Goal: Task Accomplishment & Management: Manage account settings

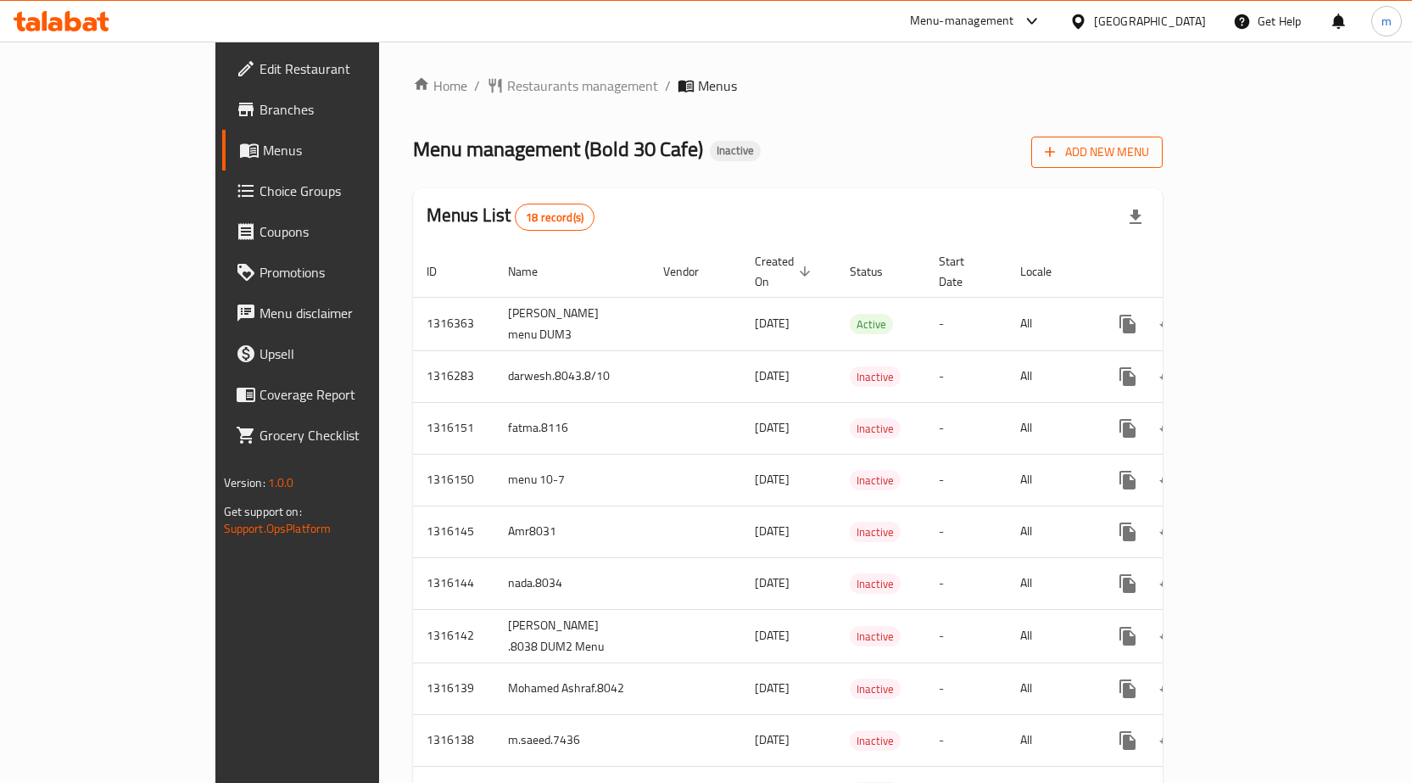
click at [1149, 151] on span "Add New Menu" at bounding box center [1097, 152] width 104 height 21
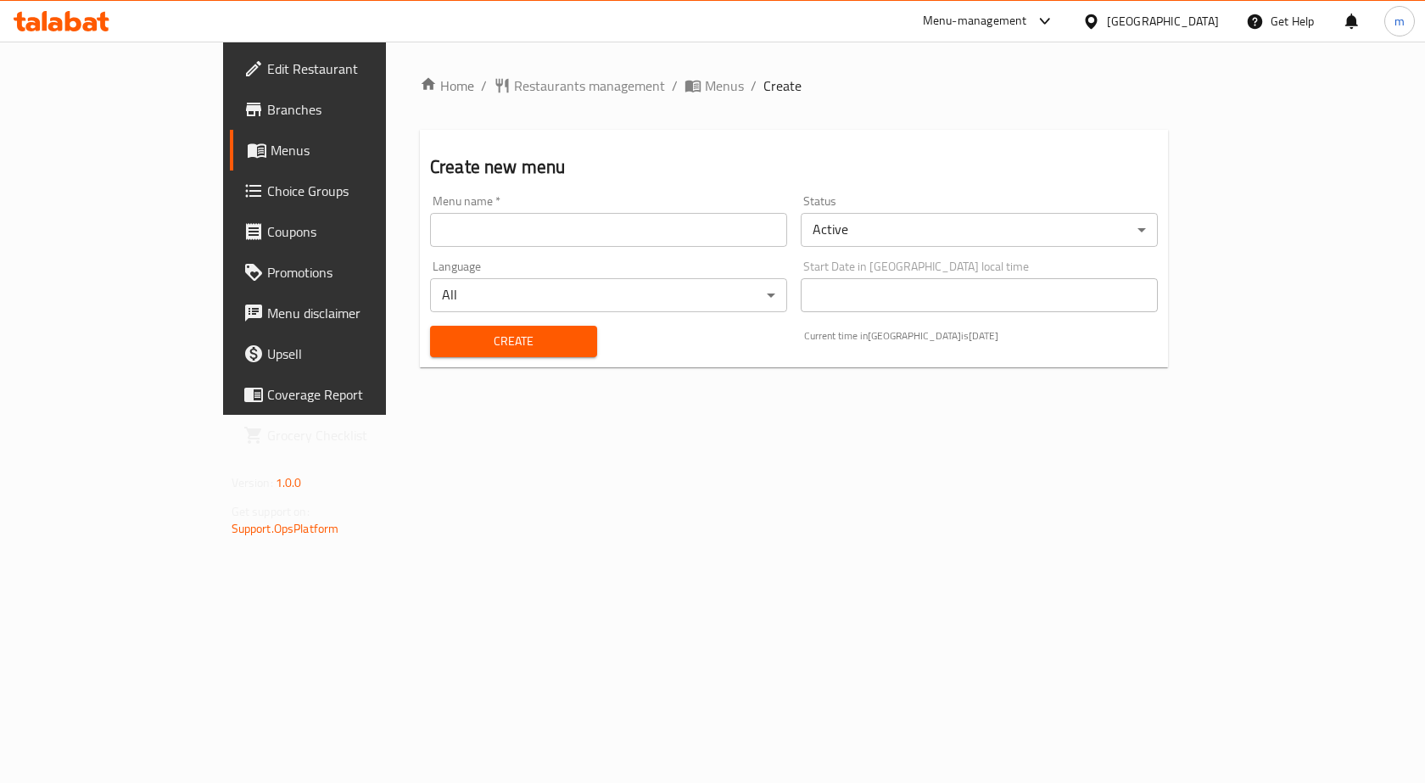
click at [500, 232] on input "text" at bounding box center [608, 230] width 357 height 34
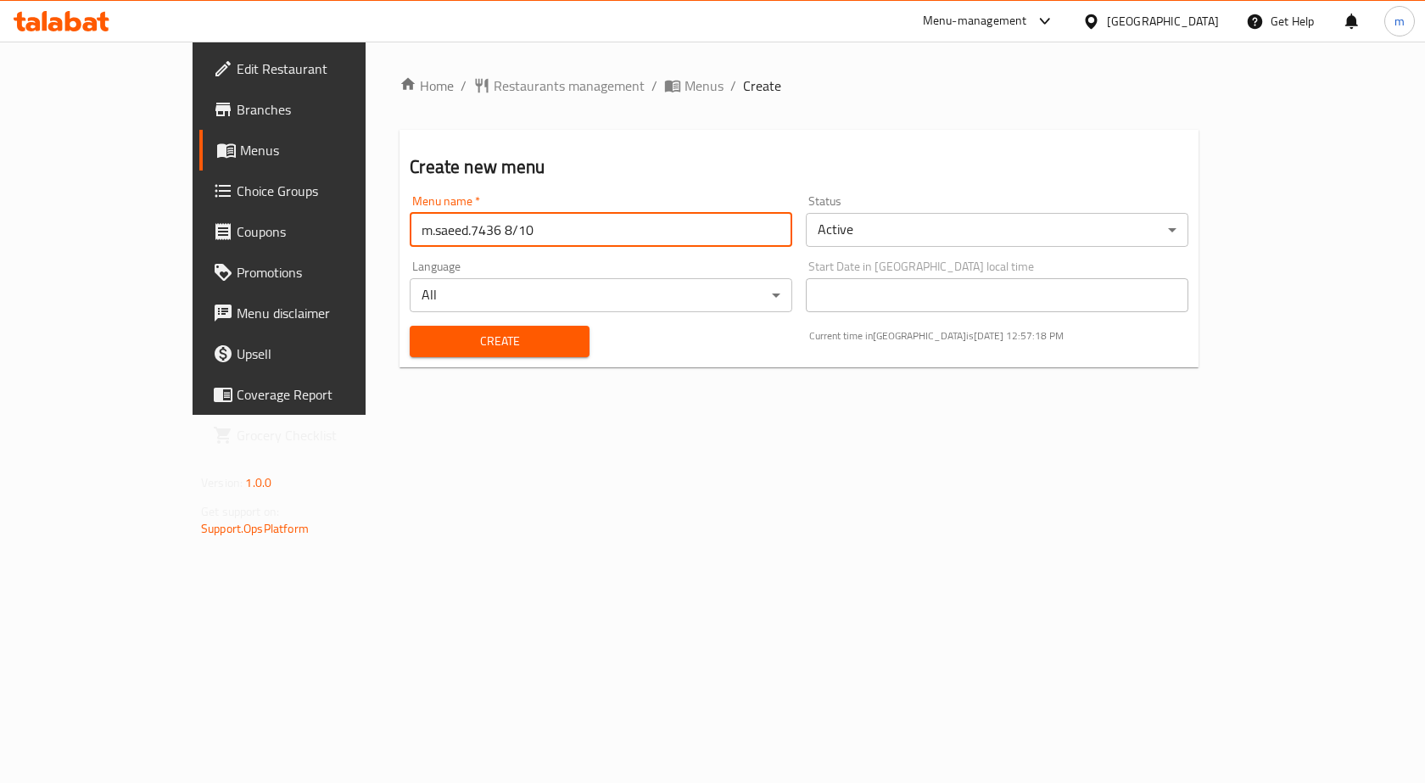
type input "m.saeed.7436 8/10"
click at [410, 326] on button "Create" at bounding box center [499, 341] width 179 height 31
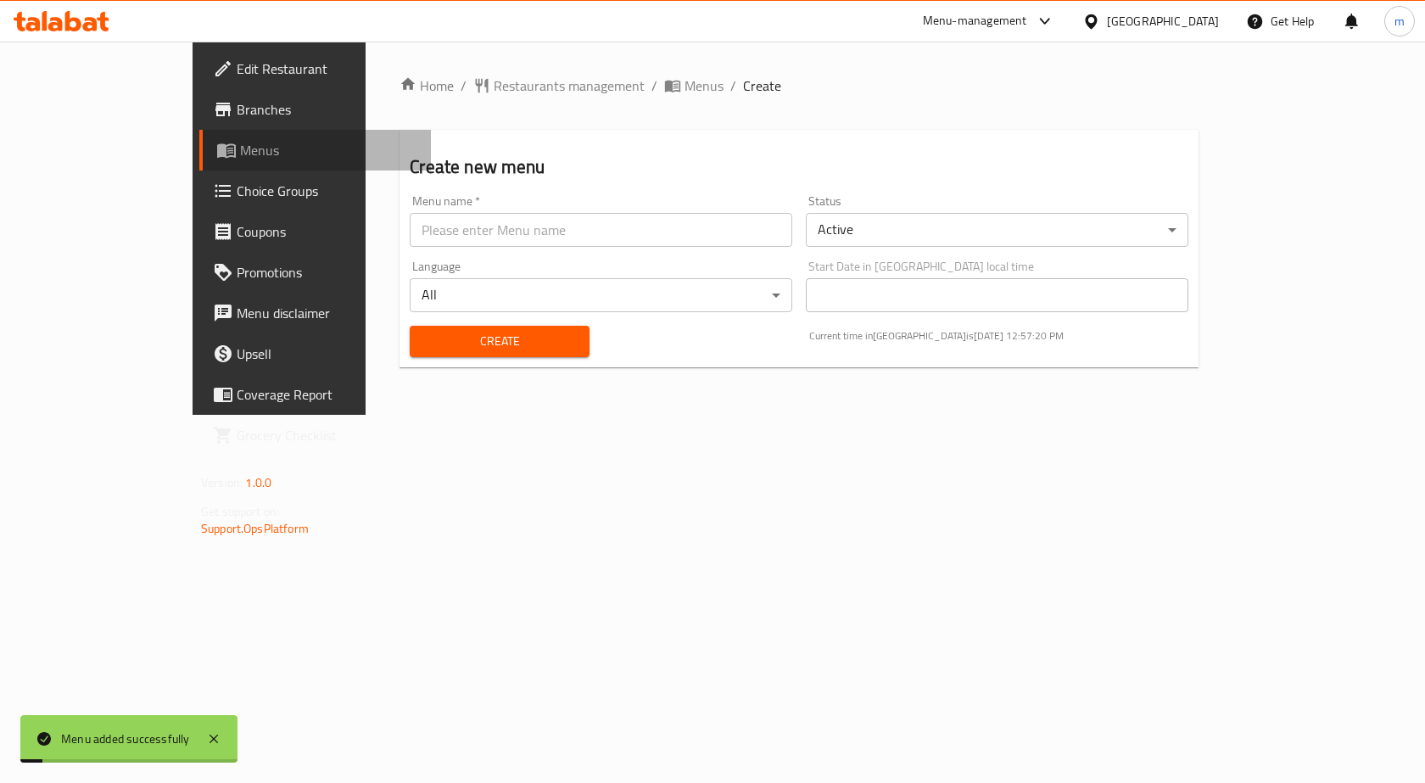
click at [240, 146] on span "Menus" at bounding box center [328, 150] width 177 height 20
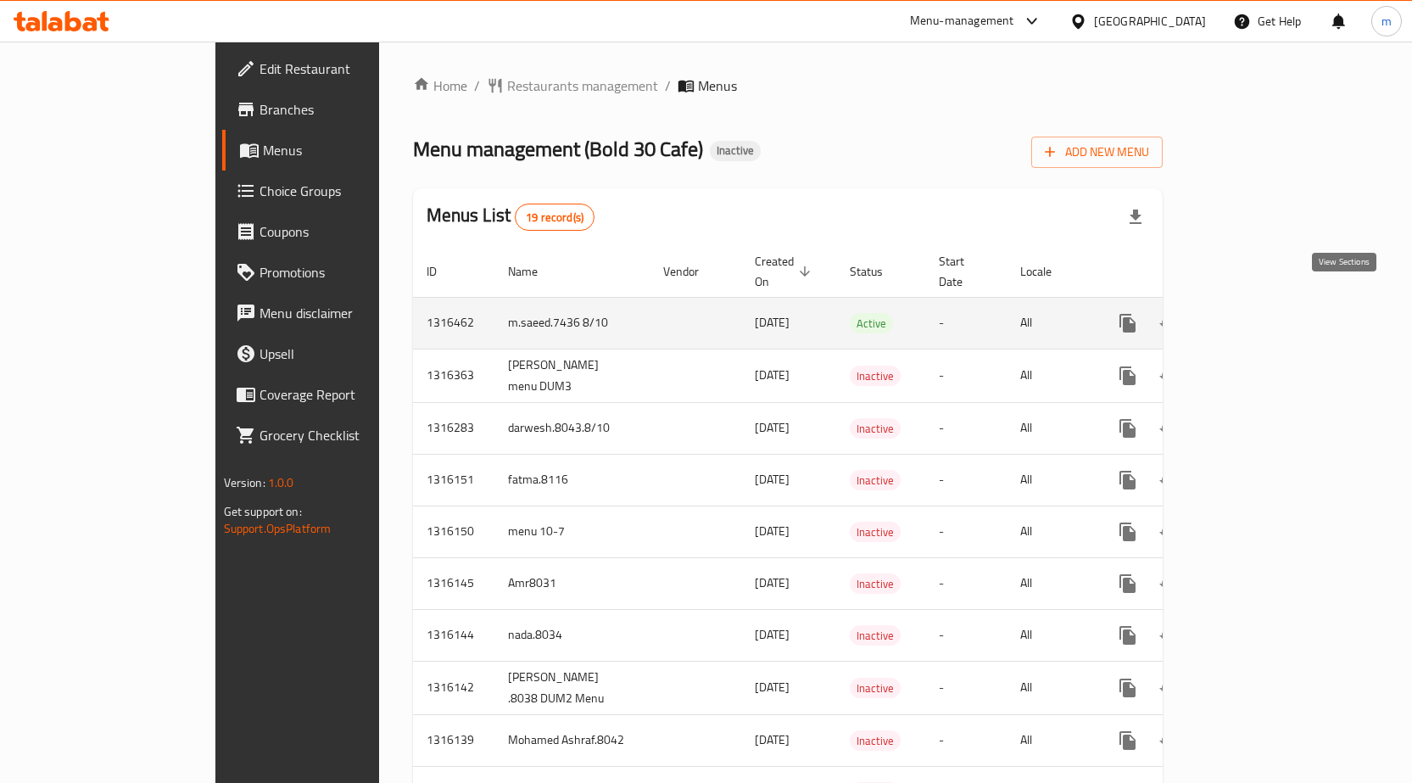
click at [1260, 313] on icon "enhanced table" at bounding box center [1250, 323] width 20 height 20
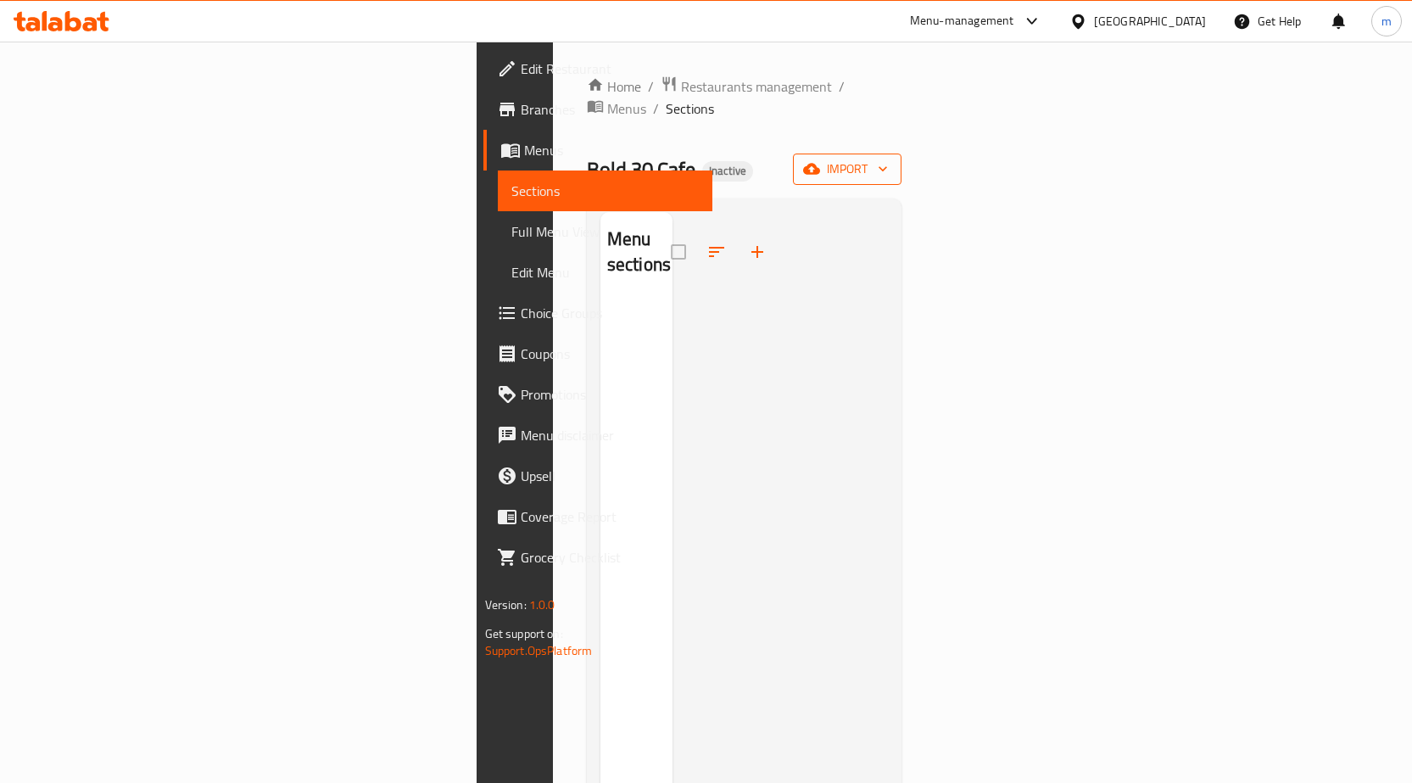
click at [902, 162] on button "import" at bounding box center [847, 169] width 109 height 31
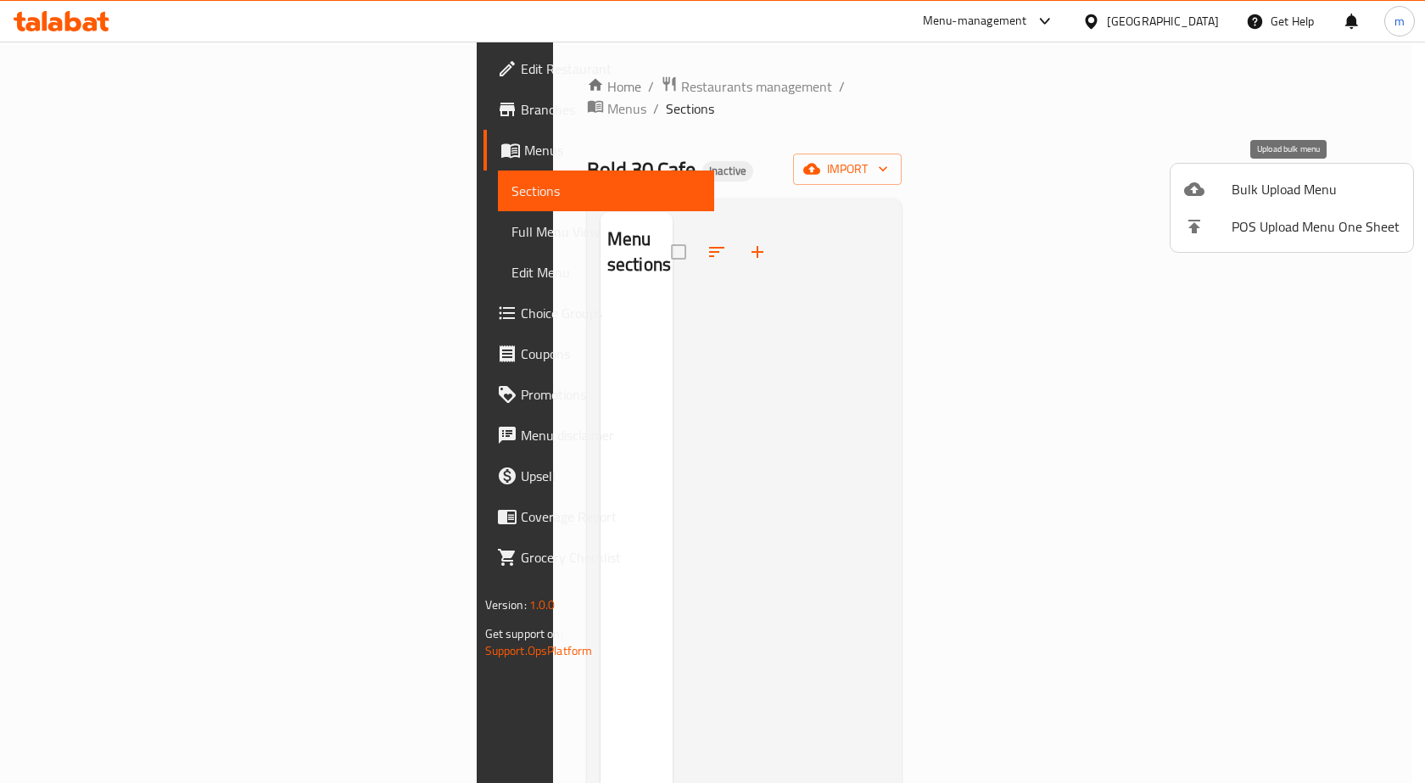
click at [1228, 203] on li "Bulk Upload Menu" at bounding box center [1292, 188] width 243 height 37
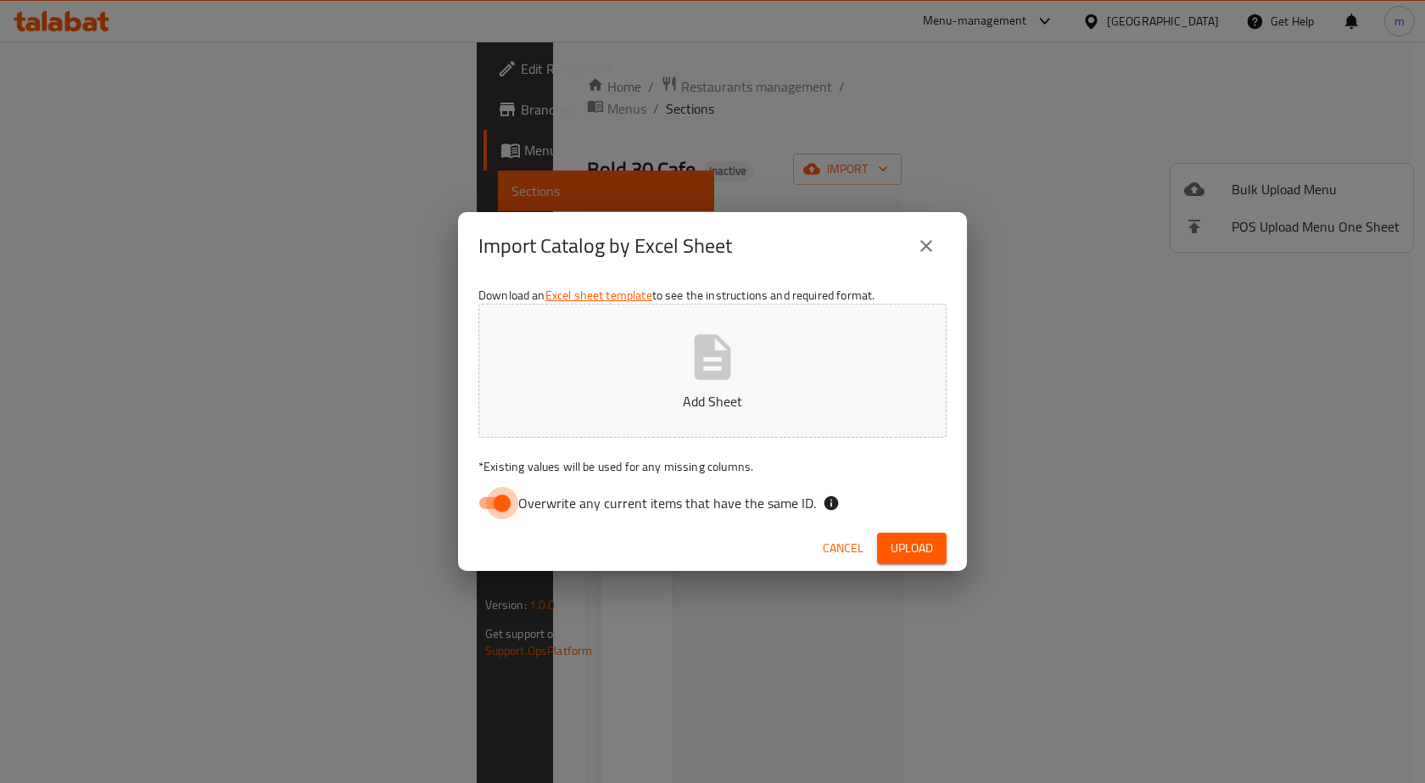
click at [483, 504] on input "Overwrite any current items that have the same ID." at bounding box center [502, 503] width 97 height 32
checkbox input "false"
click at [705, 375] on icon "button" at bounding box center [713, 356] width 36 height 45
click at [928, 564] on div "Cancel Upload" at bounding box center [712, 548] width 509 height 45
click at [924, 551] on span "Upload" at bounding box center [912, 548] width 42 height 21
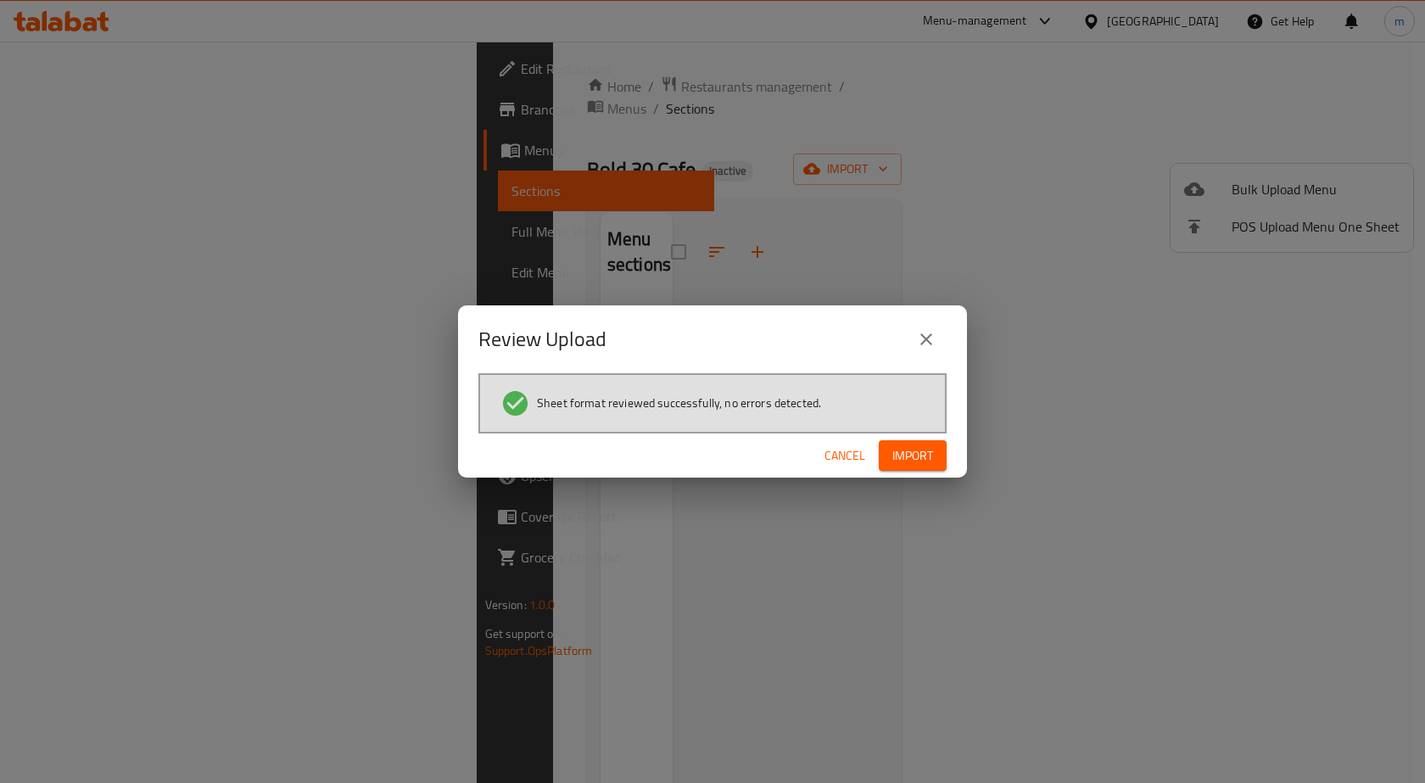
click at [904, 460] on span "Import" at bounding box center [912, 455] width 41 height 21
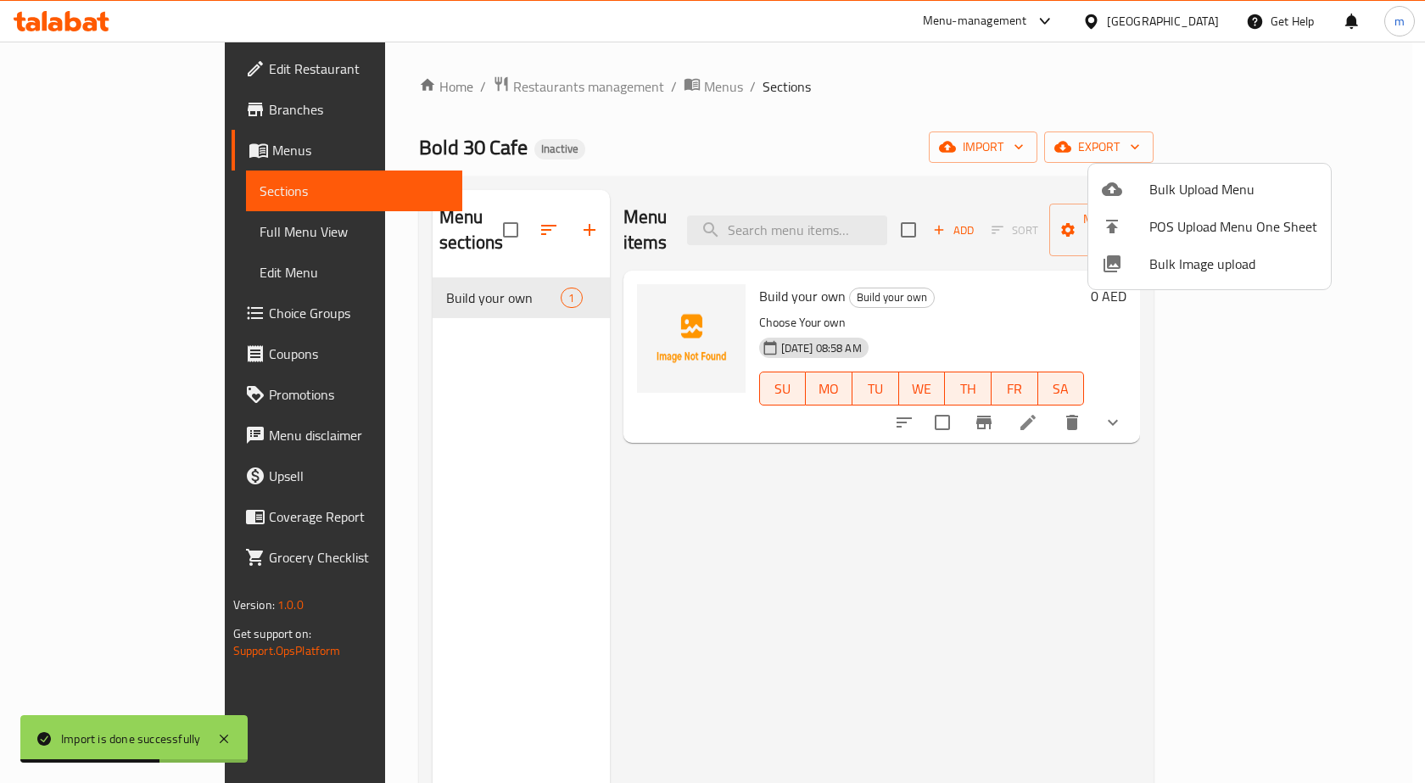
click at [94, 239] on div at bounding box center [712, 391] width 1425 height 783
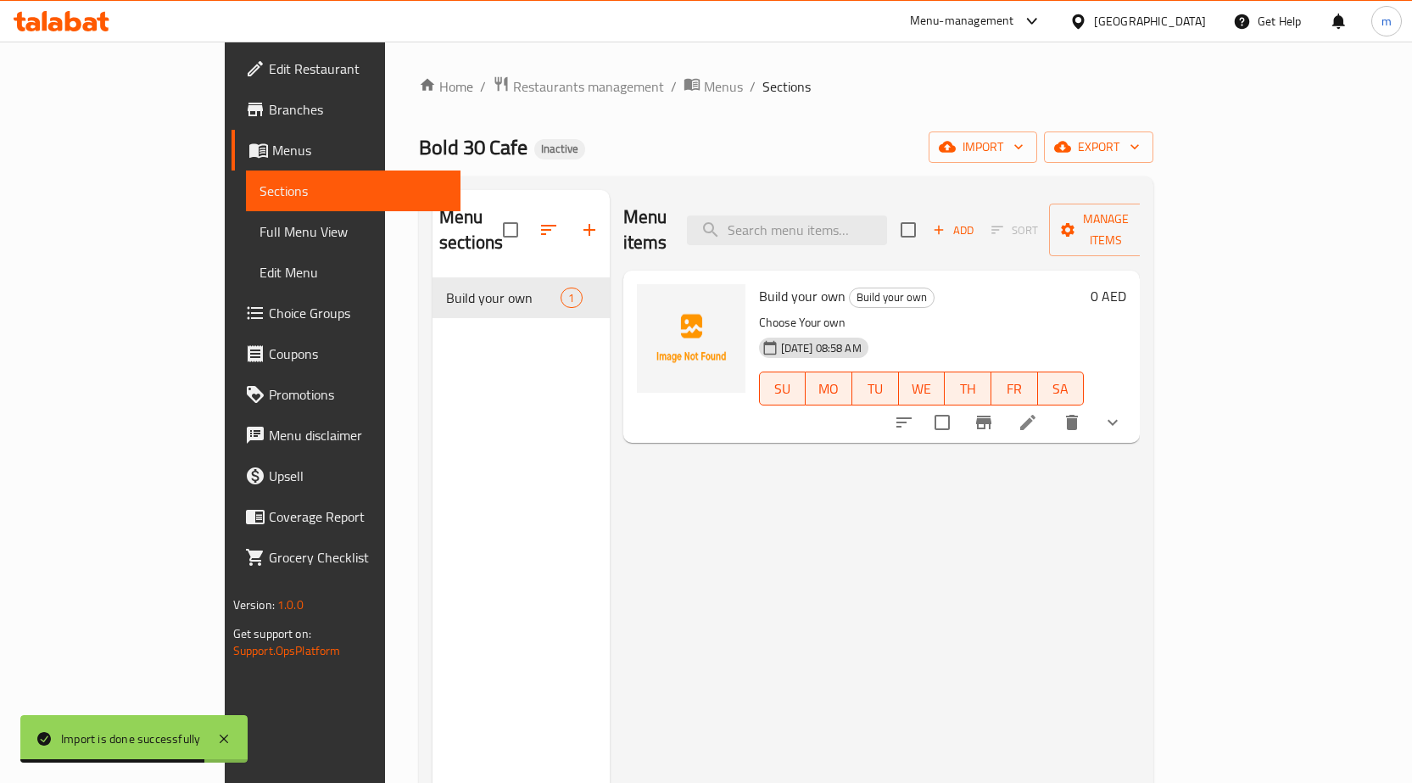
click at [260, 229] on span "Full Menu View" at bounding box center [353, 231] width 187 height 20
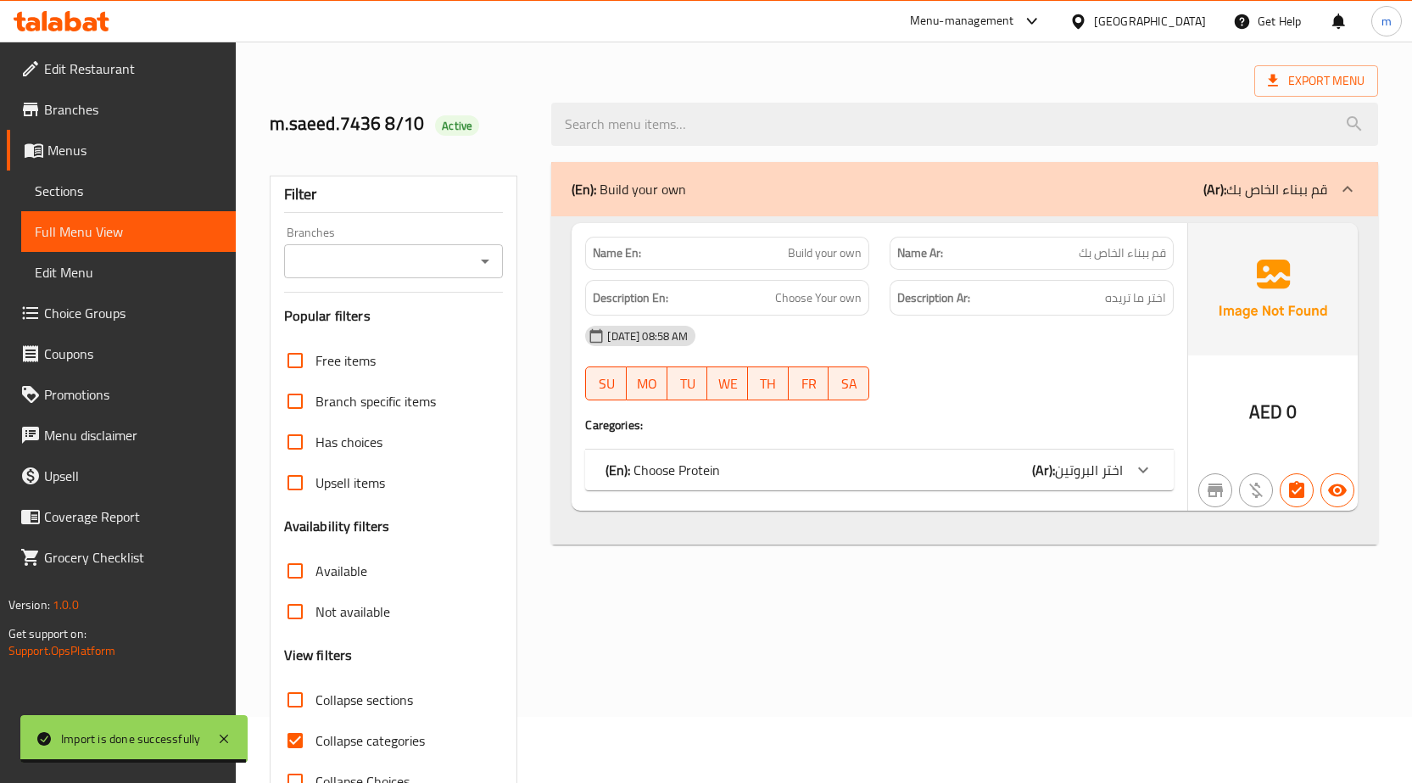
scroll to position [120, 0]
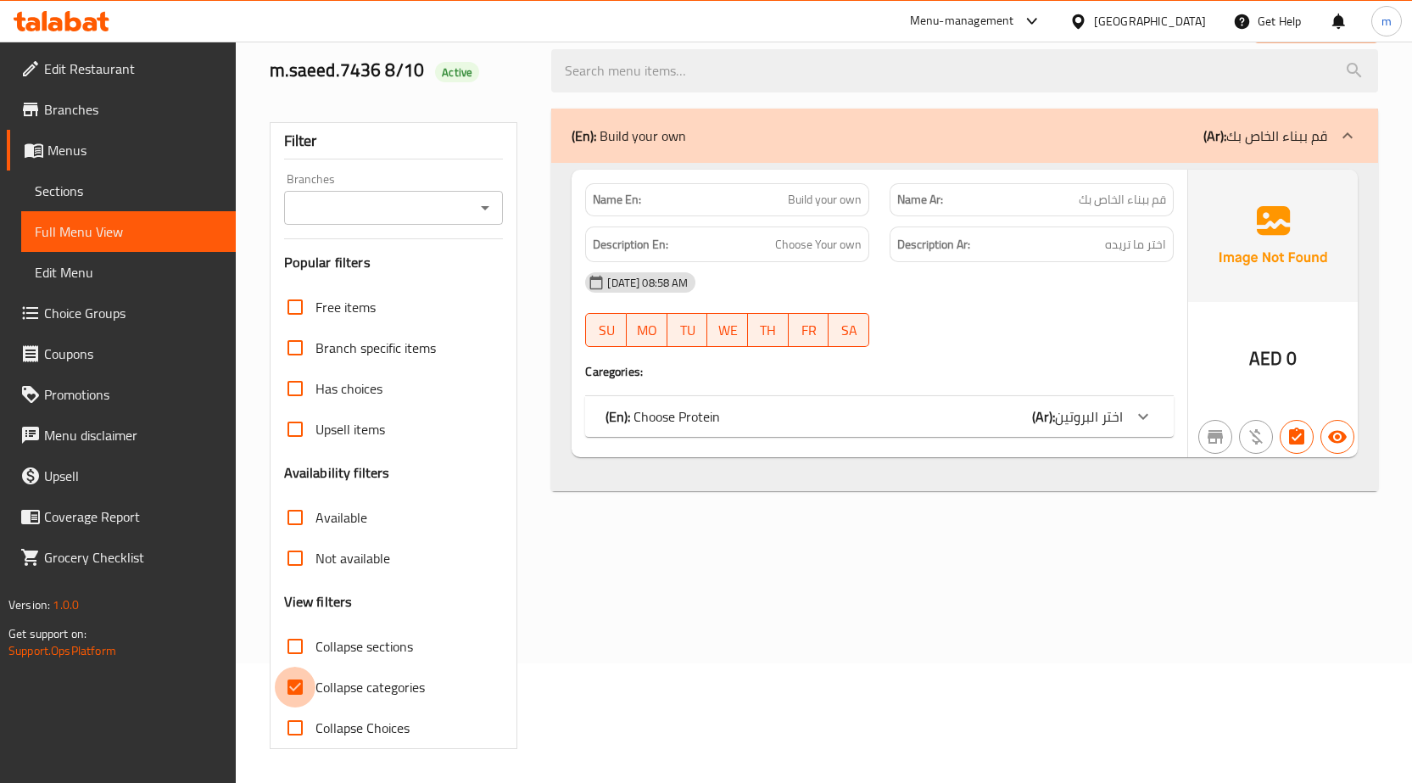
click at [295, 689] on input "Collapse categories" at bounding box center [295, 687] width 41 height 41
checkbox input "false"
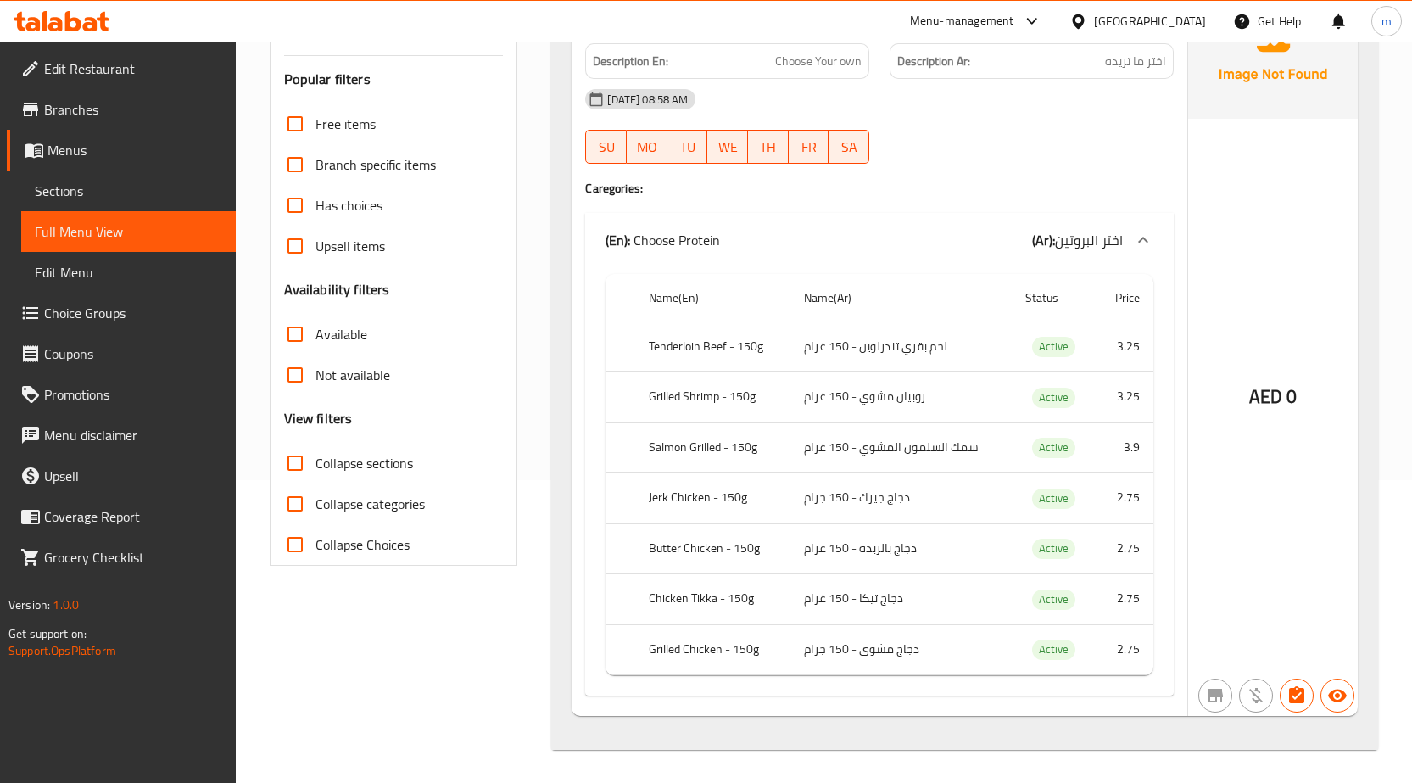
scroll to position [304, 0]
click at [1152, 241] on icon at bounding box center [1143, 239] width 20 height 20
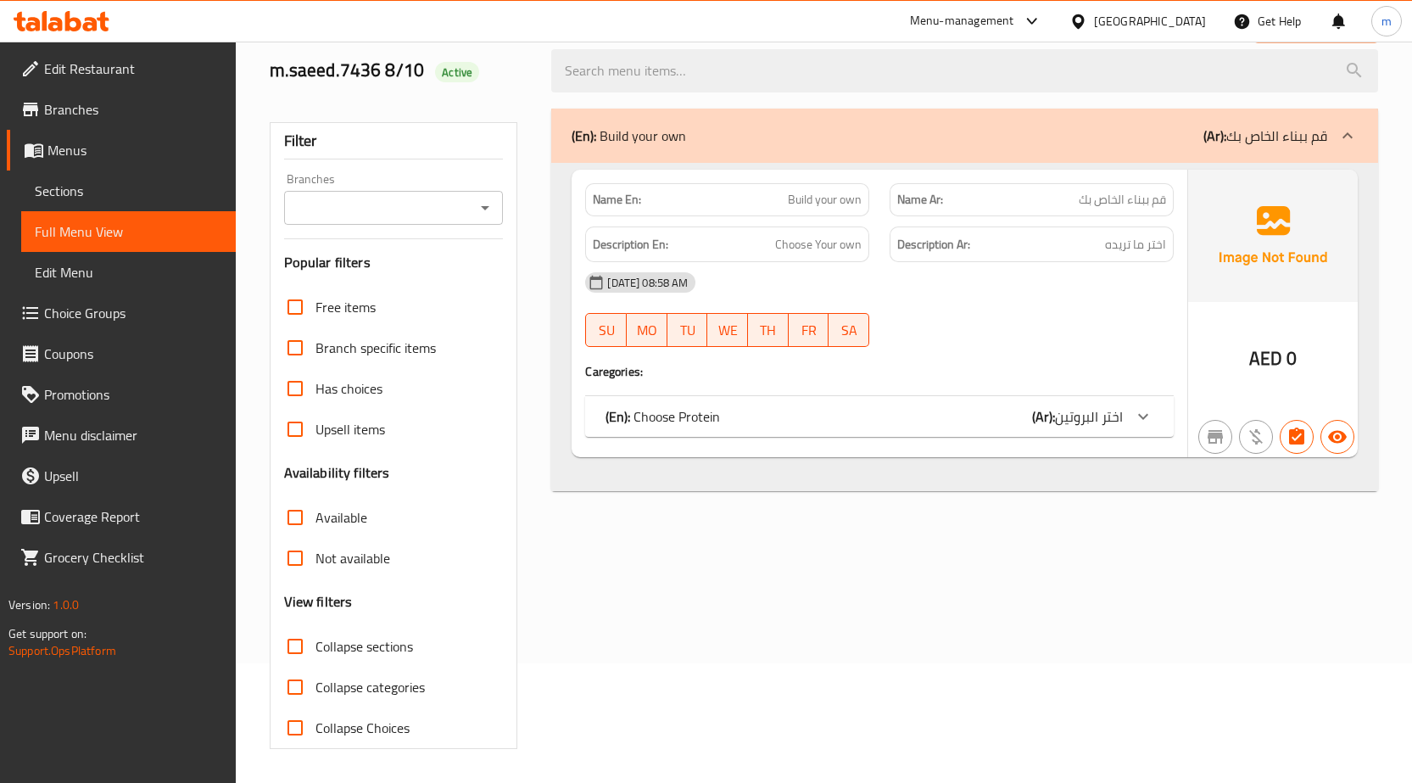
scroll to position [120, 0]
click at [1149, 413] on icon at bounding box center [1143, 416] width 20 height 20
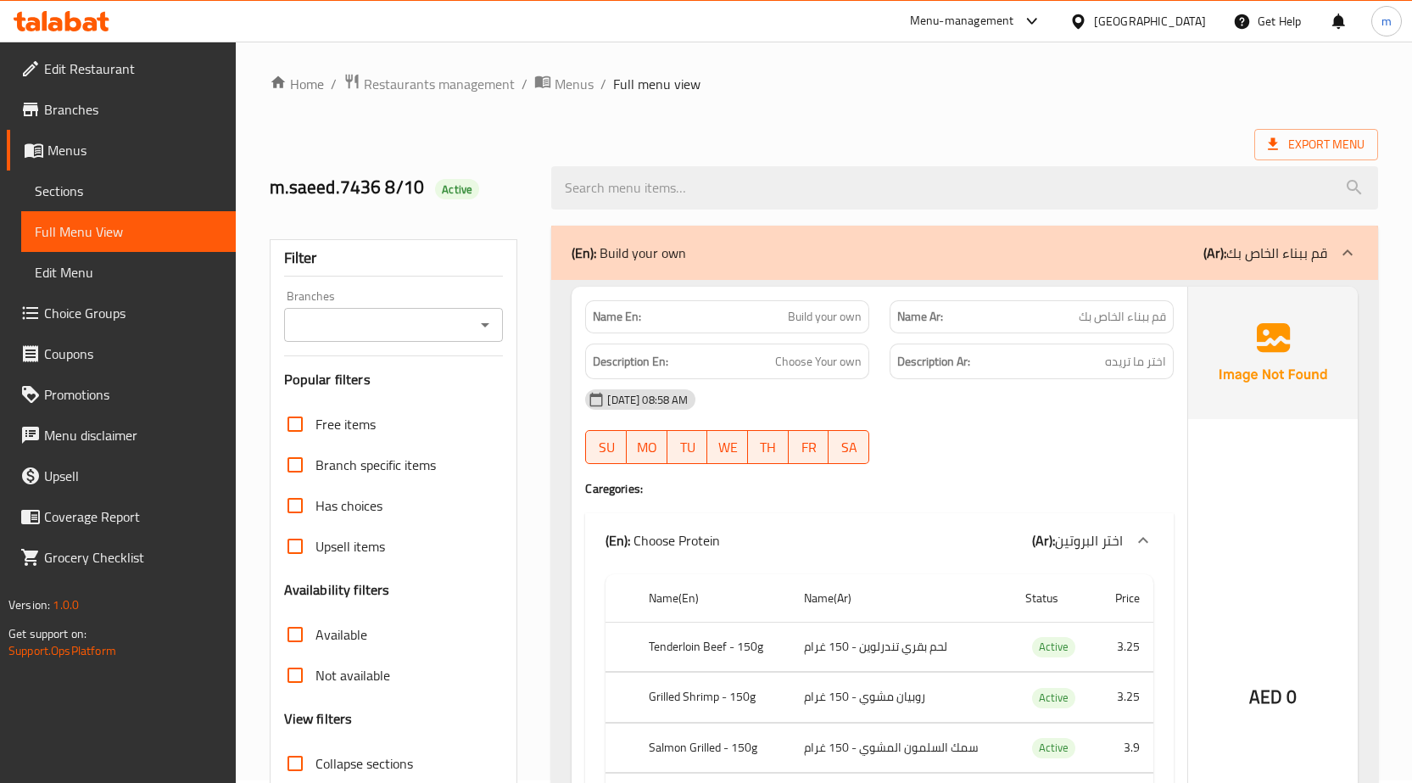
scroll to position [0, 0]
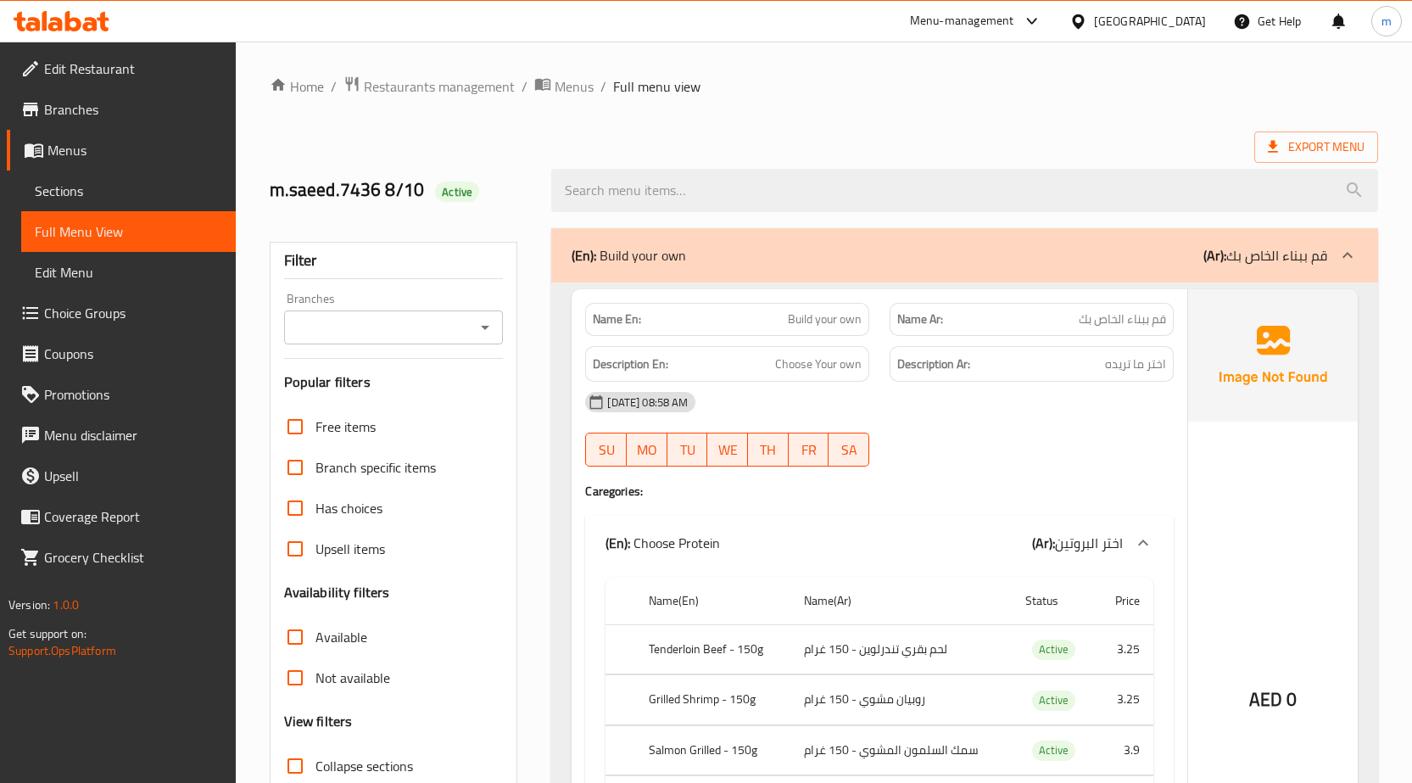
click at [1223, 268] on div "(En): Build your own (Ar): قم ببناء الخاص بك" at bounding box center [964, 255] width 827 height 54
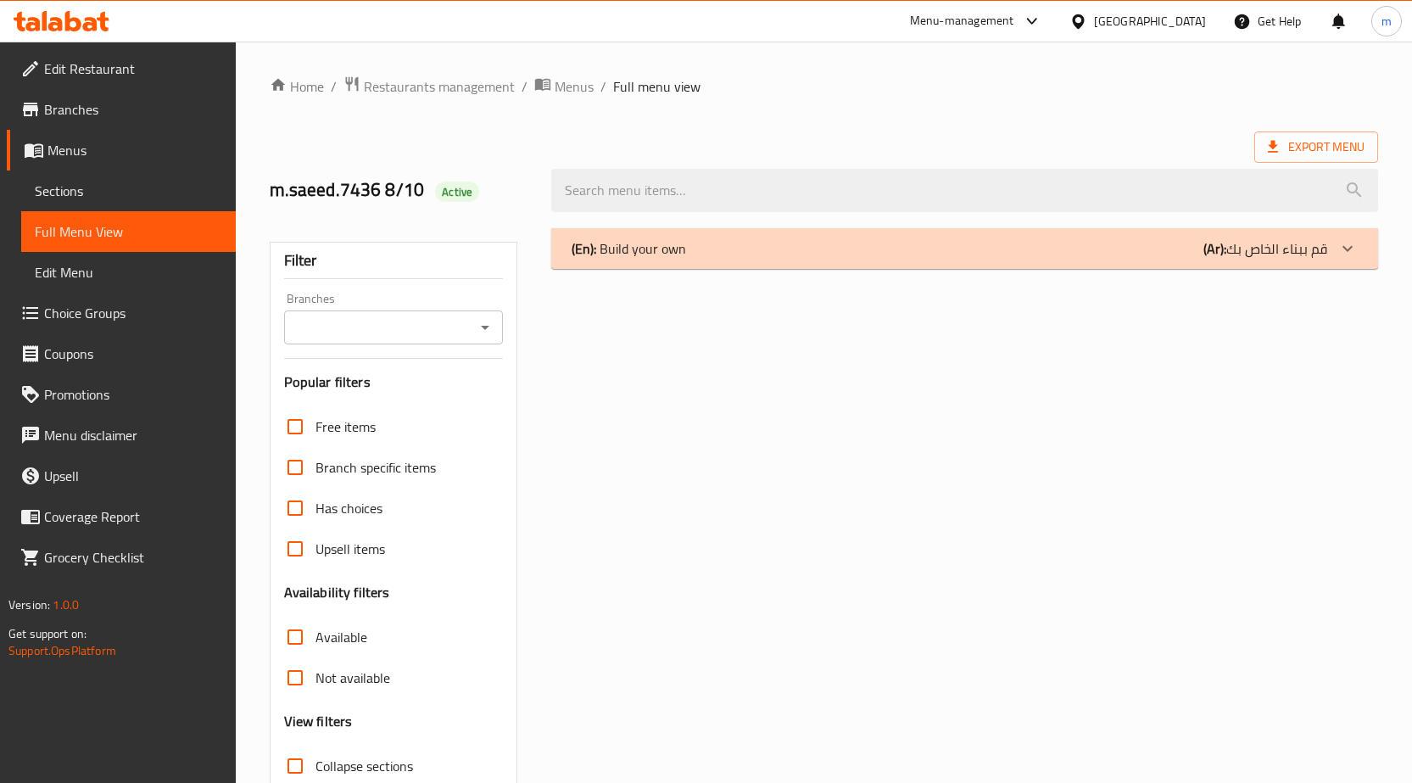
click at [167, 171] on link "Sections" at bounding box center [128, 190] width 215 height 41
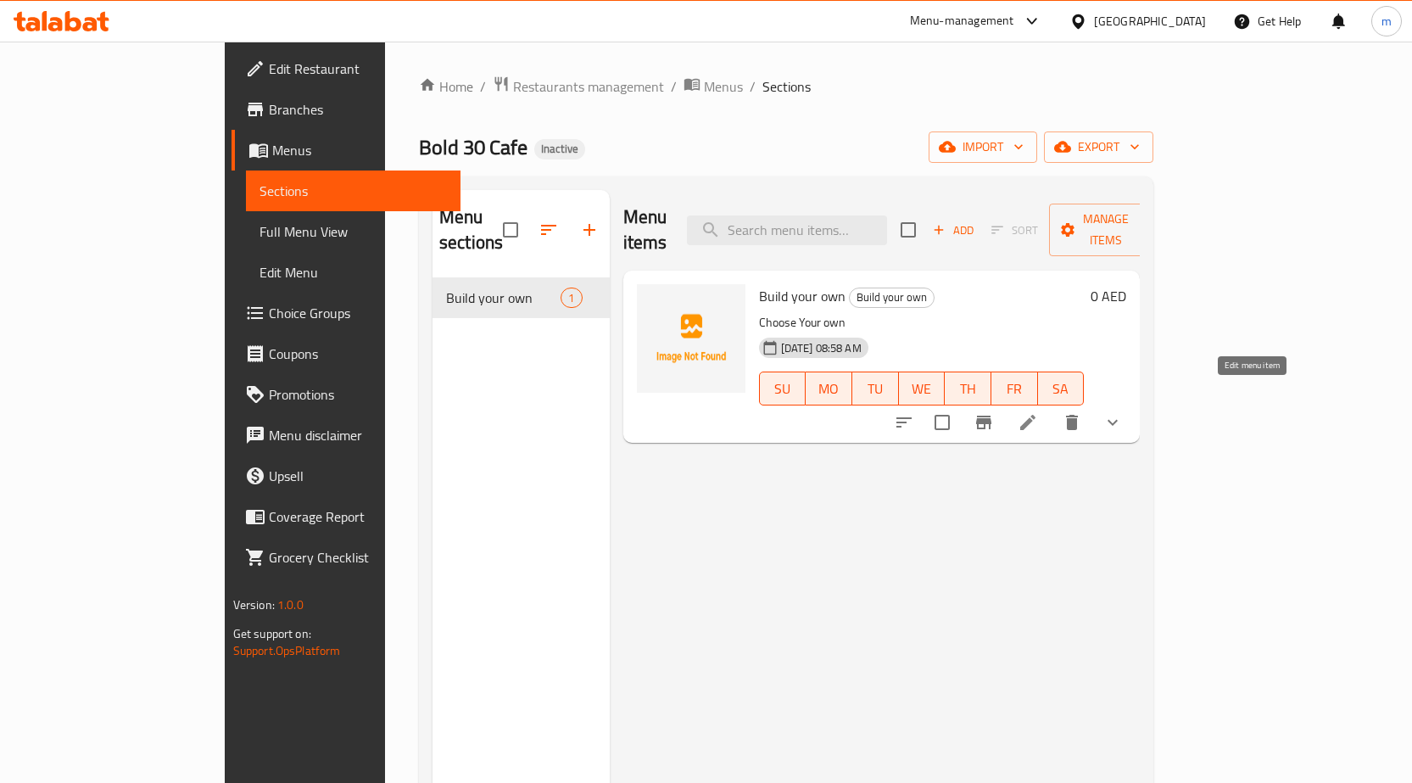
click at [1036, 415] on icon at bounding box center [1027, 422] width 15 height 15
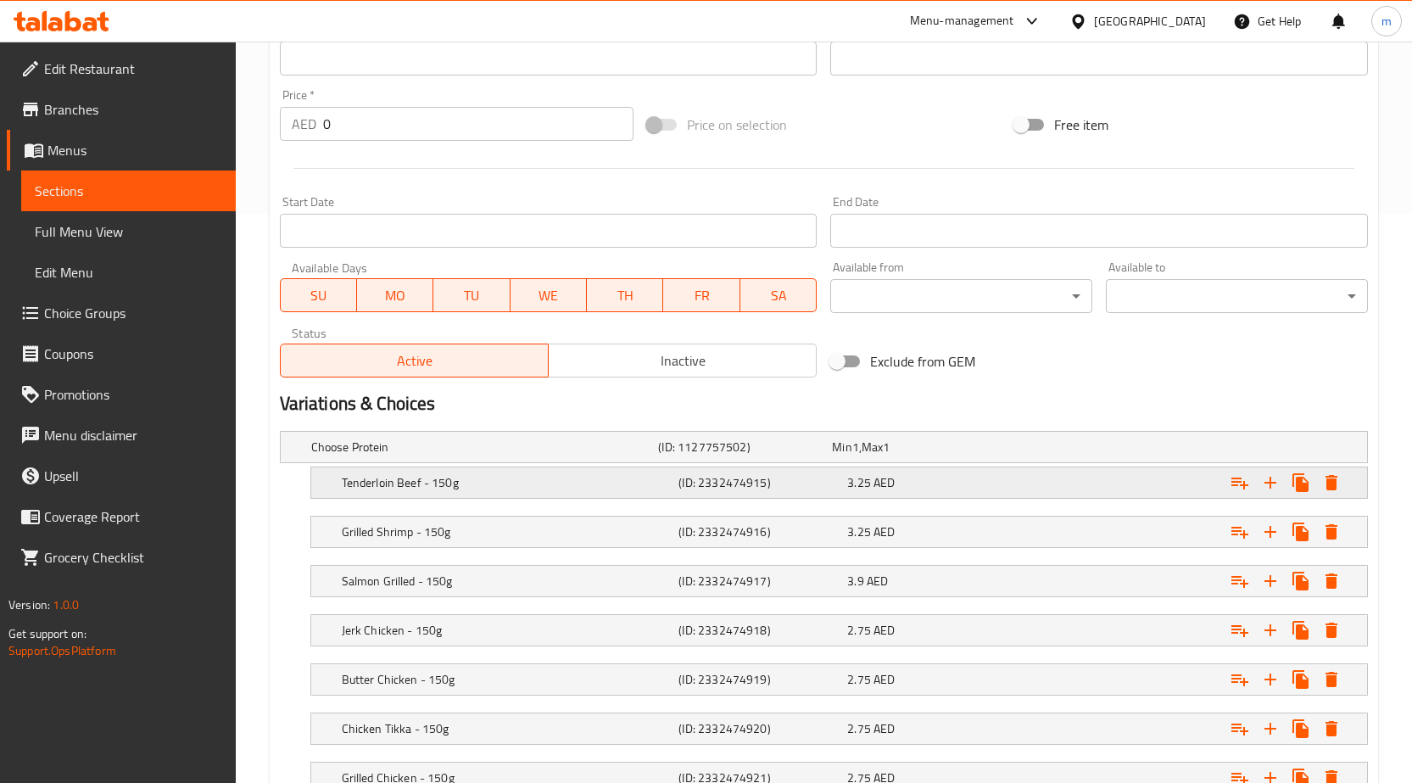
scroll to position [700, 0]
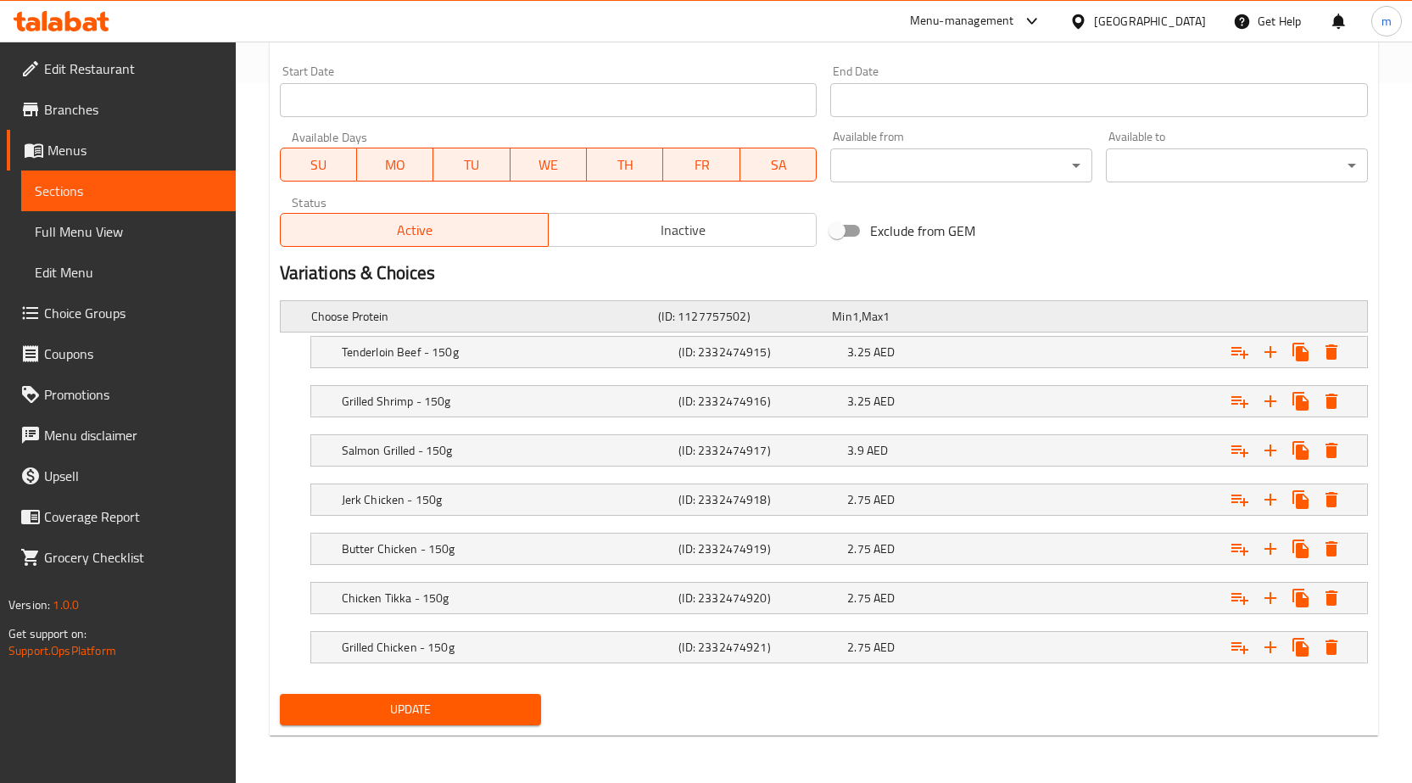
click at [335, 313] on h5 "Choose Protein" at bounding box center [481, 316] width 341 height 17
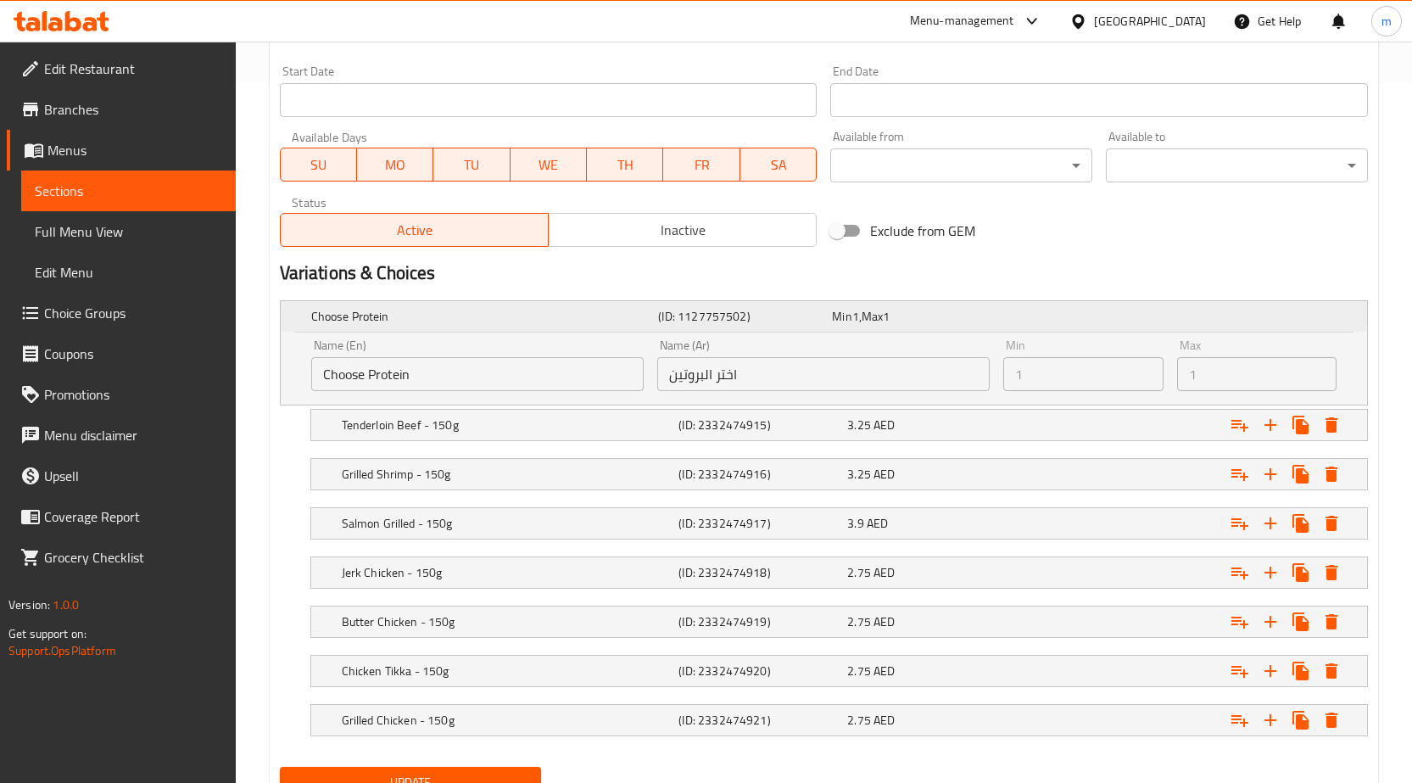
click at [337, 313] on h5 "Choose Protein" at bounding box center [481, 316] width 341 height 17
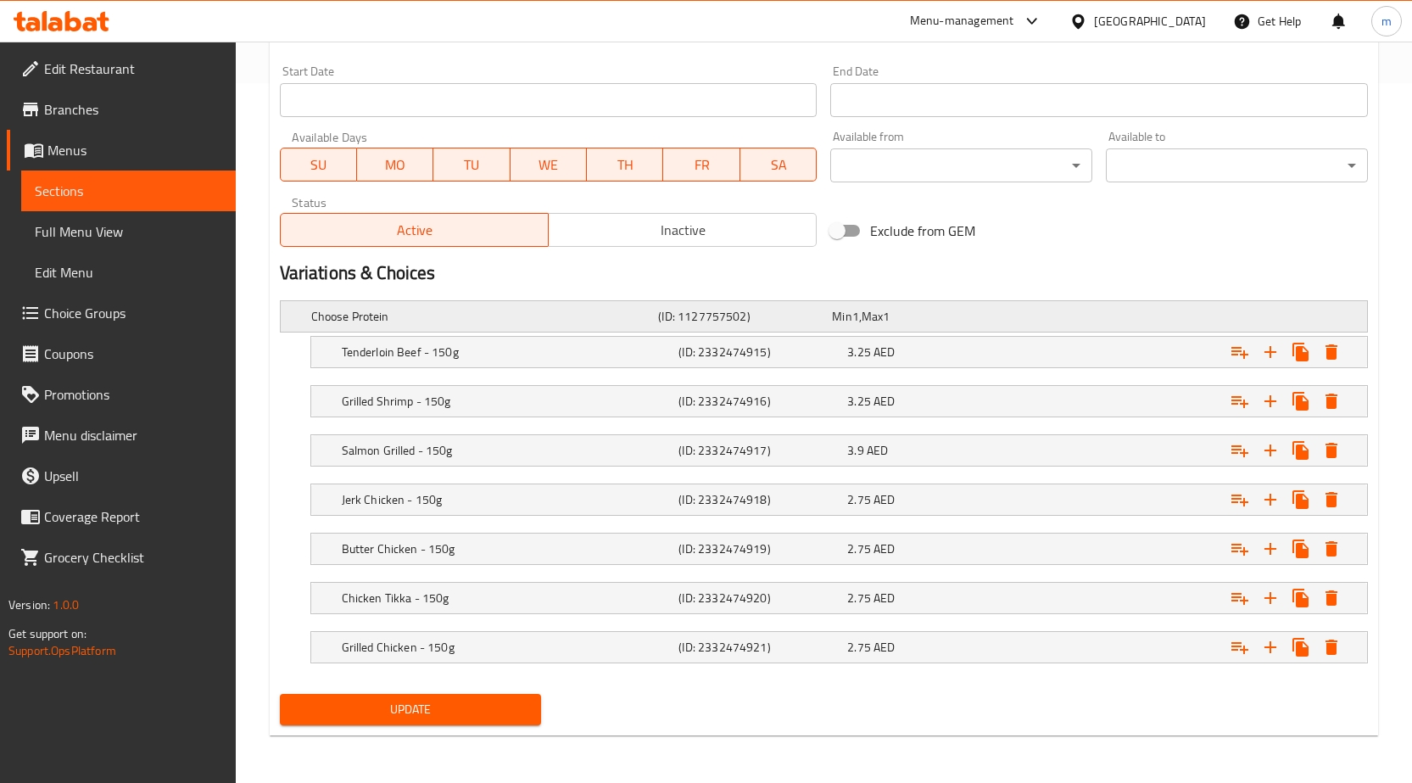
click at [337, 313] on h5 "Choose Protein" at bounding box center [481, 316] width 341 height 17
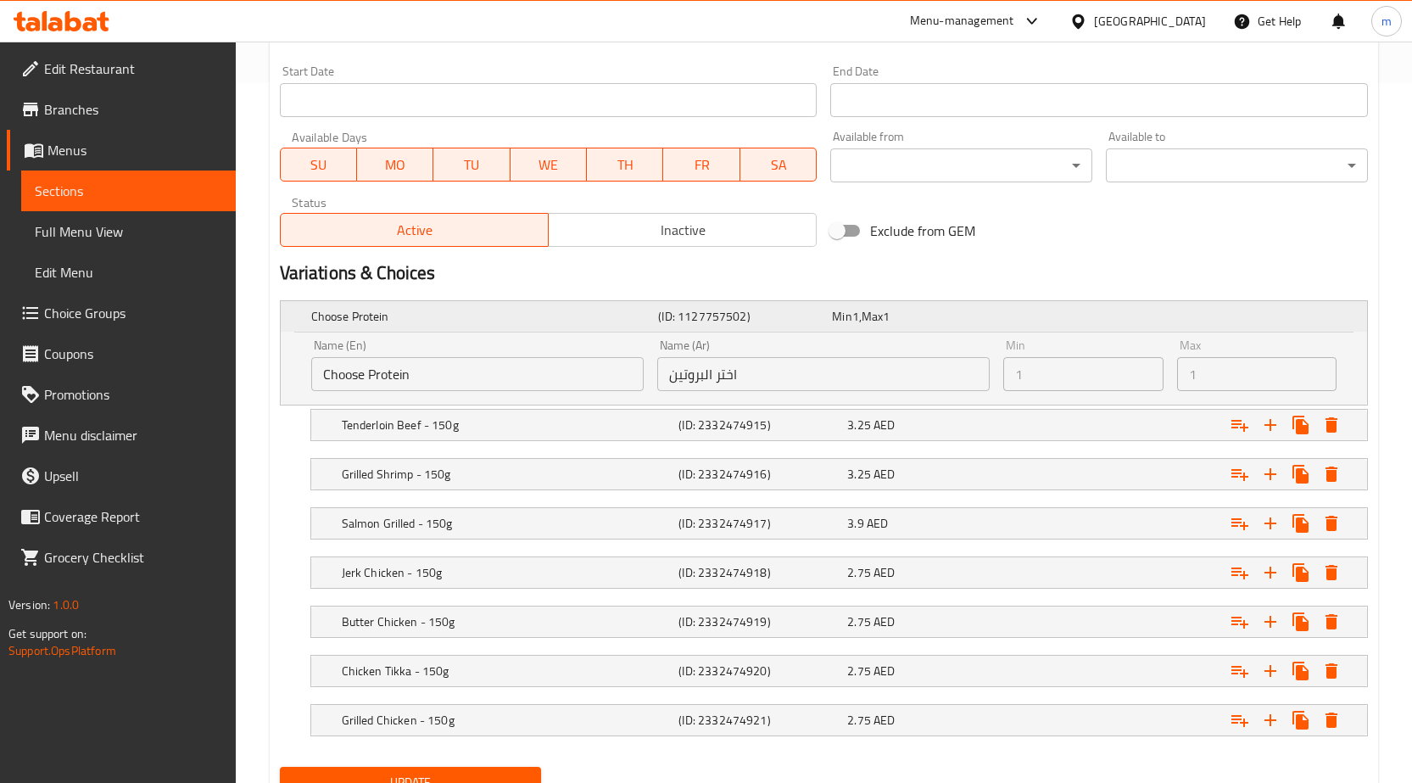
click at [337, 313] on h5 "Choose Protein" at bounding box center [481, 316] width 341 height 17
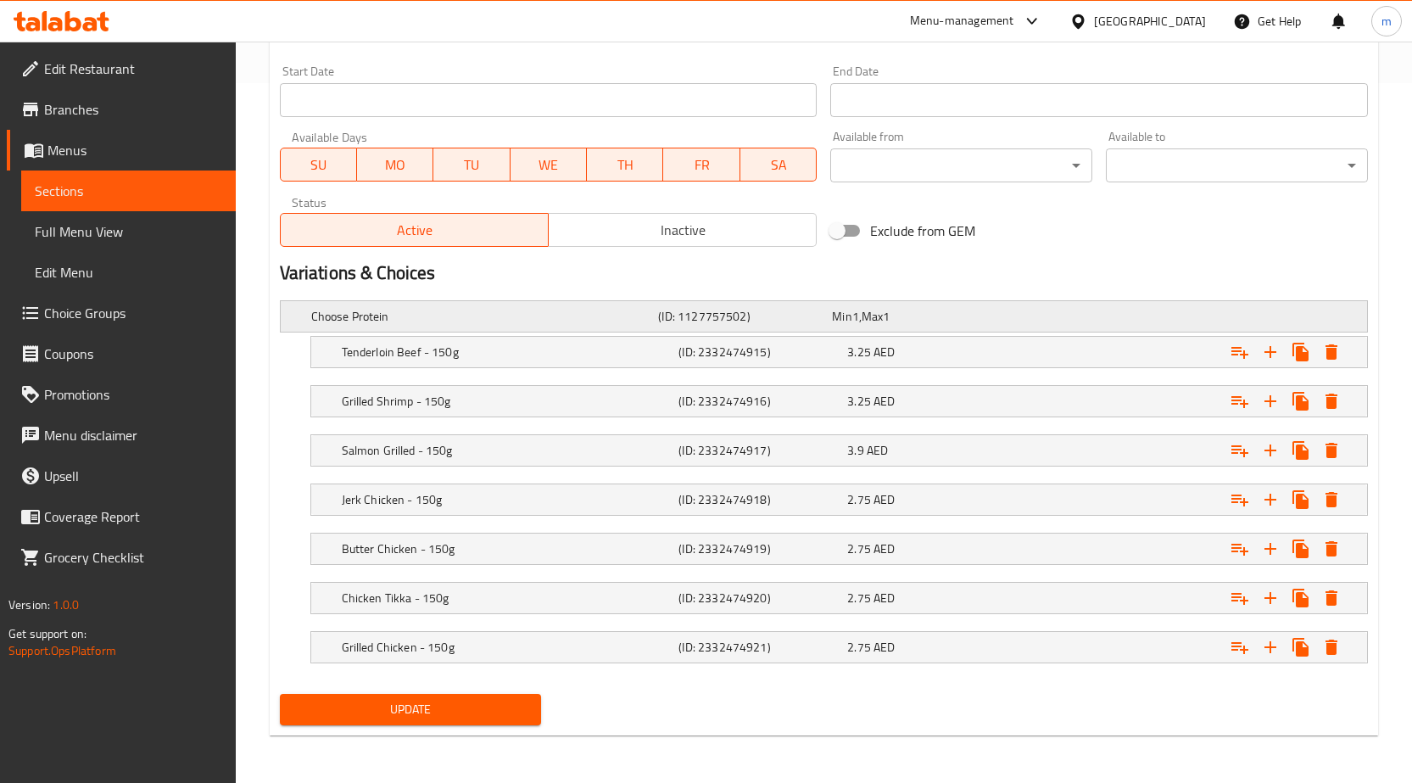
click at [469, 305] on div "Choose Protein" at bounding box center [482, 317] width 348 height 24
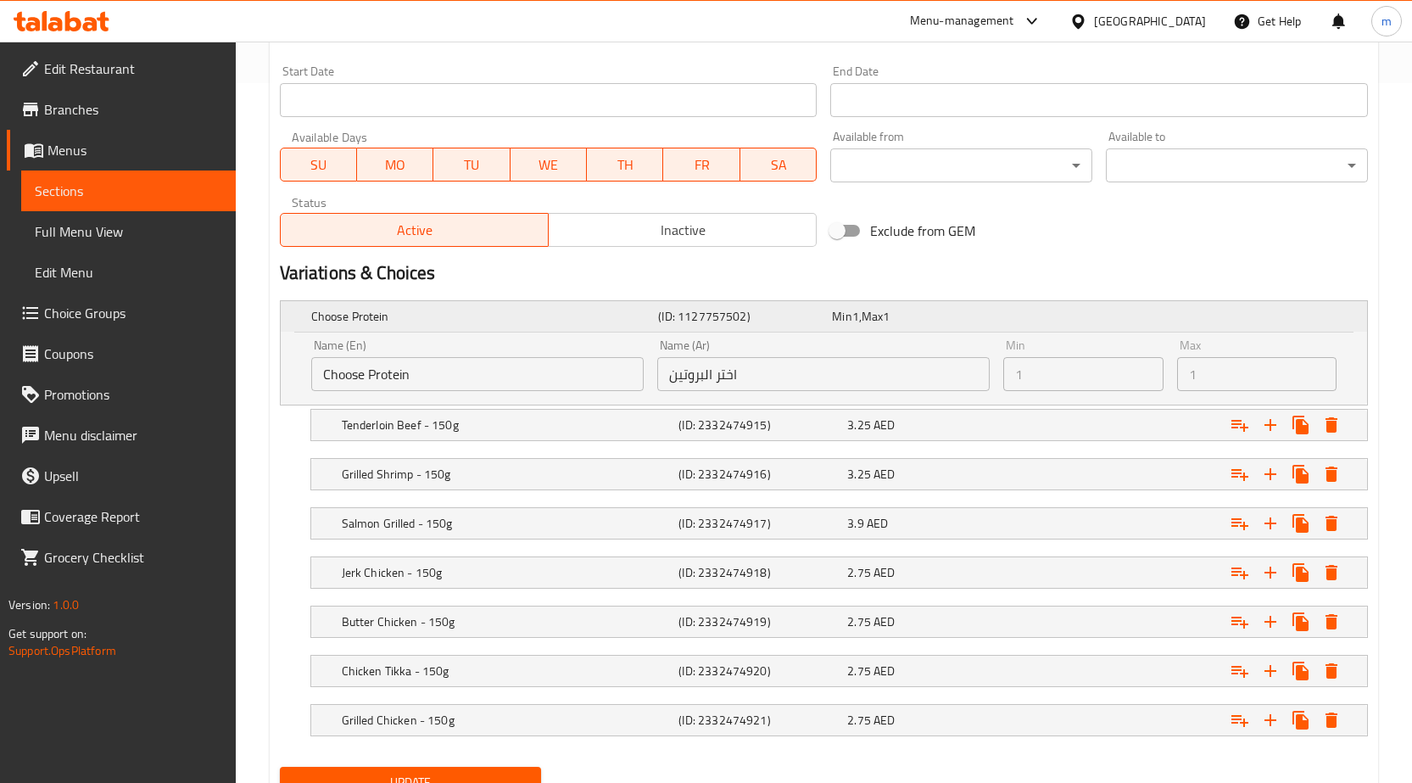
click at [469, 305] on div "Choose Protein" at bounding box center [482, 317] width 348 height 24
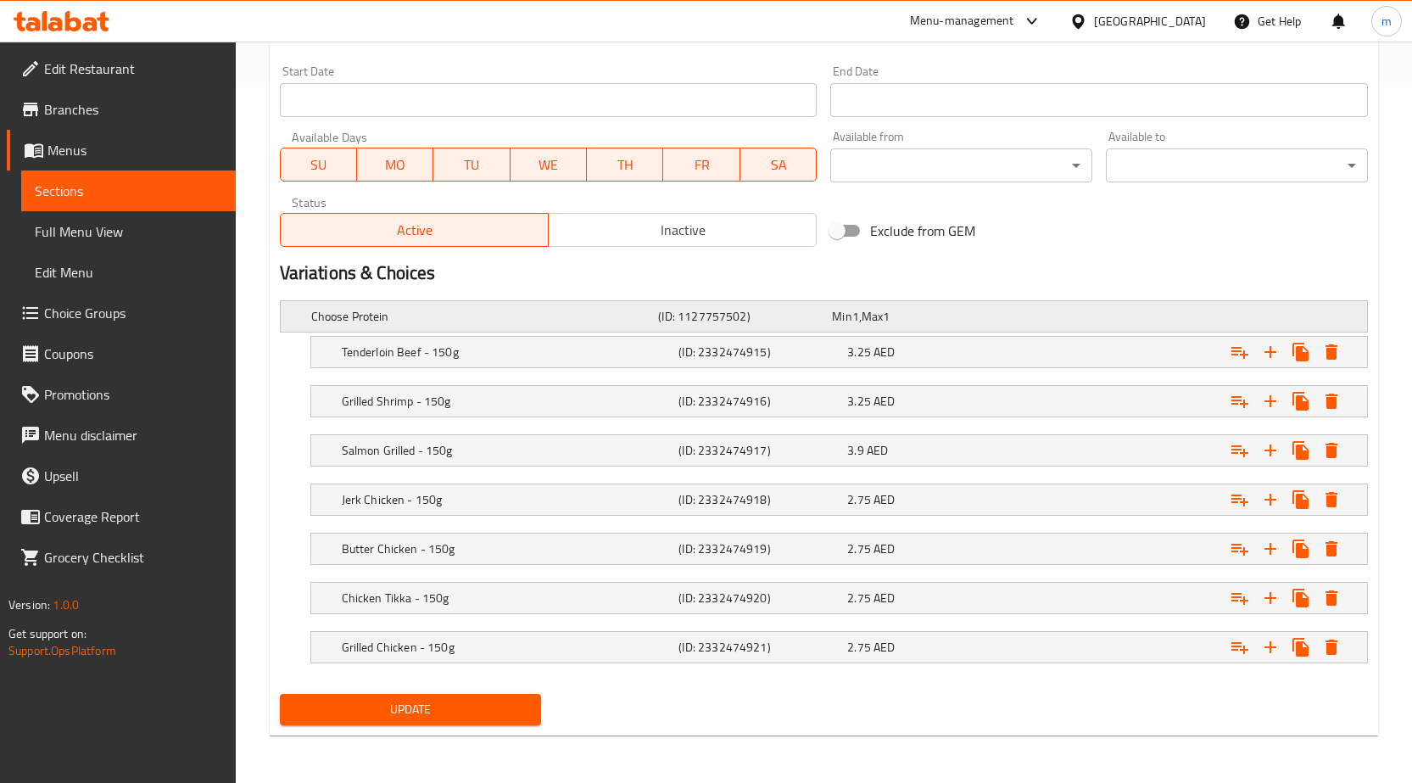
click at [469, 305] on div "Choose Protein" at bounding box center [482, 317] width 348 height 24
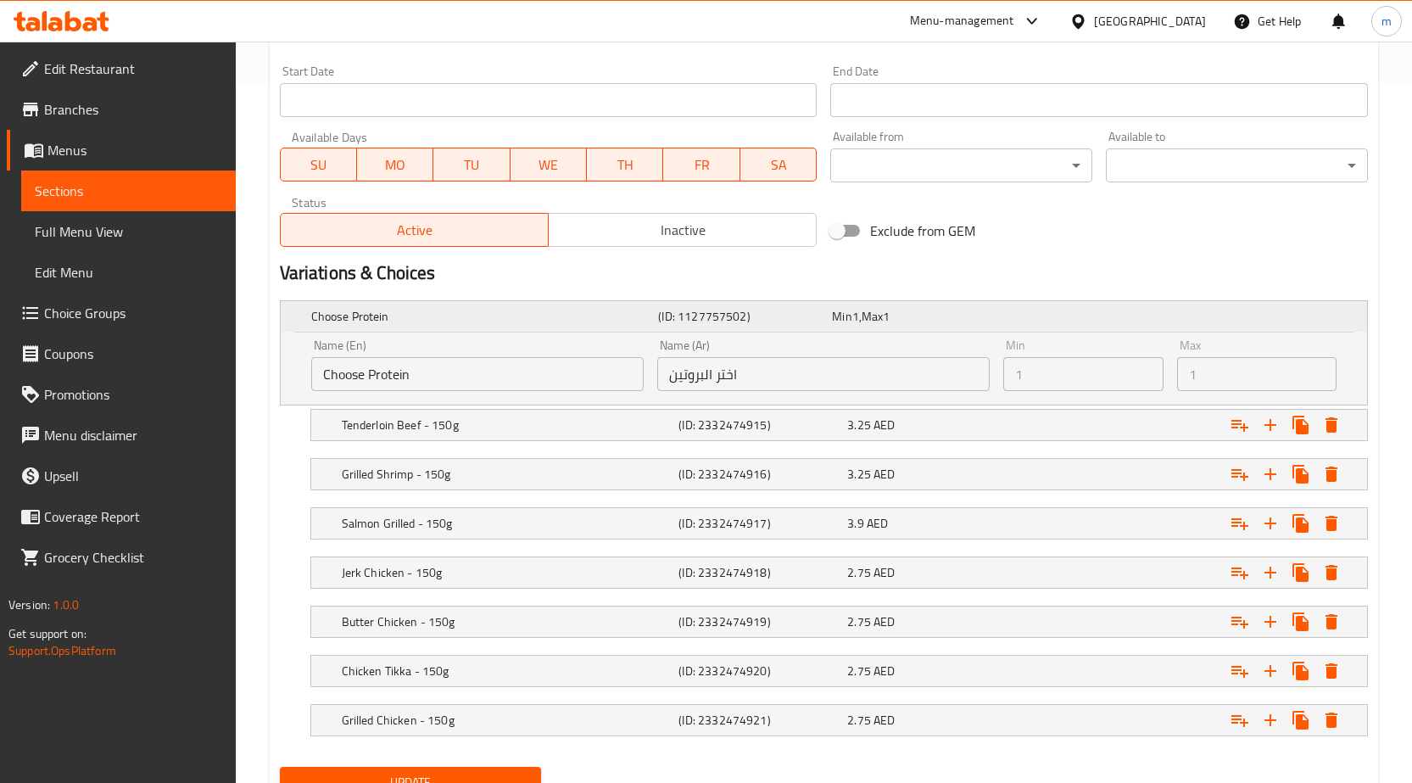
click at [469, 305] on div "Choose Protein" at bounding box center [482, 317] width 348 height 24
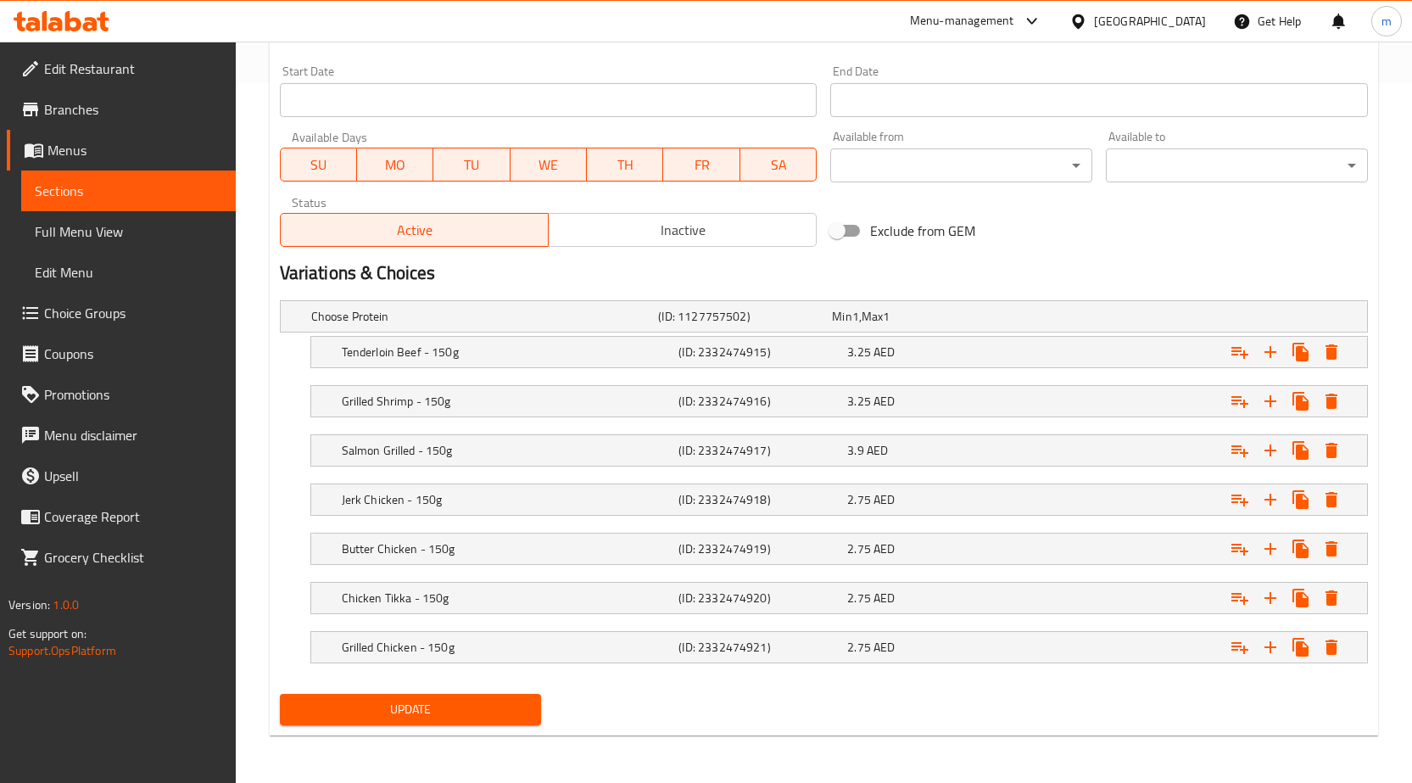
click at [71, 278] on span "Edit Menu" at bounding box center [128, 272] width 187 height 20
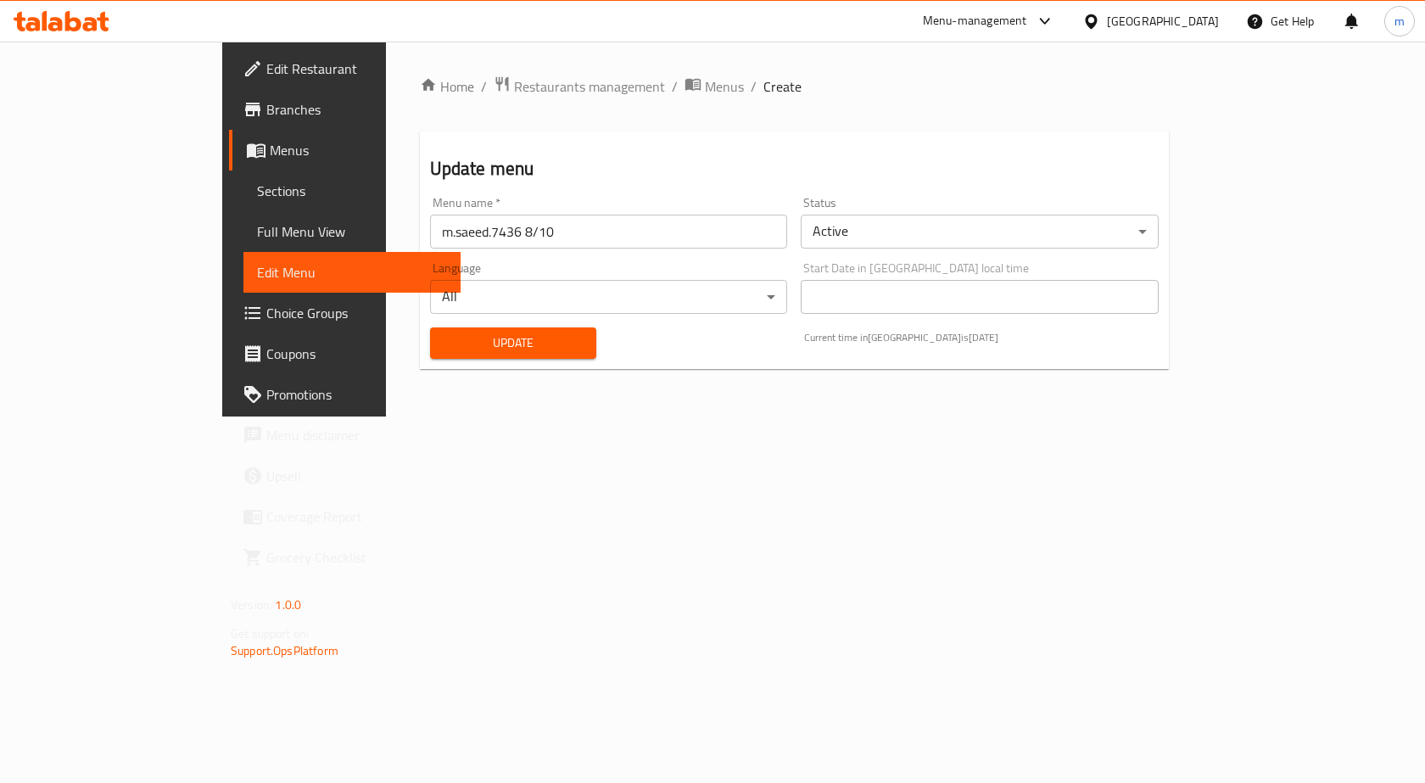
click at [266, 305] on span "Choice Groups" at bounding box center [356, 313] width 181 height 20
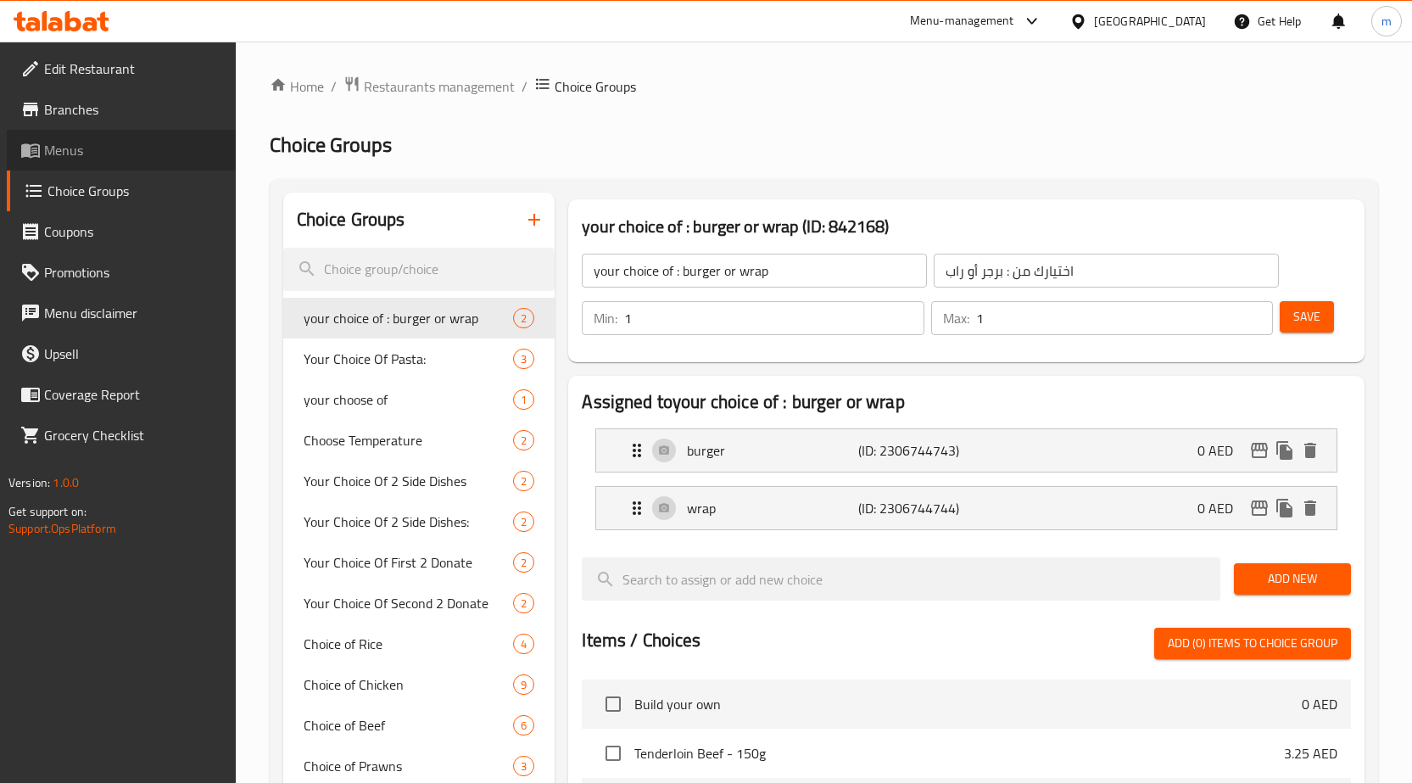
click at [91, 138] on link "Menus" at bounding box center [121, 150] width 229 height 41
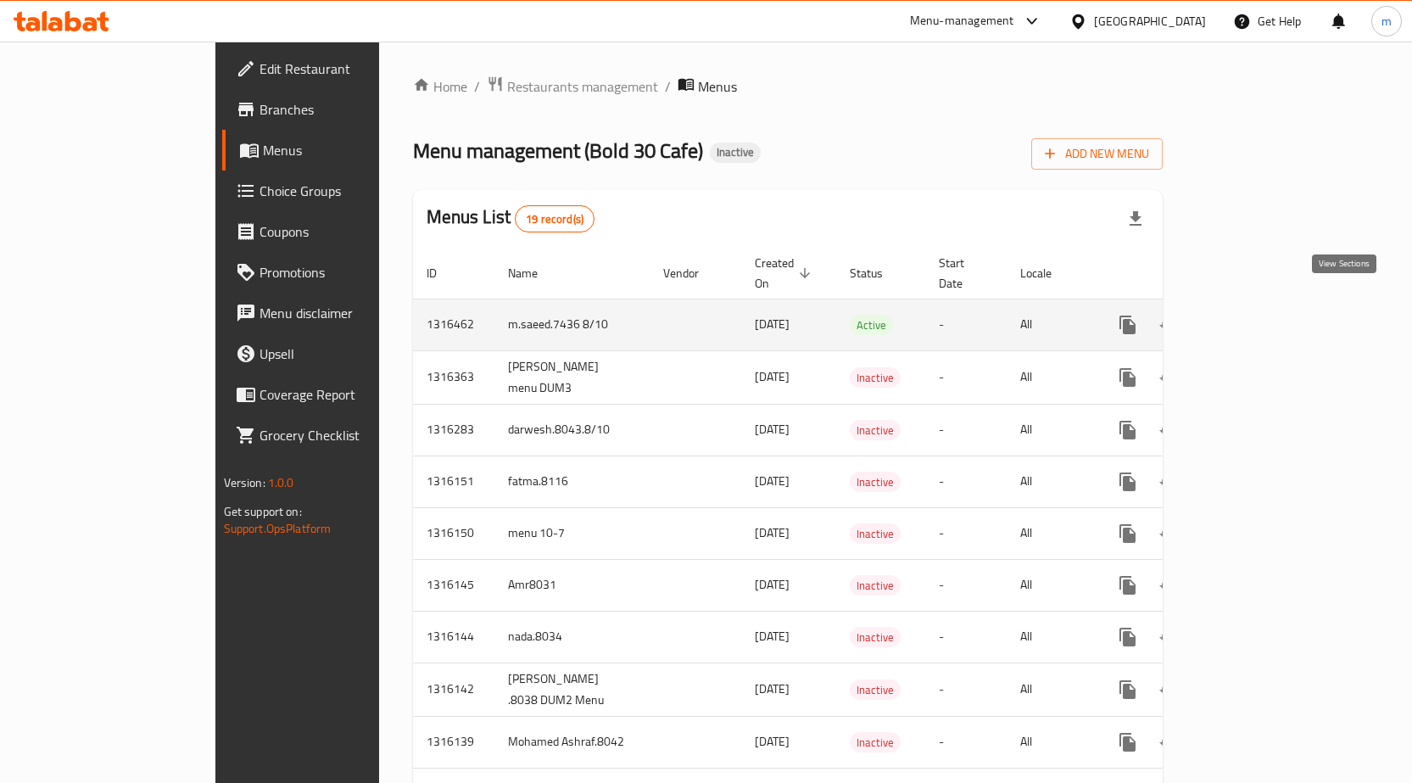
click at [1260, 315] on icon "enhanced table" at bounding box center [1250, 325] width 20 height 20
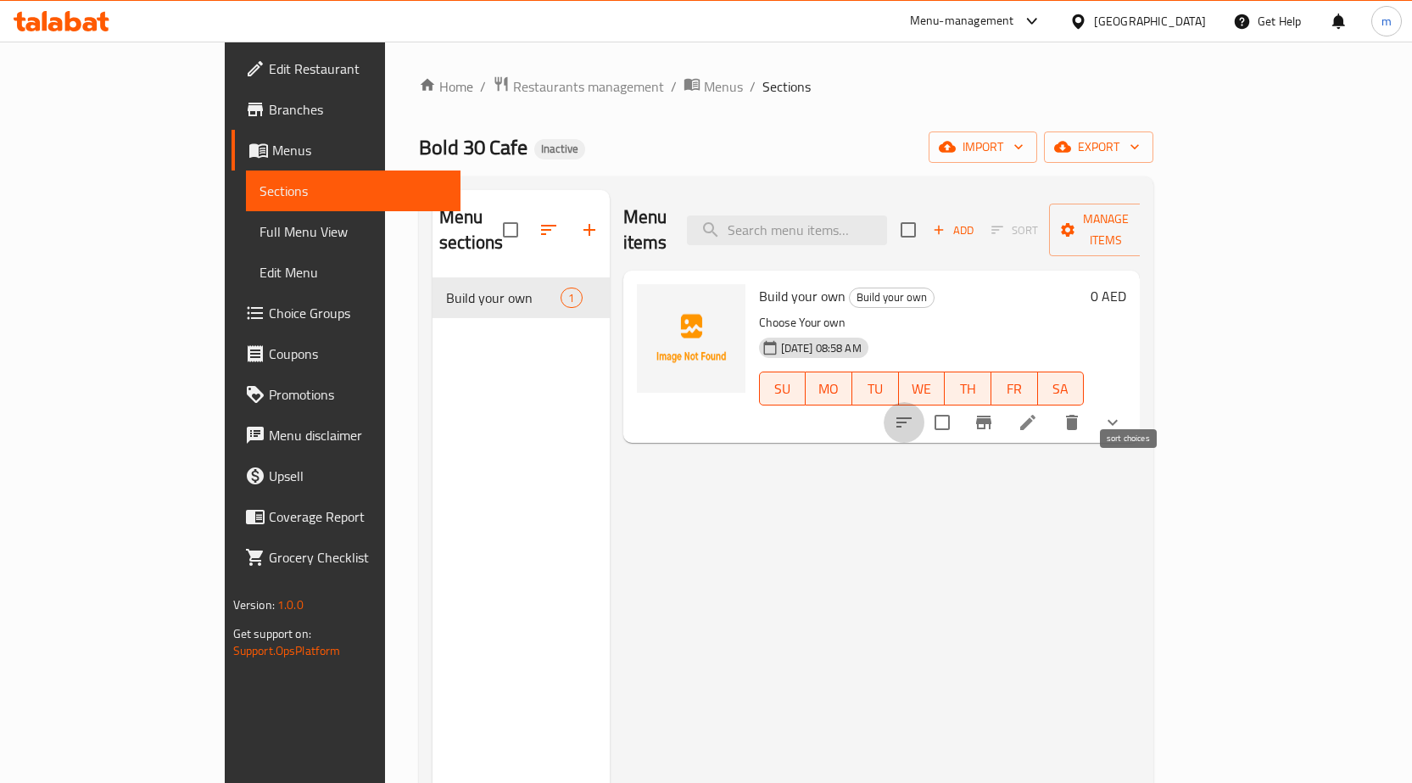
click at [912, 417] on icon "sort-choices" at bounding box center [904, 422] width 15 height 10
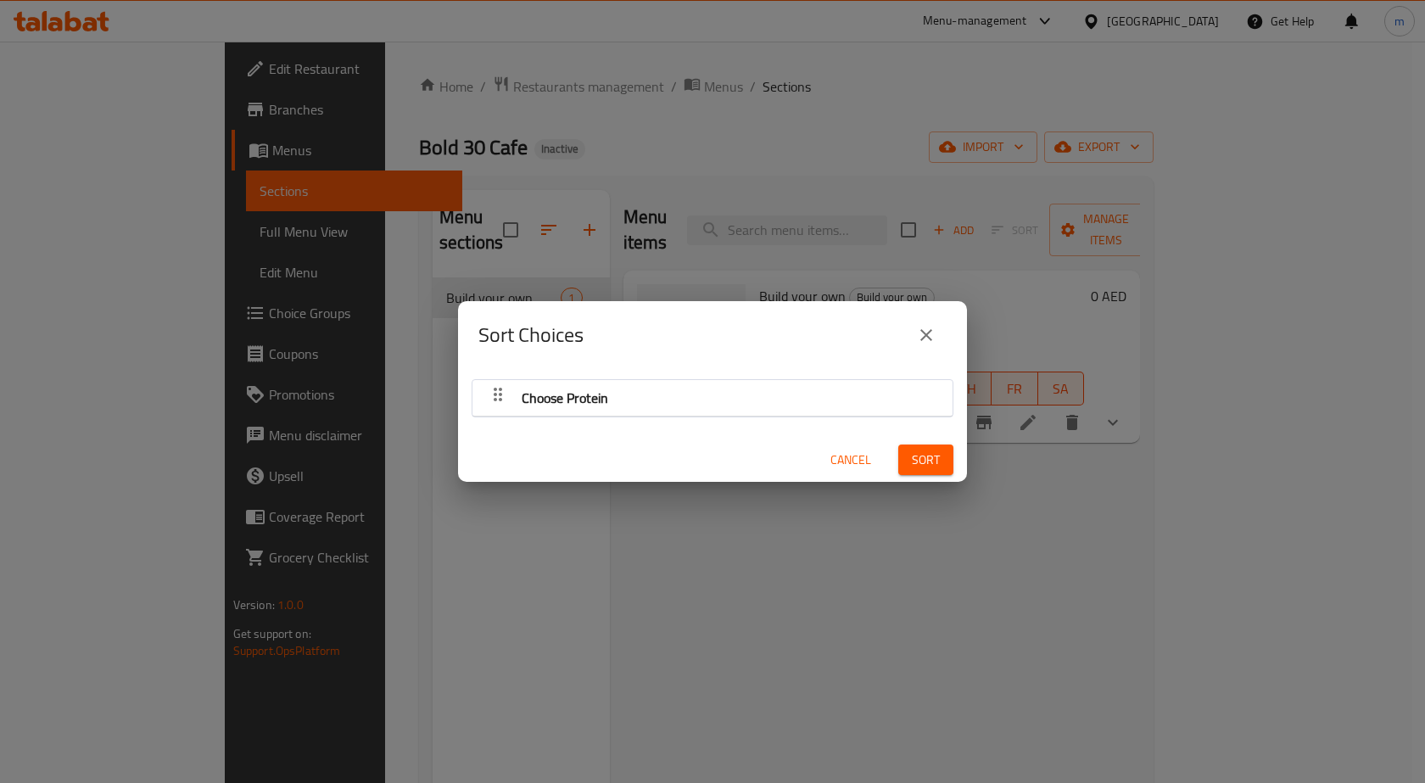
click at [488, 399] on icon "button" at bounding box center [498, 394] width 20 height 20
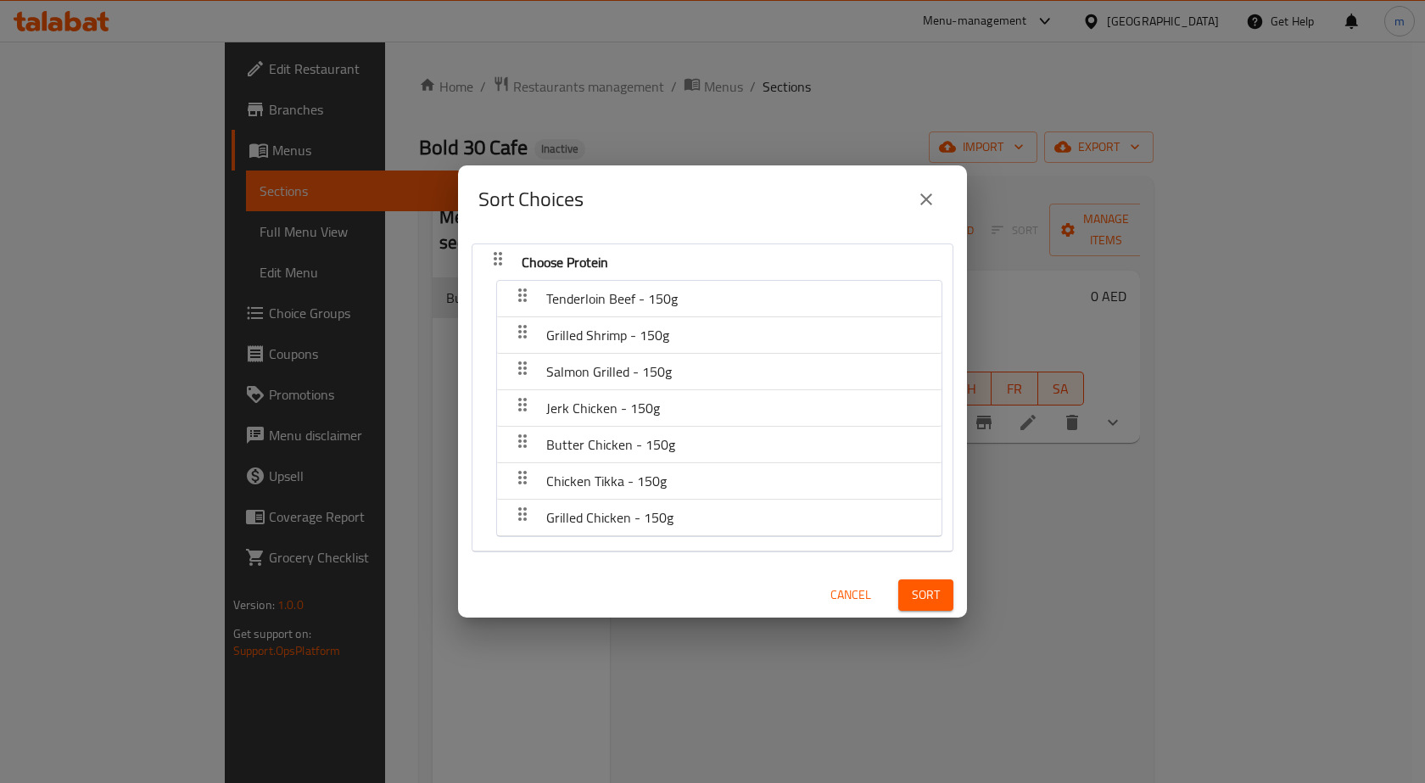
click at [450, 412] on div "Sort Choices Choose Protein Tenderloin Beef - 150g Grilled Shrimp - 150g Salmon…" at bounding box center [712, 391] width 1425 height 783
click at [927, 203] on icon "close" at bounding box center [926, 199] width 20 height 20
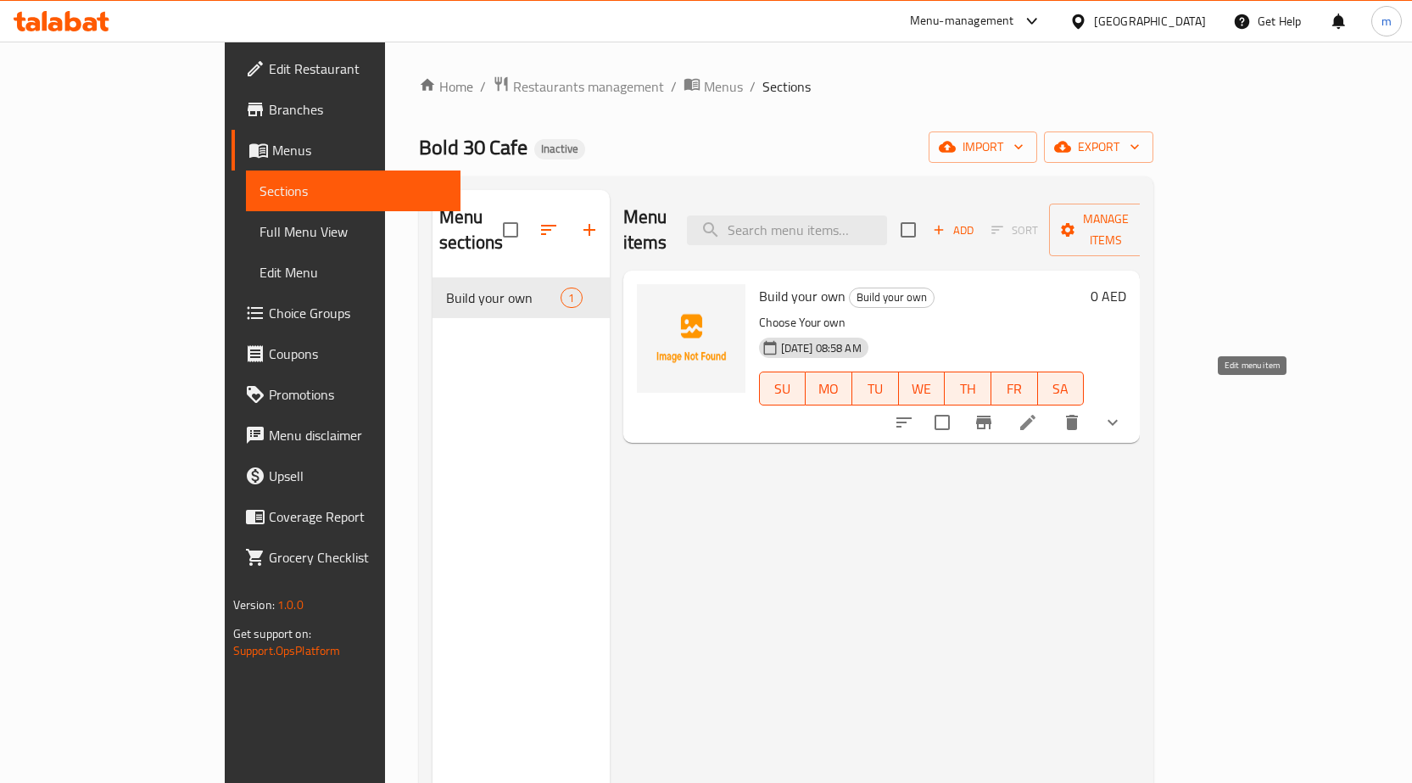
click at [1036, 415] on icon at bounding box center [1027, 422] width 15 height 15
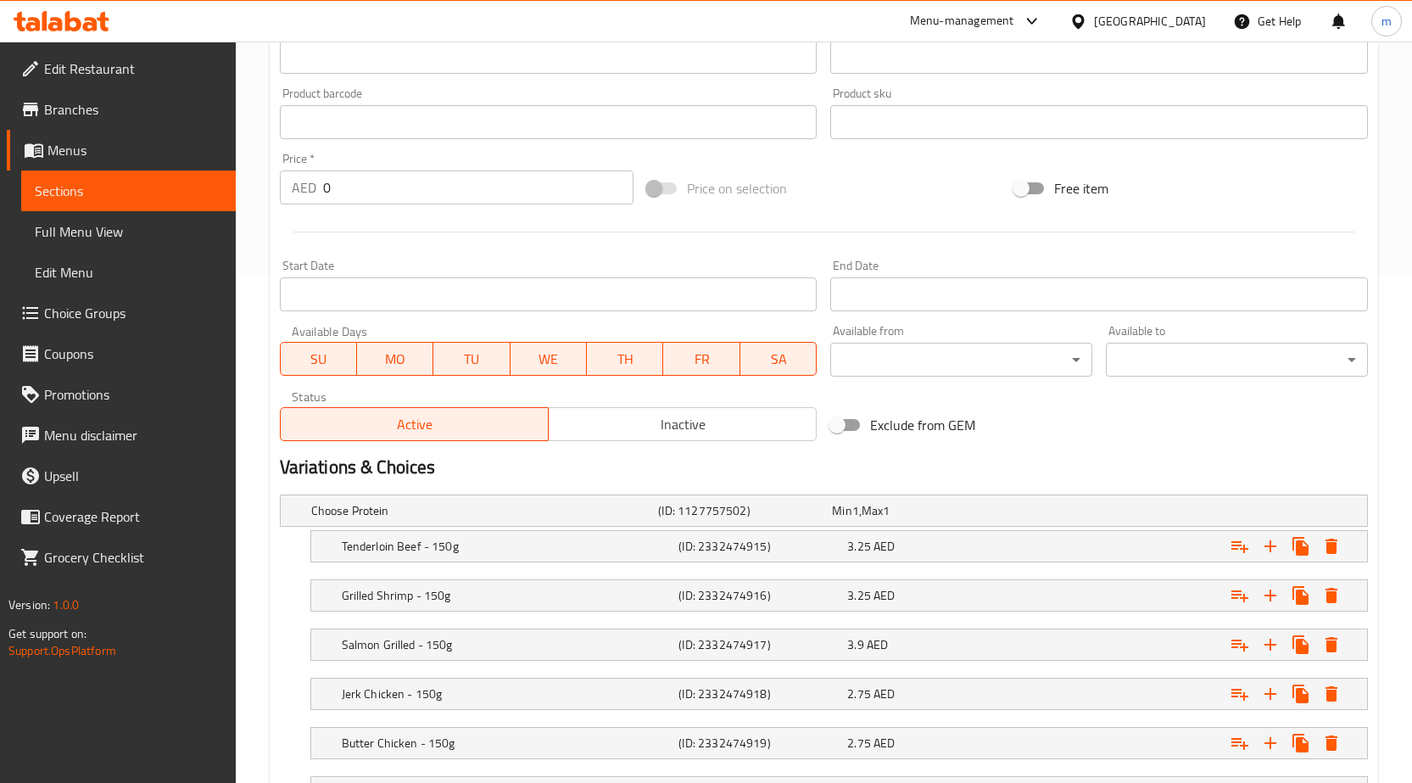
scroll to position [594, 0]
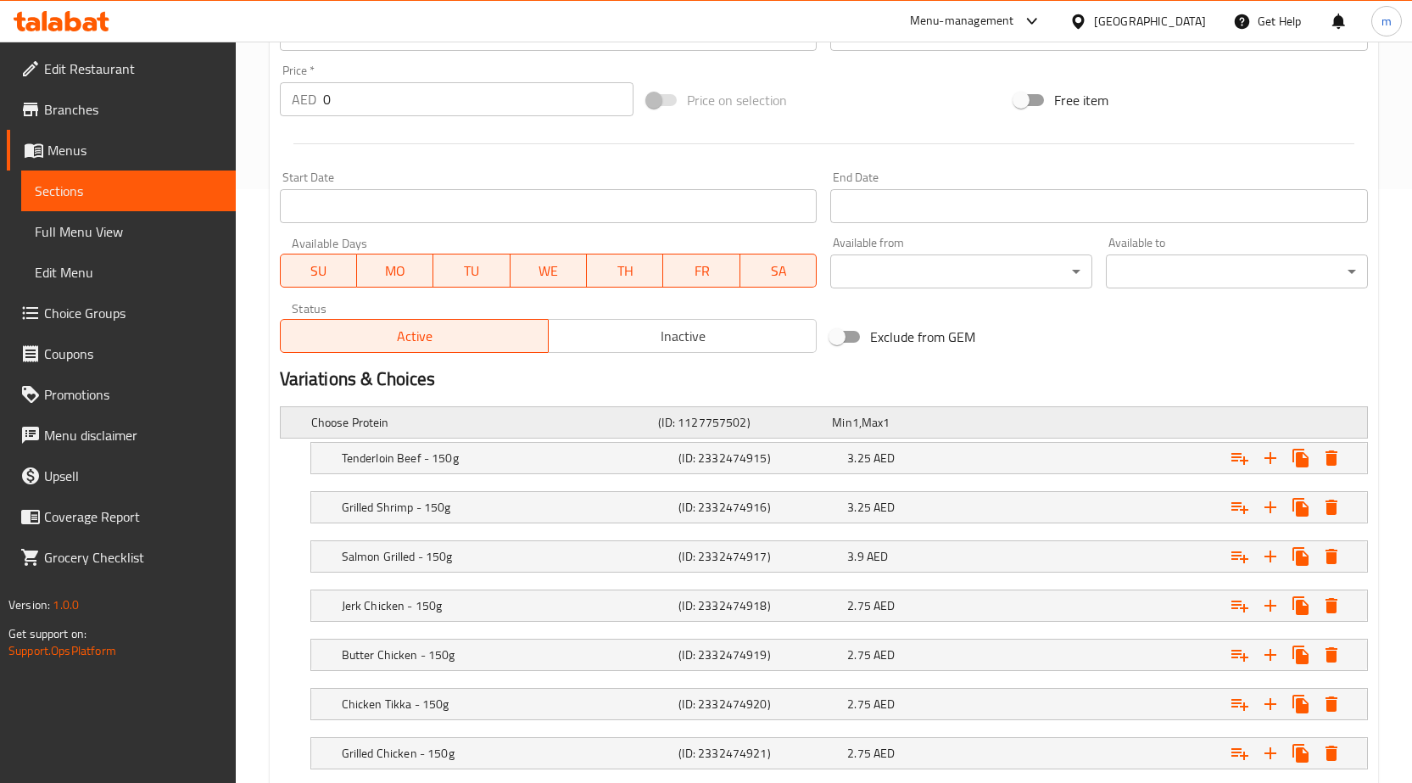
click at [388, 427] on h5 "Choose Protein" at bounding box center [481, 422] width 341 height 17
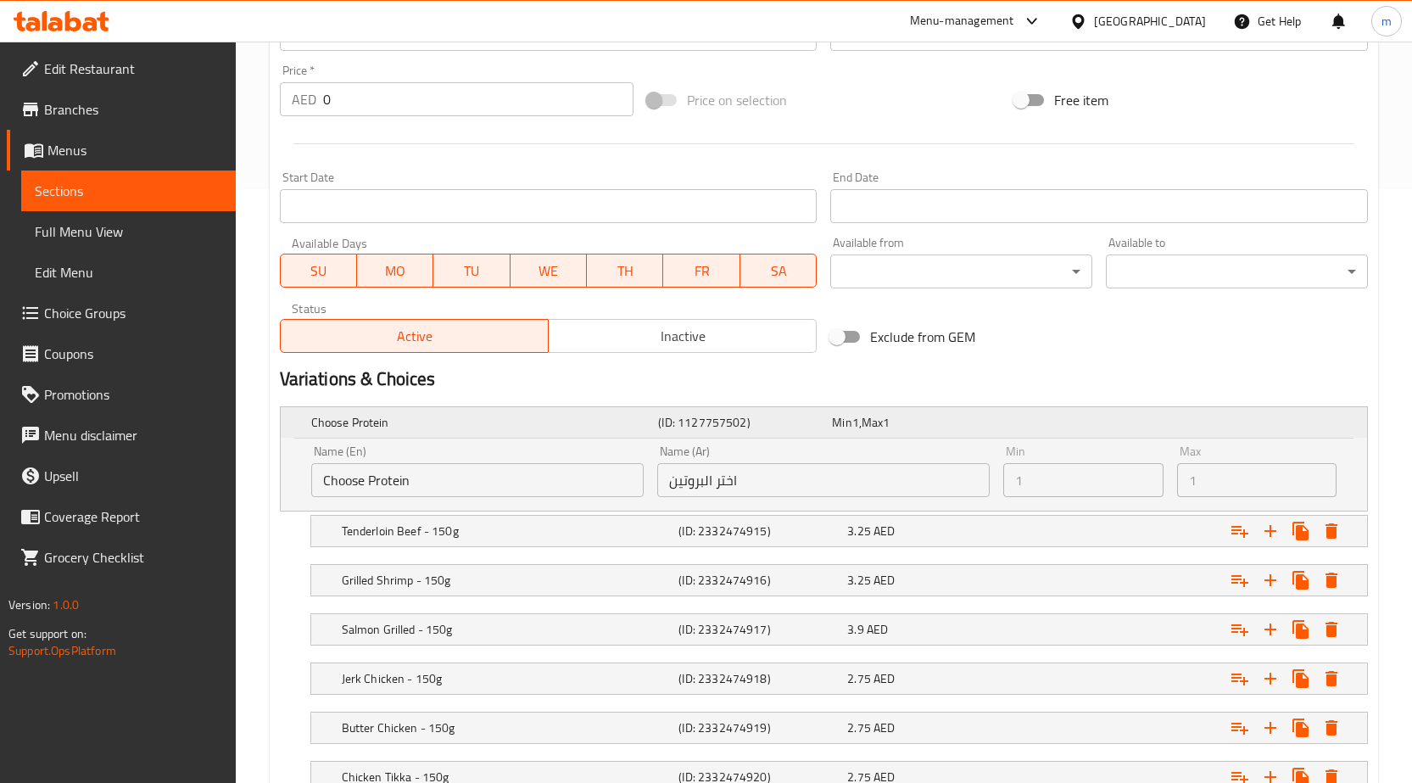
click at [388, 427] on h5 "Choose Protein" at bounding box center [481, 422] width 341 height 17
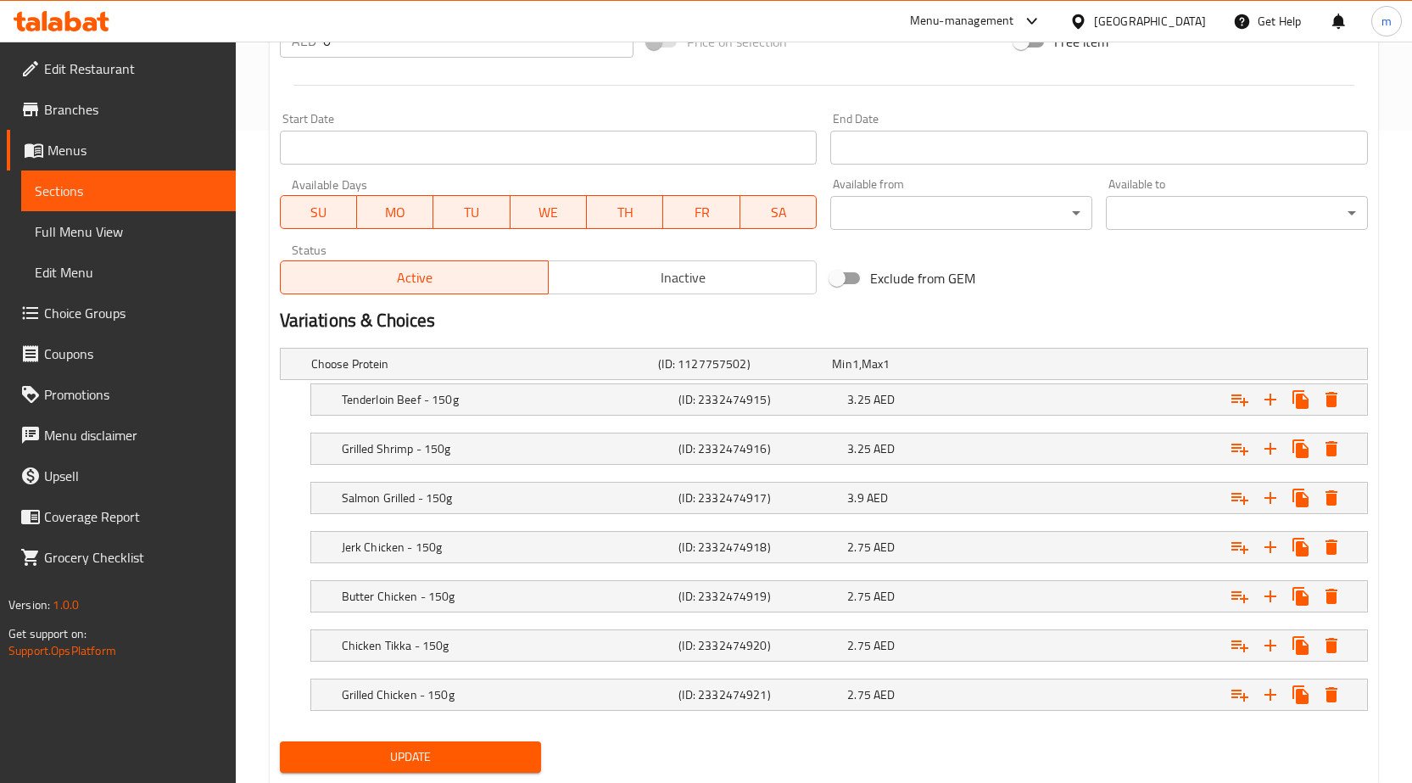
scroll to position [700, 0]
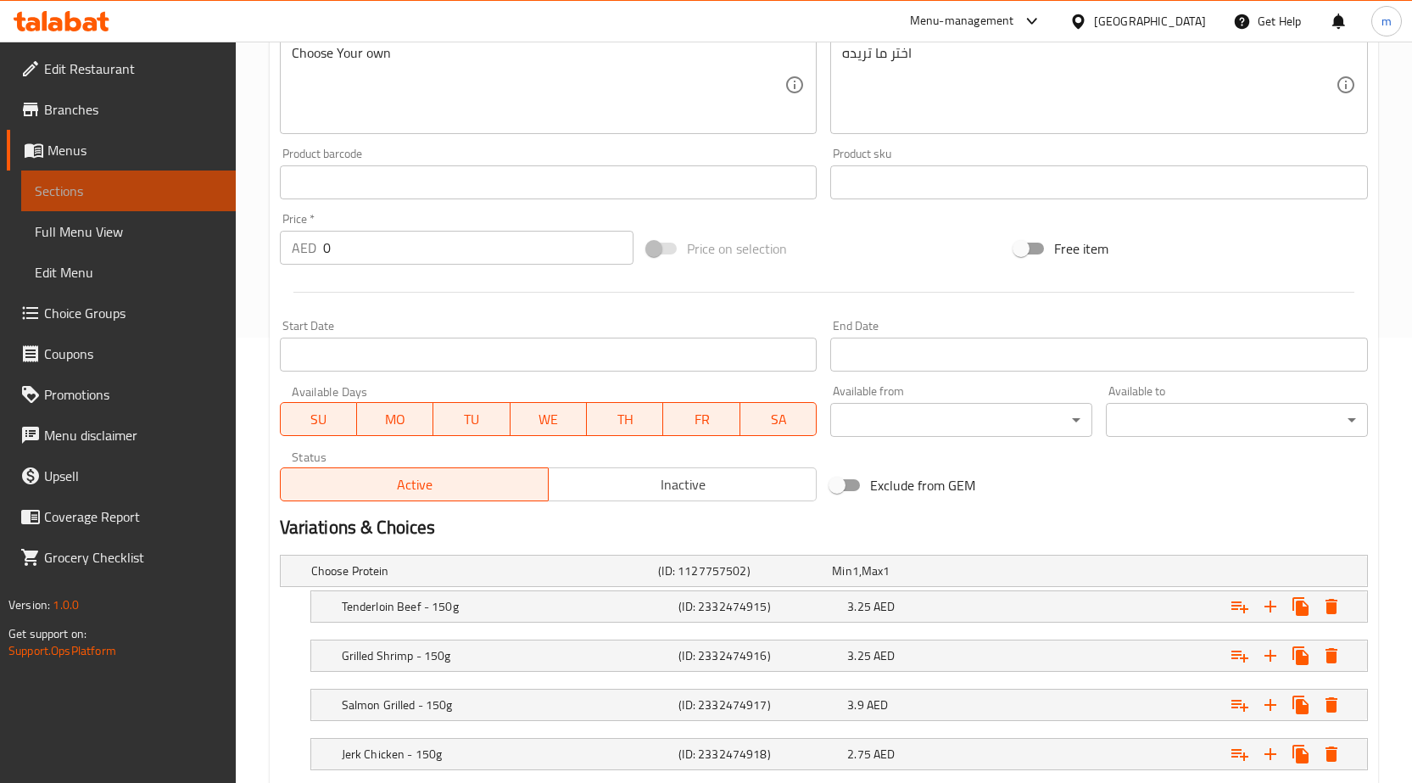
click at [88, 187] on span "Sections" at bounding box center [128, 191] width 187 height 20
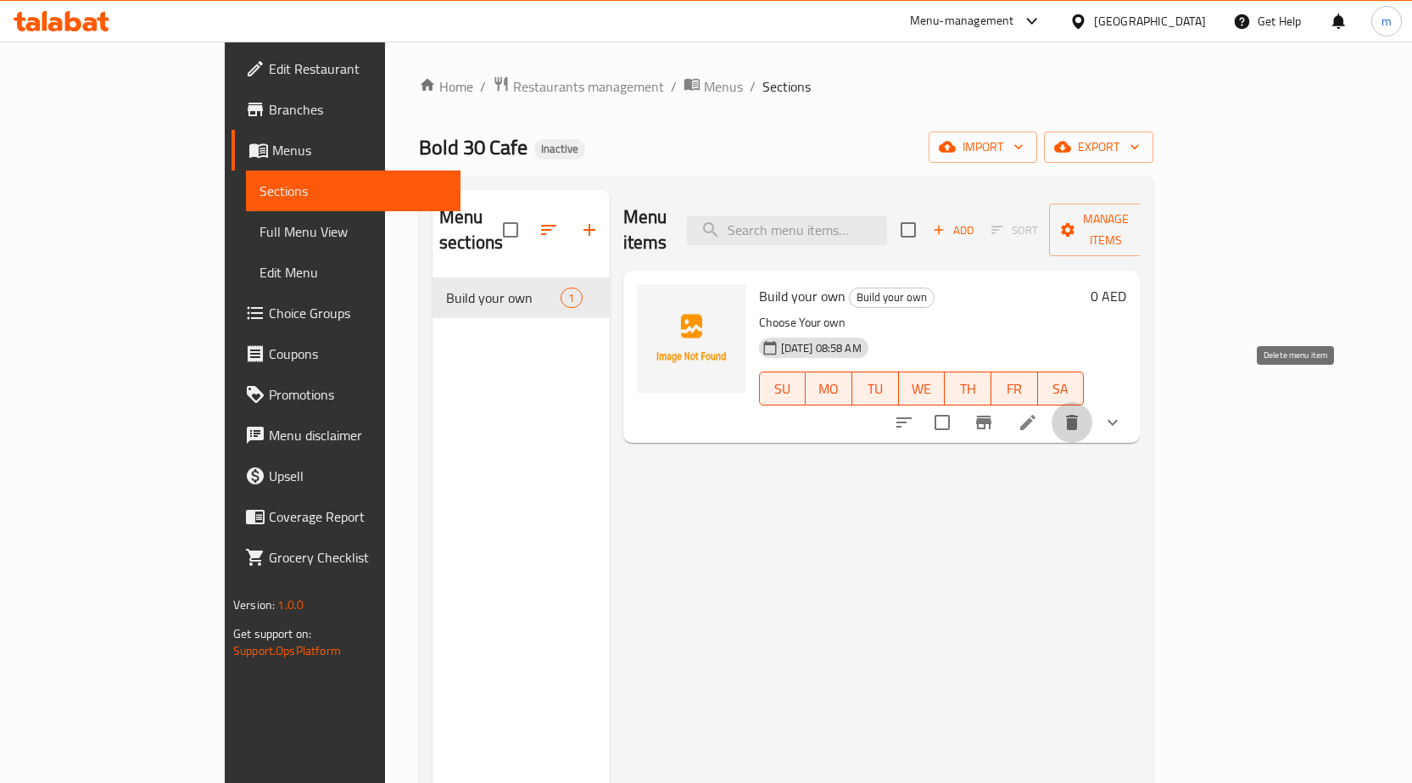
click at [1082, 412] on icon "delete" at bounding box center [1072, 422] width 20 height 20
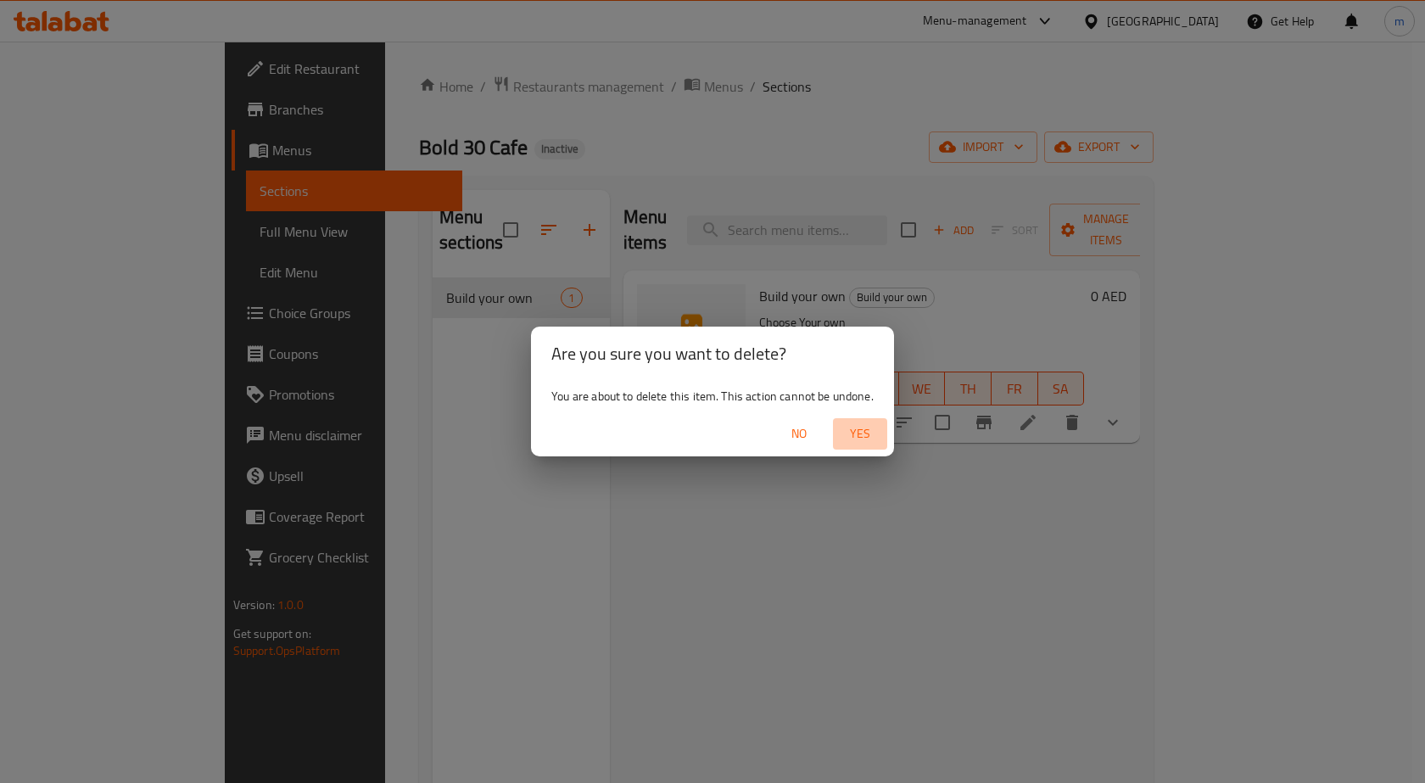
click at [871, 436] on span "Yes" at bounding box center [860, 433] width 41 height 21
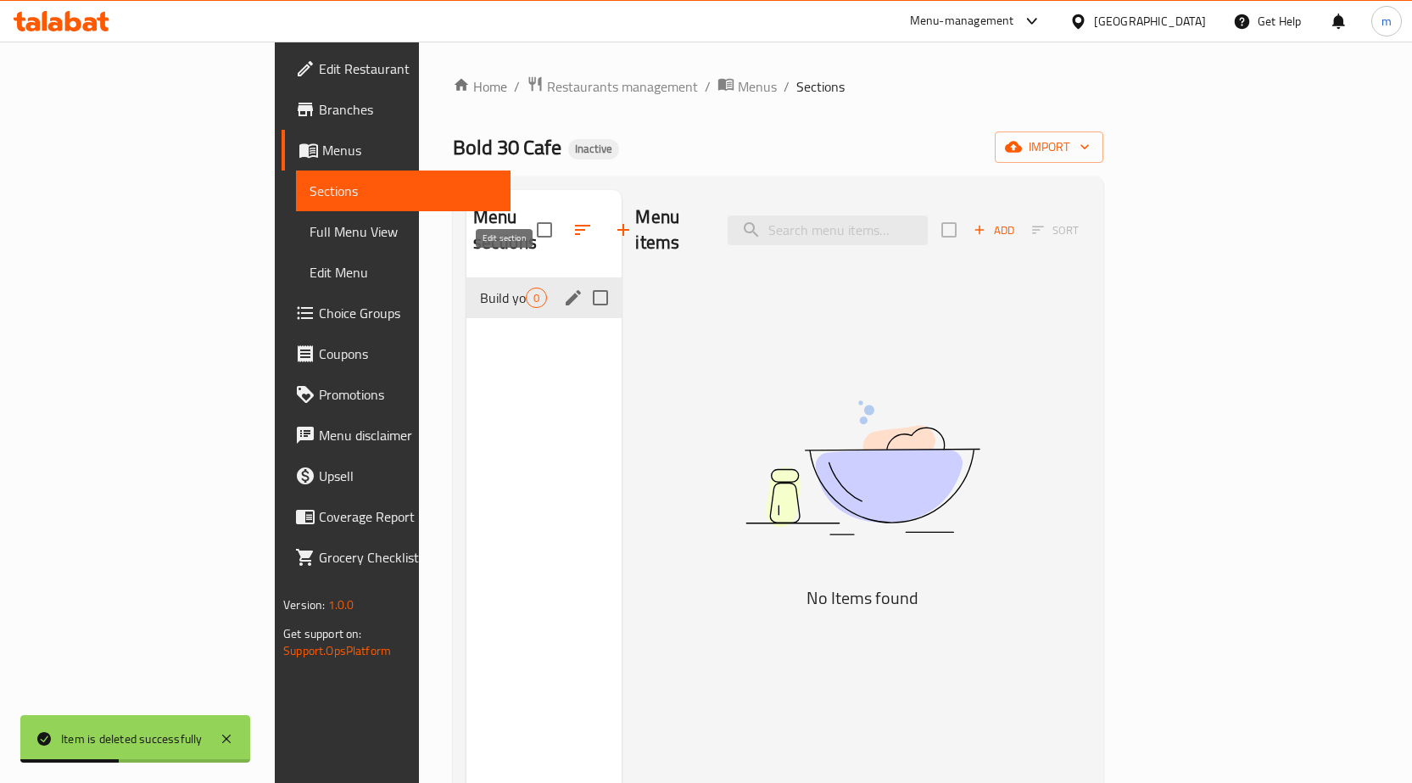
click at [563, 288] on icon "edit" at bounding box center [573, 298] width 20 height 20
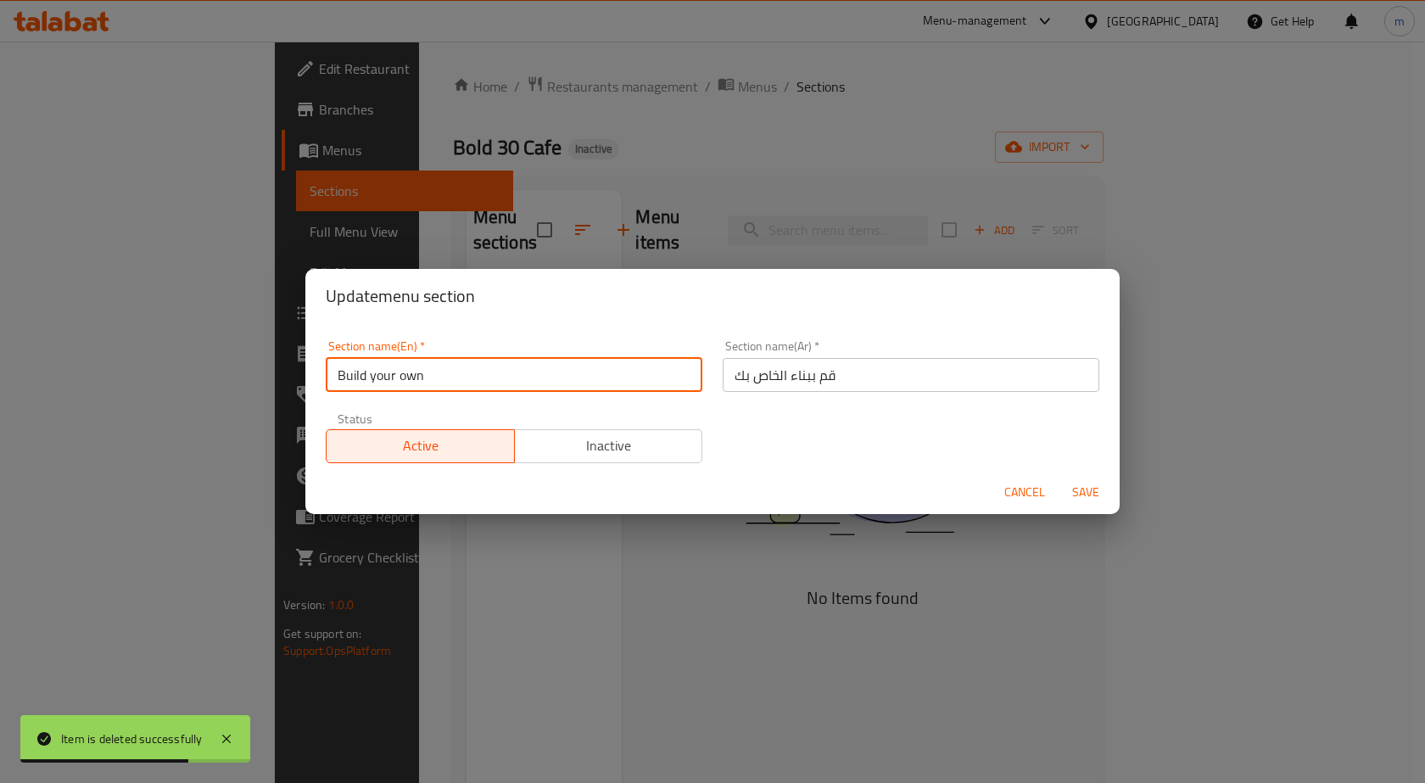
drag, startPoint x: 450, startPoint y: 364, endPoint x: 278, endPoint y: 393, distance: 174.6
click at [278, 393] on div "Update menu section Section name(En)   * Build your own Section name(En) * Sect…" at bounding box center [712, 391] width 1425 height 783
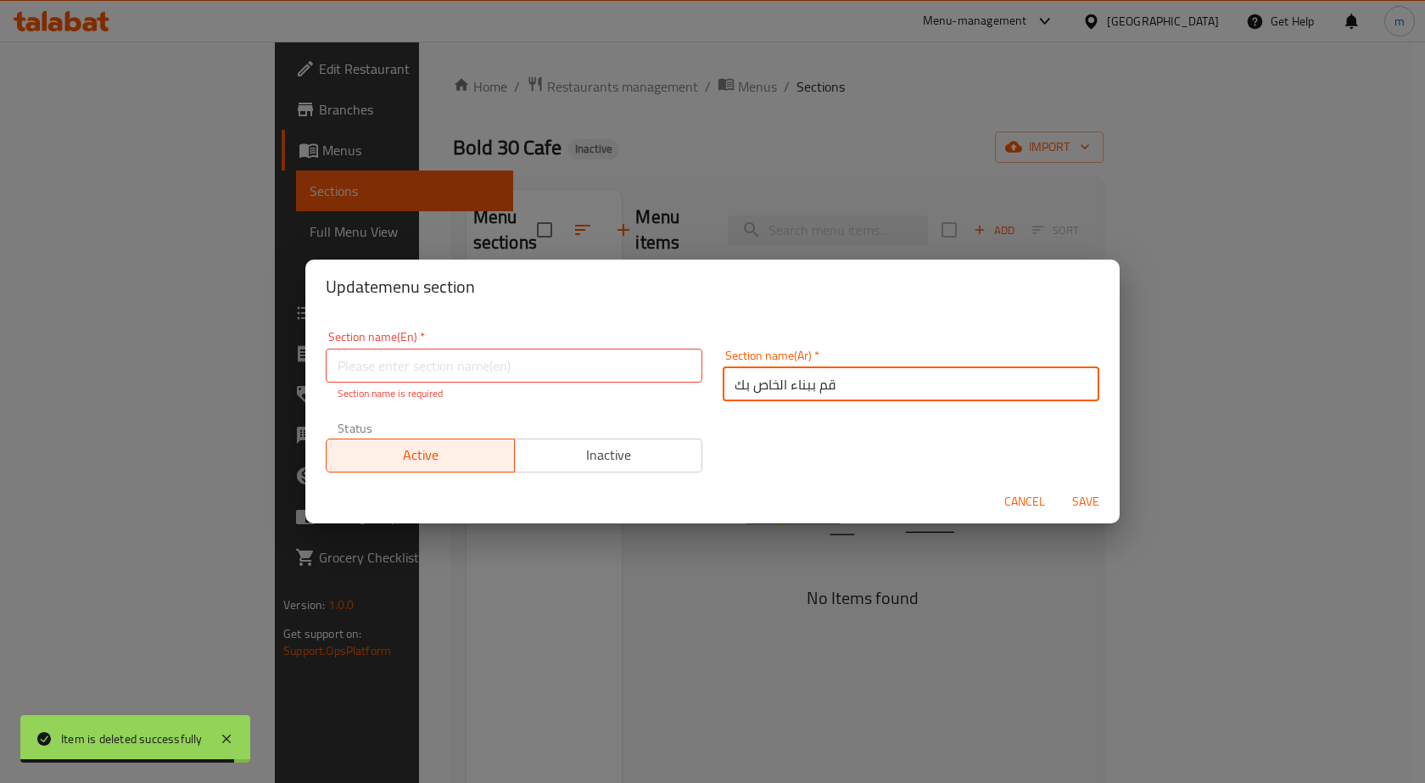
drag, startPoint x: 863, startPoint y: 384, endPoint x: 624, endPoint y: 398, distance: 238.7
click at [632, 400] on div "Section name(En)   * Section name(En) * Section name is required Section name(A…" at bounding box center [713, 402] width 794 height 162
click at [1081, 497] on span "Save" at bounding box center [1085, 501] width 41 height 21
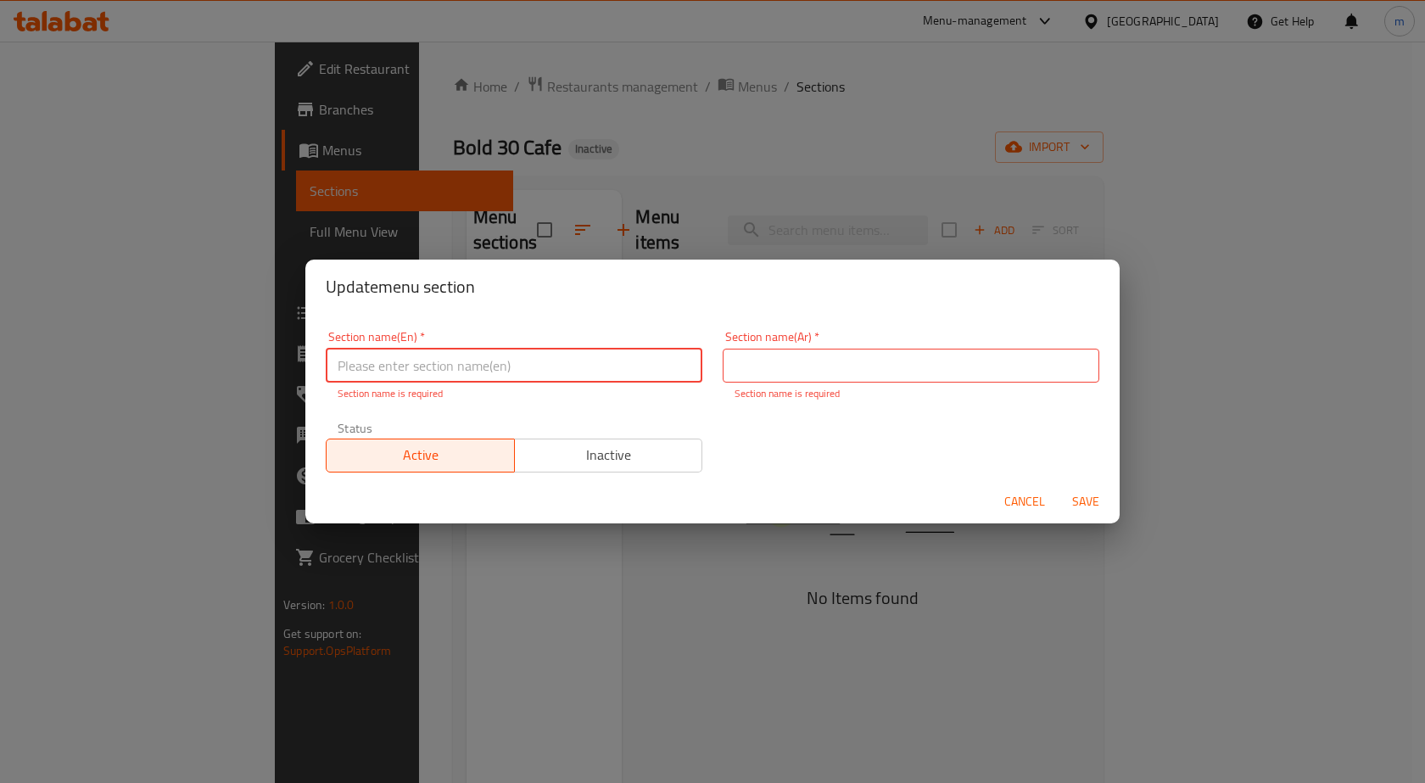
click at [573, 559] on div "Update menu section Section name(En)   * Section name(En) * Section name is req…" at bounding box center [712, 391] width 1425 height 783
click at [366, 646] on div "Update menu section Section name(En)   * Section name(En) * Section name is req…" at bounding box center [712, 391] width 1425 height 783
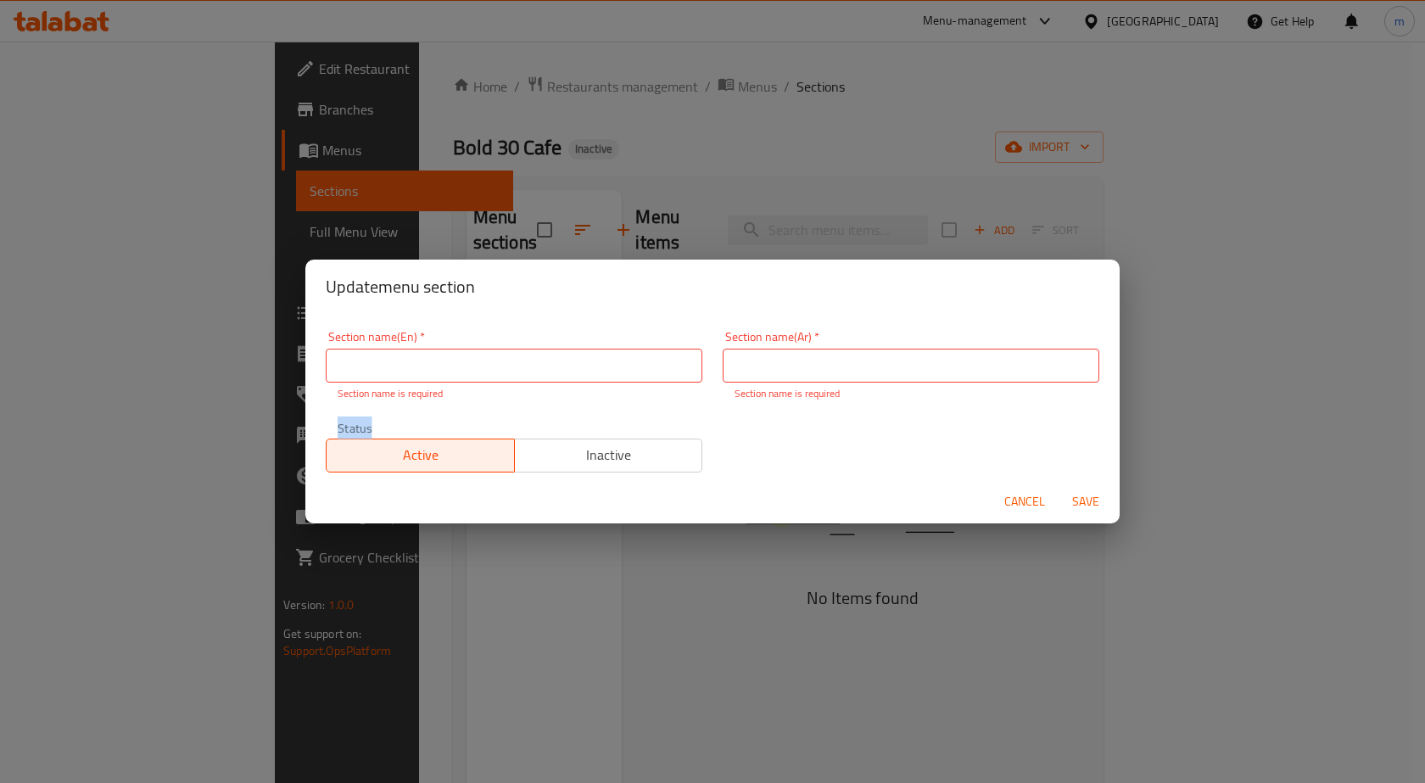
click at [366, 646] on div "Update menu section Section name(En)   * Section name(En) * Section name is req…" at bounding box center [712, 391] width 1425 height 783
click at [1042, 496] on span "Cancel" at bounding box center [1024, 501] width 41 height 21
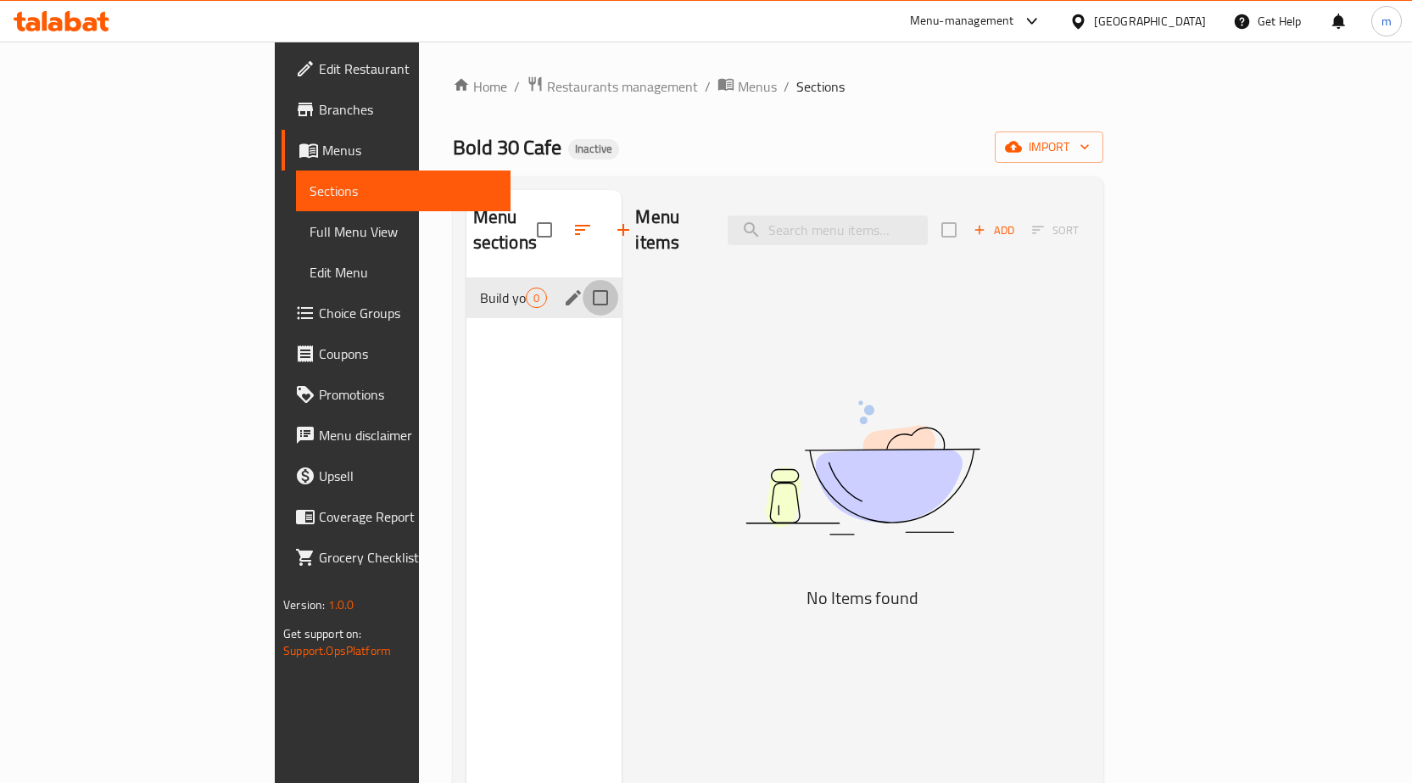
click at [583, 280] on input "Menu sections" at bounding box center [601, 298] width 36 height 36
checkbox input "true"
drag, startPoint x: 428, startPoint y: 277, endPoint x: 359, endPoint y: 301, distance: 73.8
click at [467, 301] on div "Menu sections 1 Build your own 0" at bounding box center [545, 581] width 156 height 783
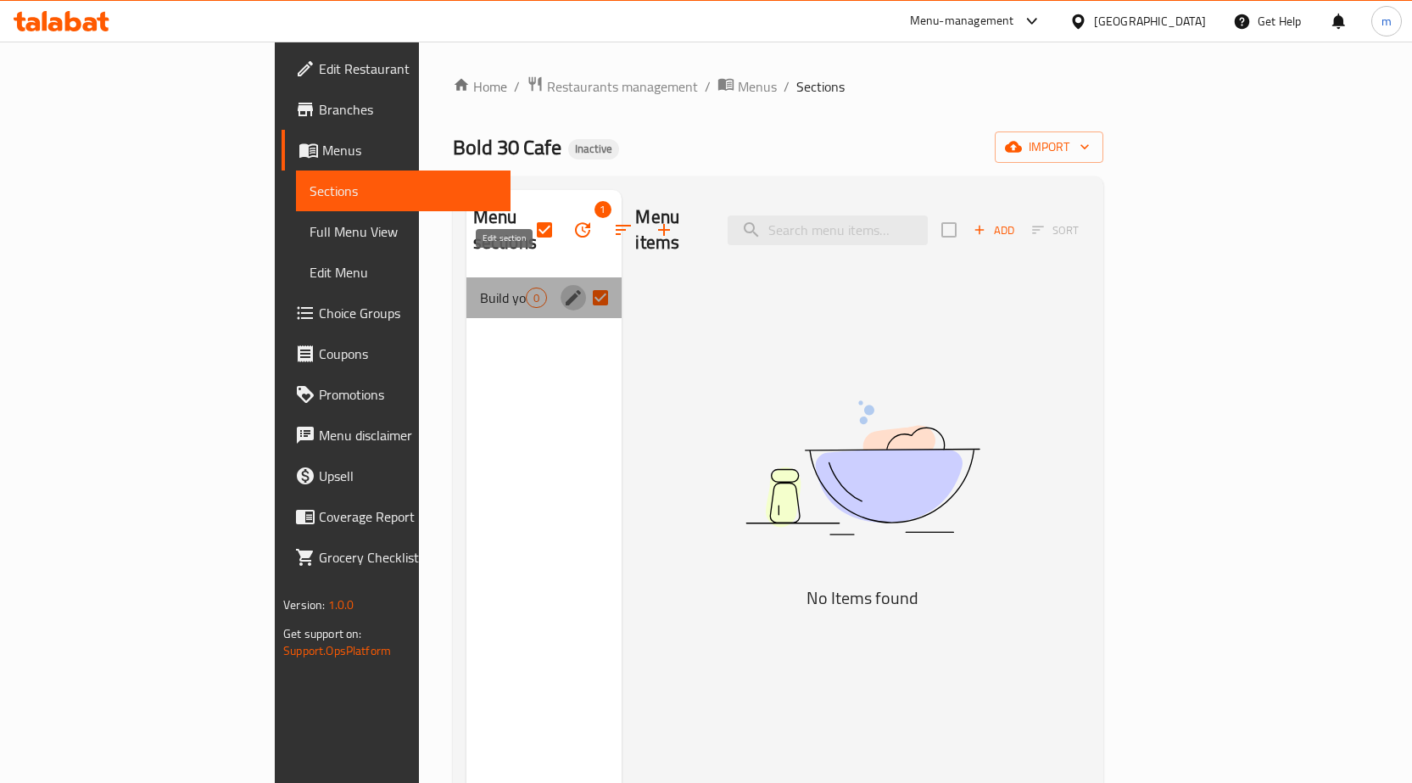
click at [563, 288] on icon "edit" at bounding box center [573, 298] width 20 height 20
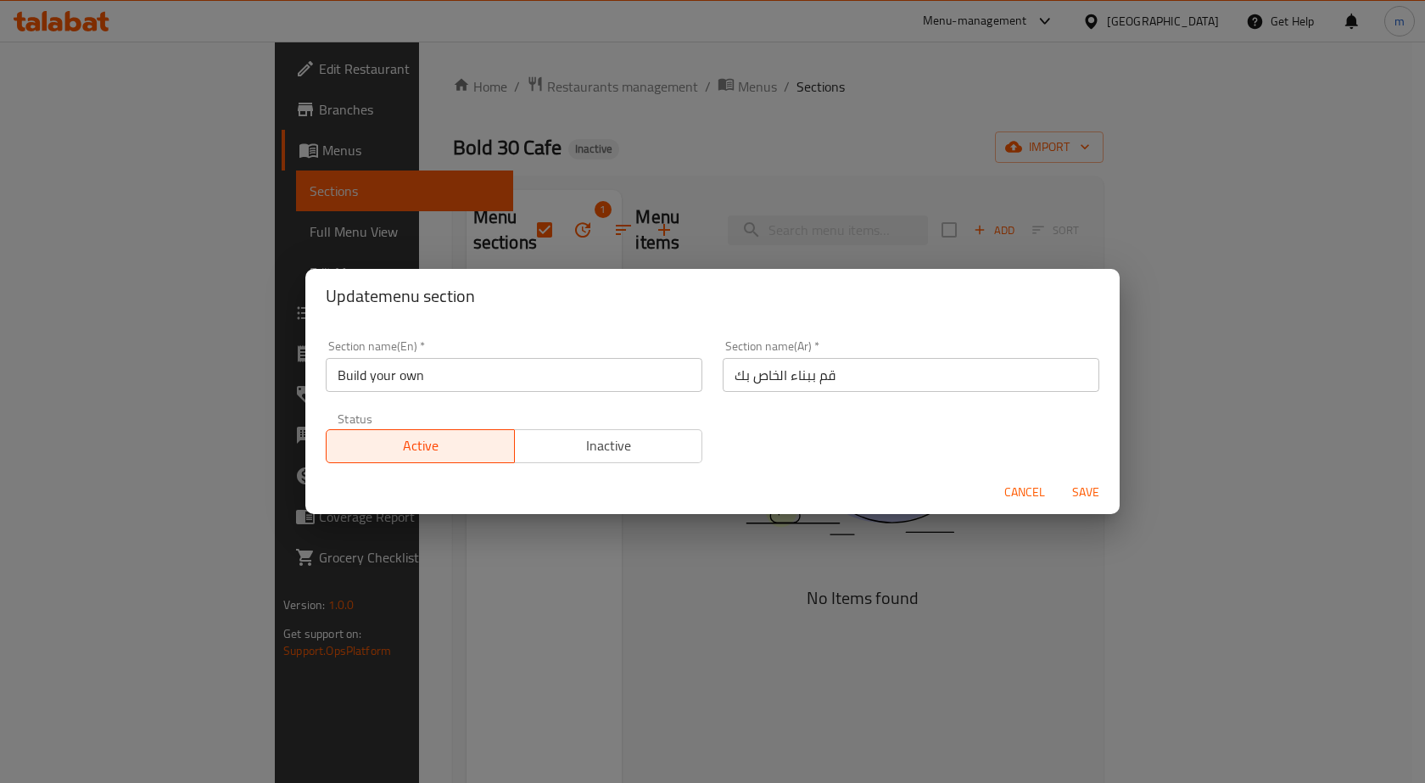
click at [656, 515] on div "Update menu section Section name(En)   * Build your own Section name(En) * Sect…" at bounding box center [712, 391] width 1425 height 783
click at [1026, 486] on span "Cancel" at bounding box center [1024, 492] width 41 height 21
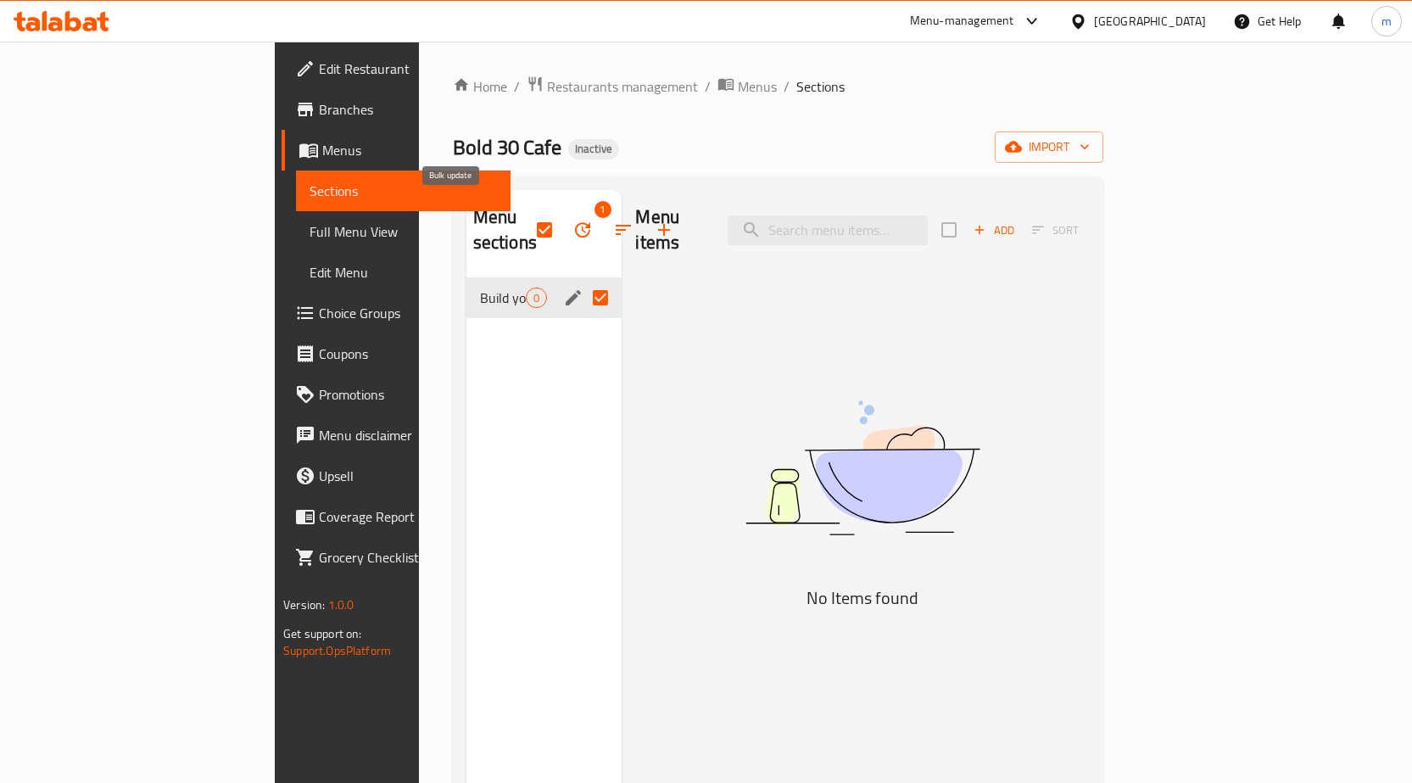
click at [573, 220] on icon "button" at bounding box center [583, 230] width 20 height 20
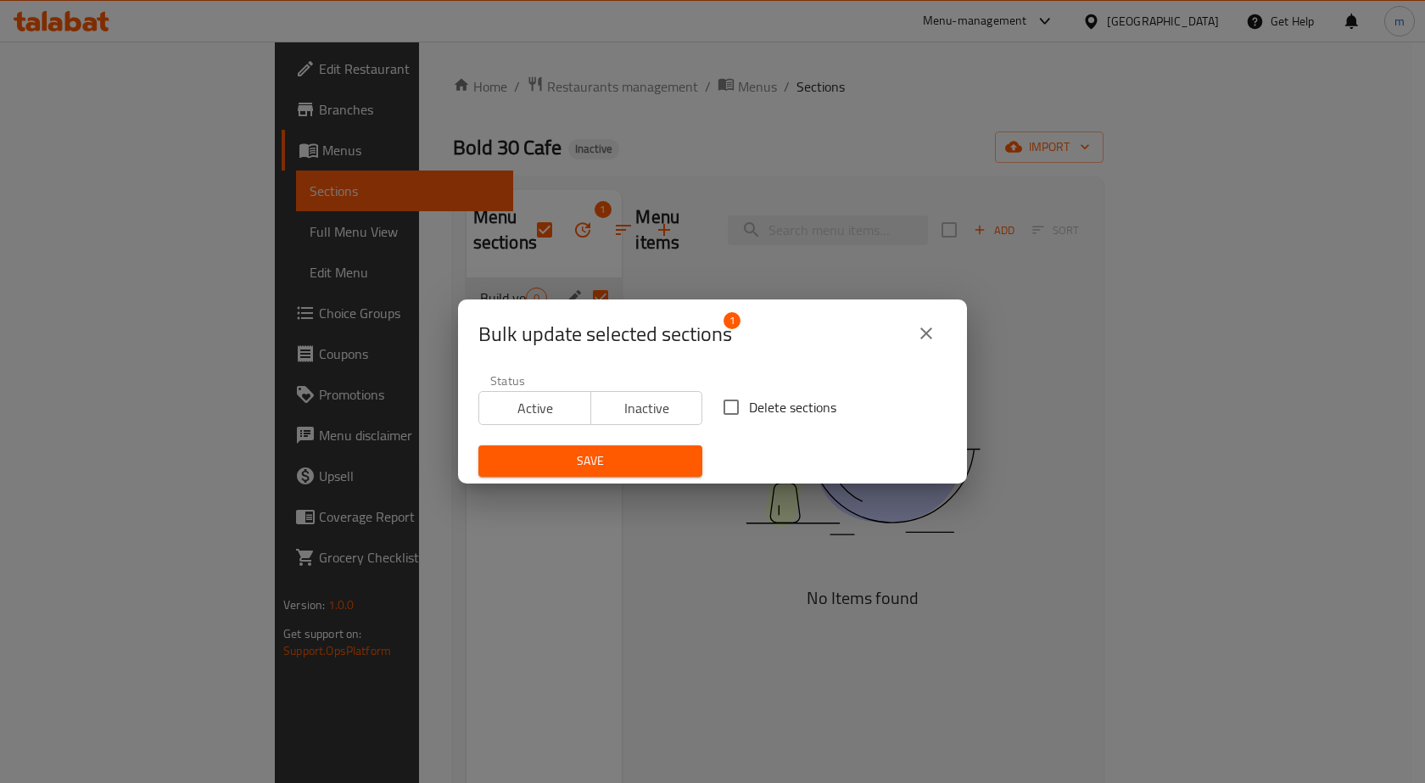
click at [727, 389] on input "Delete sections" at bounding box center [731, 407] width 36 height 36
checkbox input "true"
click at [647, 453] on span "Save" at bounding box center [590, 460] width 197 height 21
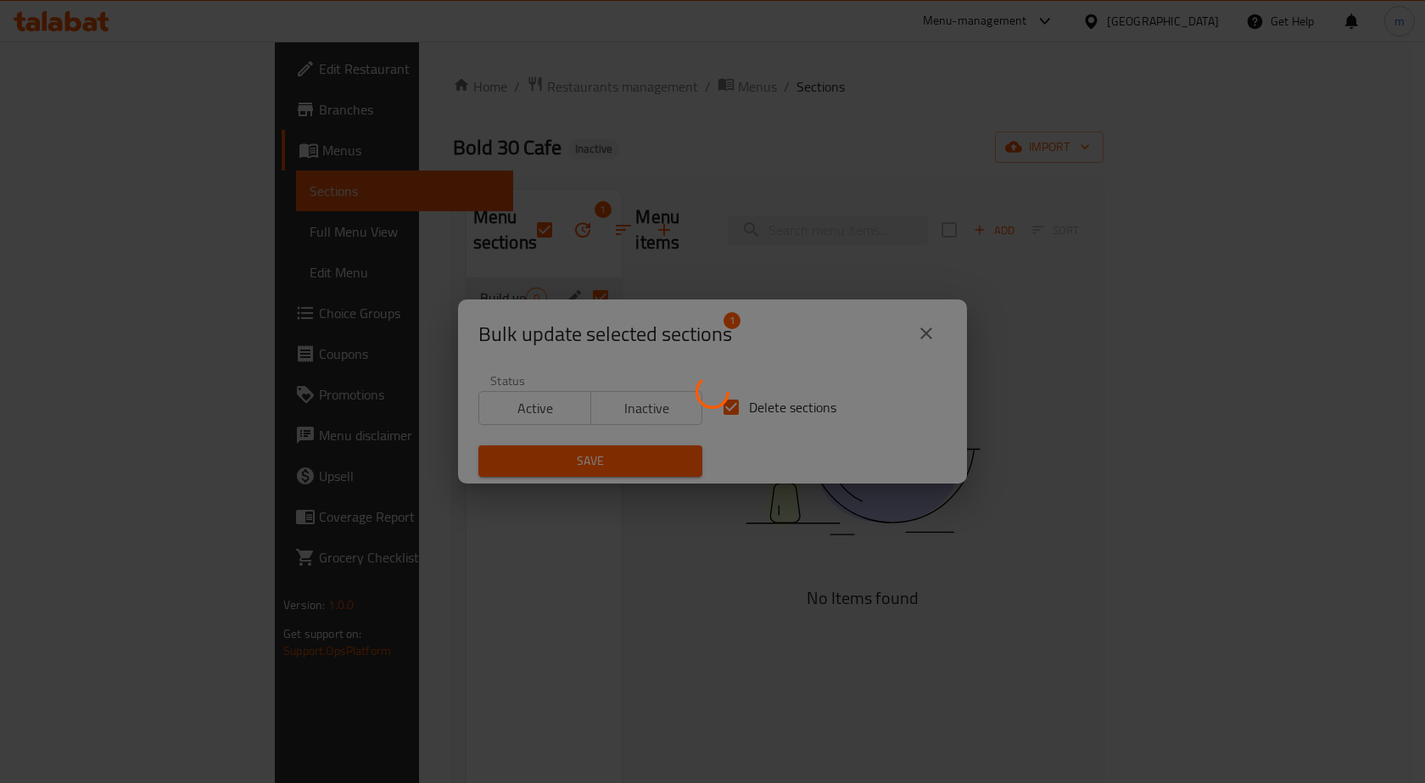
checkbox input "false"
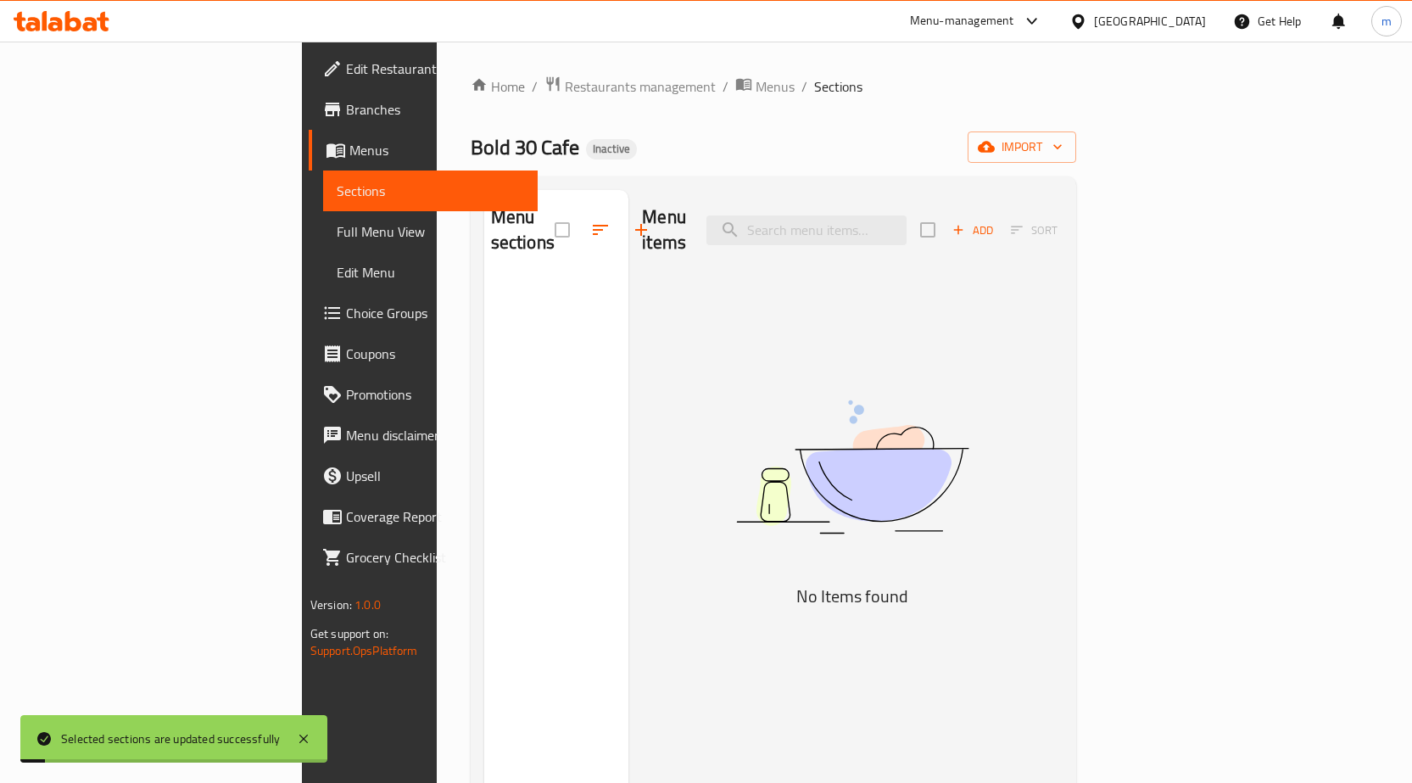
click at [640, 417] on div "Menu items Add Sort No Items found" at bounding box center [846, 581] width 434 height 783
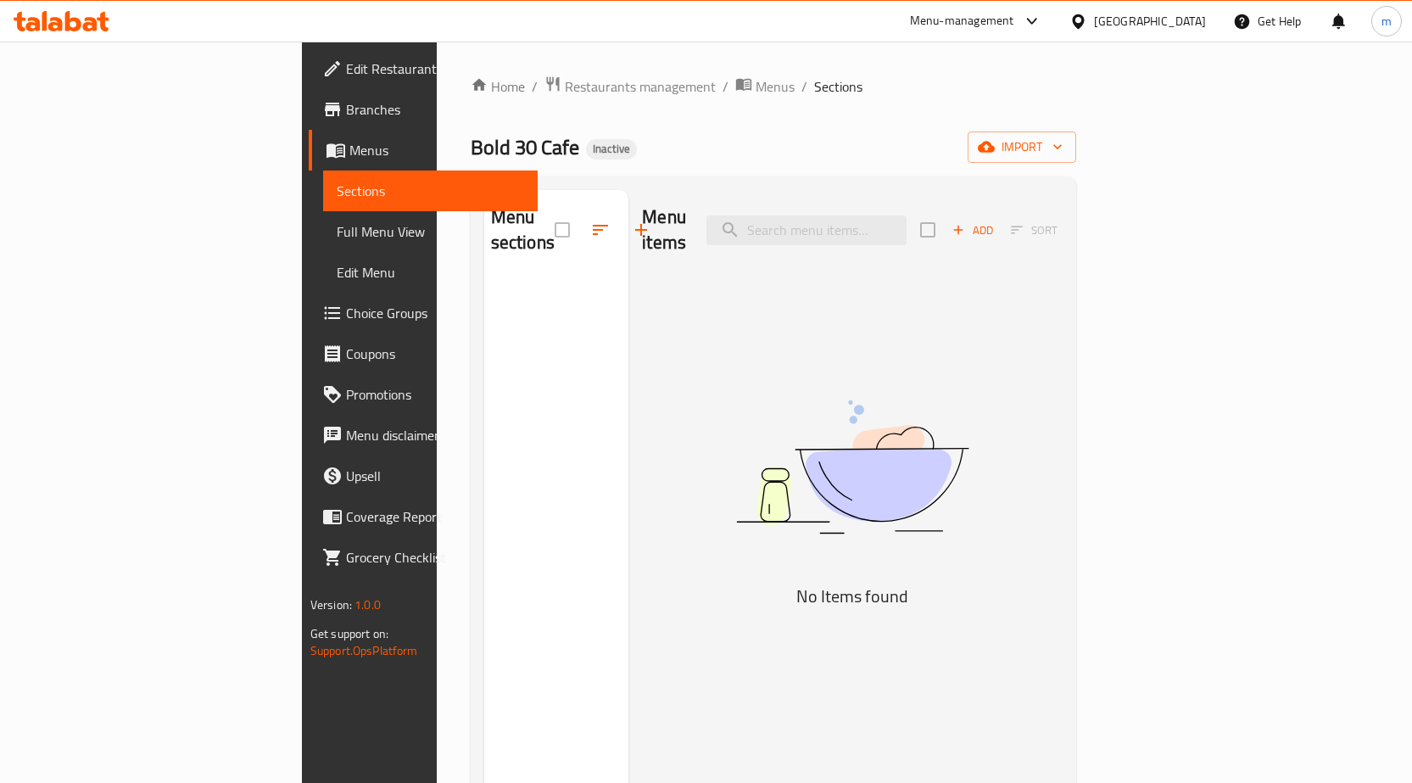
click at [796, 355] on img at bounding box center [852, 466] width 421 height 223
click at [1063, 151] on span "import" at bounding box center [1021, 147] width 81 height 21
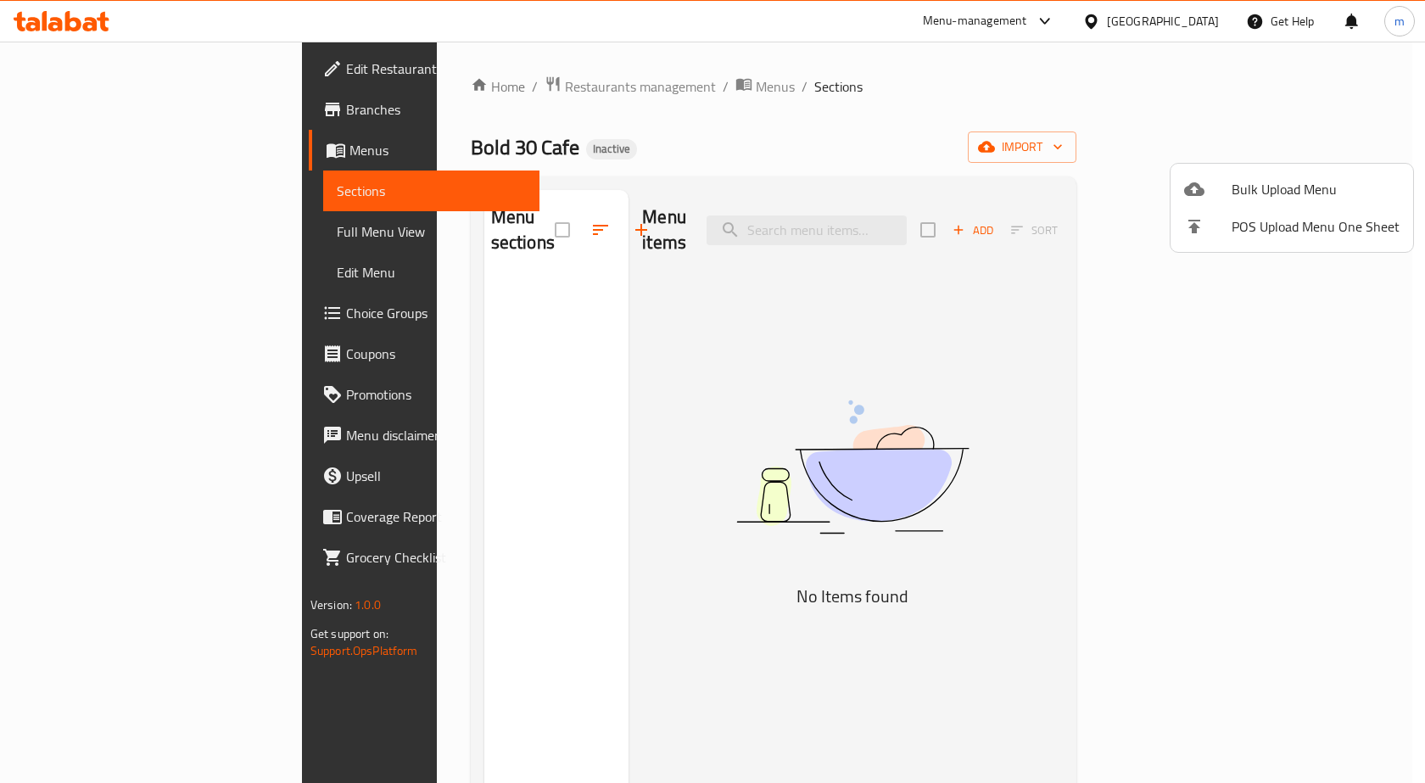
click at [1280, 179] on span "Bulk Upload Menu" at bounding box center [1316, 189] width 168 height 20
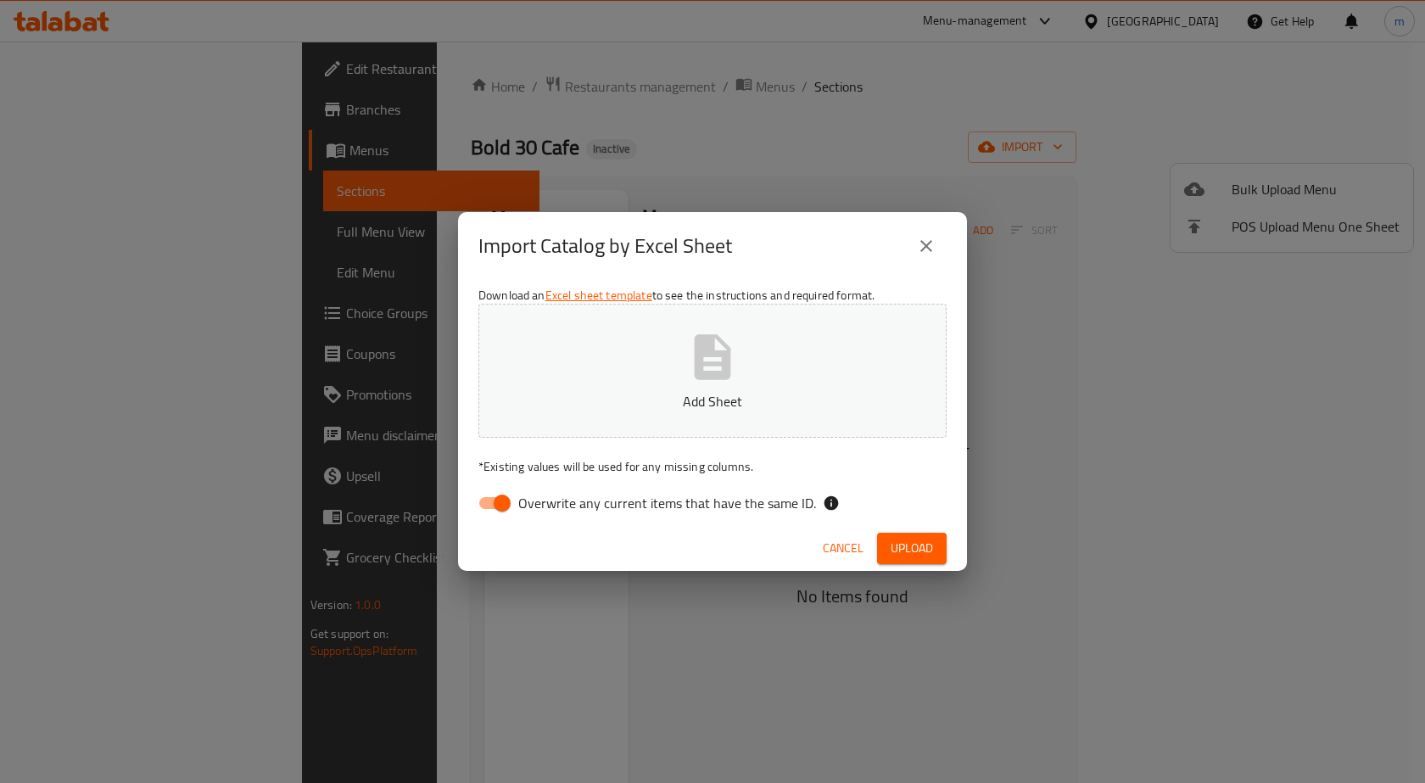
click at [519, 501] on span "Overwrite any current items that have the same ID." at bounding box center [667, 503] width 298 height 20
click at [519, 501] on input "Overwrite any current items that have the same ID." at bounding box center [502, 503] width 97 height 32
checkbox input "false"
click at [905, 546] on span "Upload" at bounding box center [912, 548] width 42 height 21
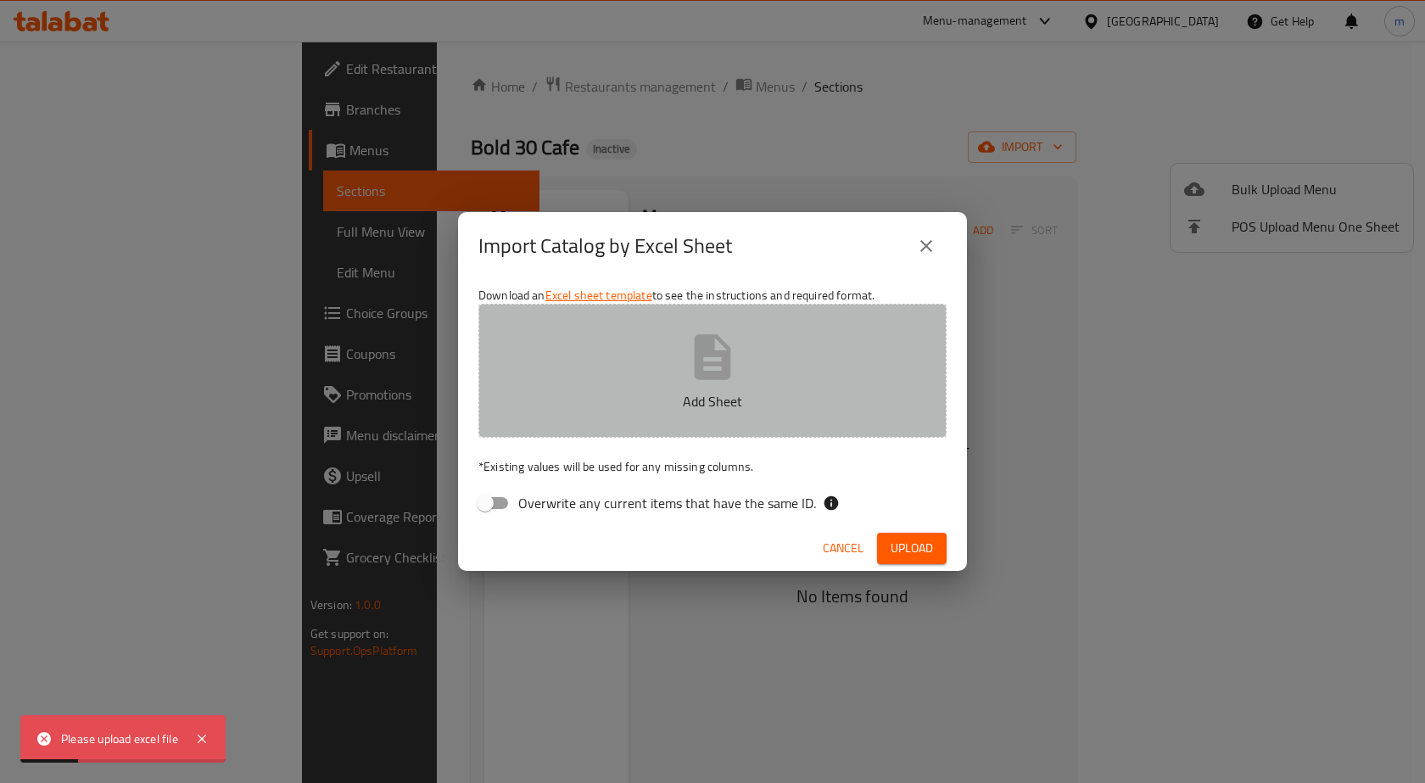
click at [697, 366] on icon "button" at bounding box center [713, 356] width 36 height 45
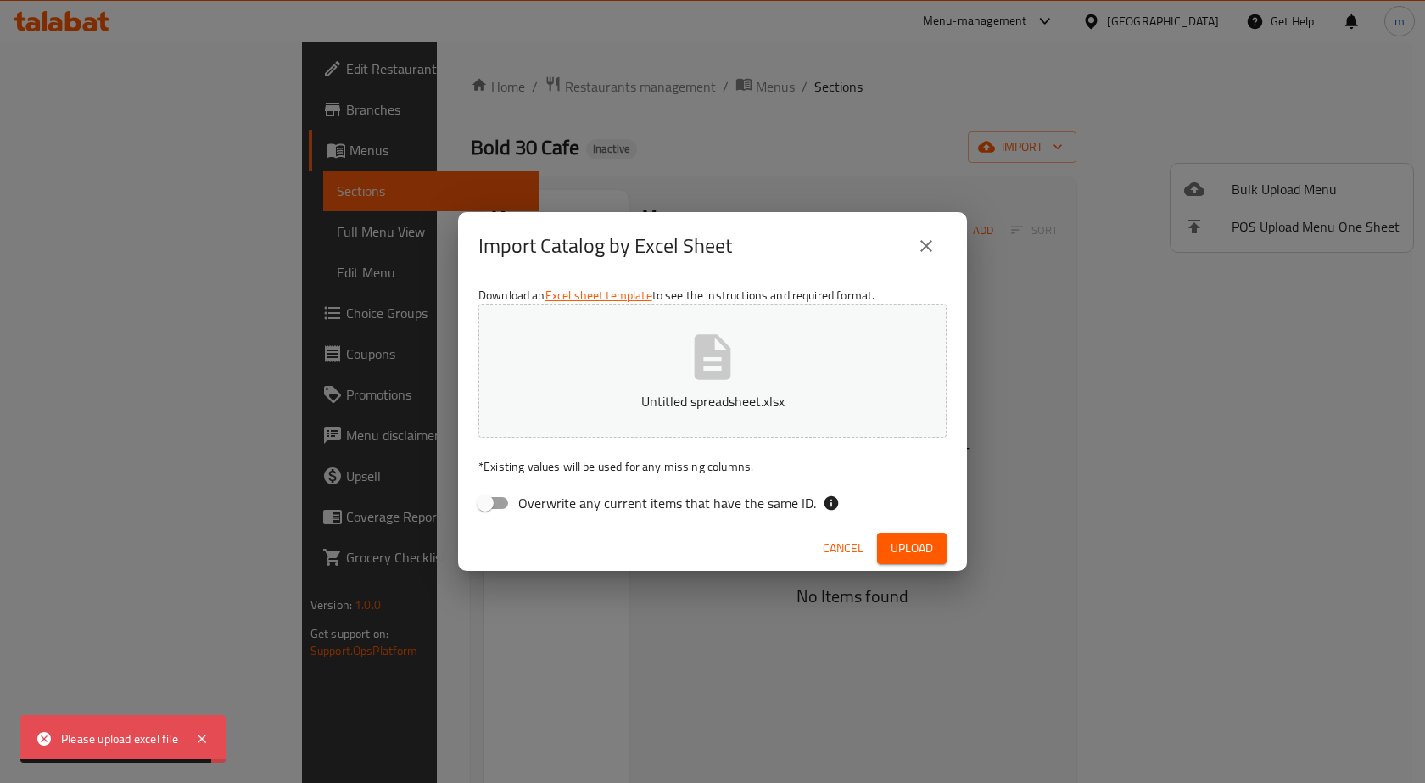
click at [948, 547] on div "Cancel Upload" at bounding box center [712, 548] width 509 height 45
click at [931, 548] on span "Upload" at bounding box center [912, 548] width 42 height 21
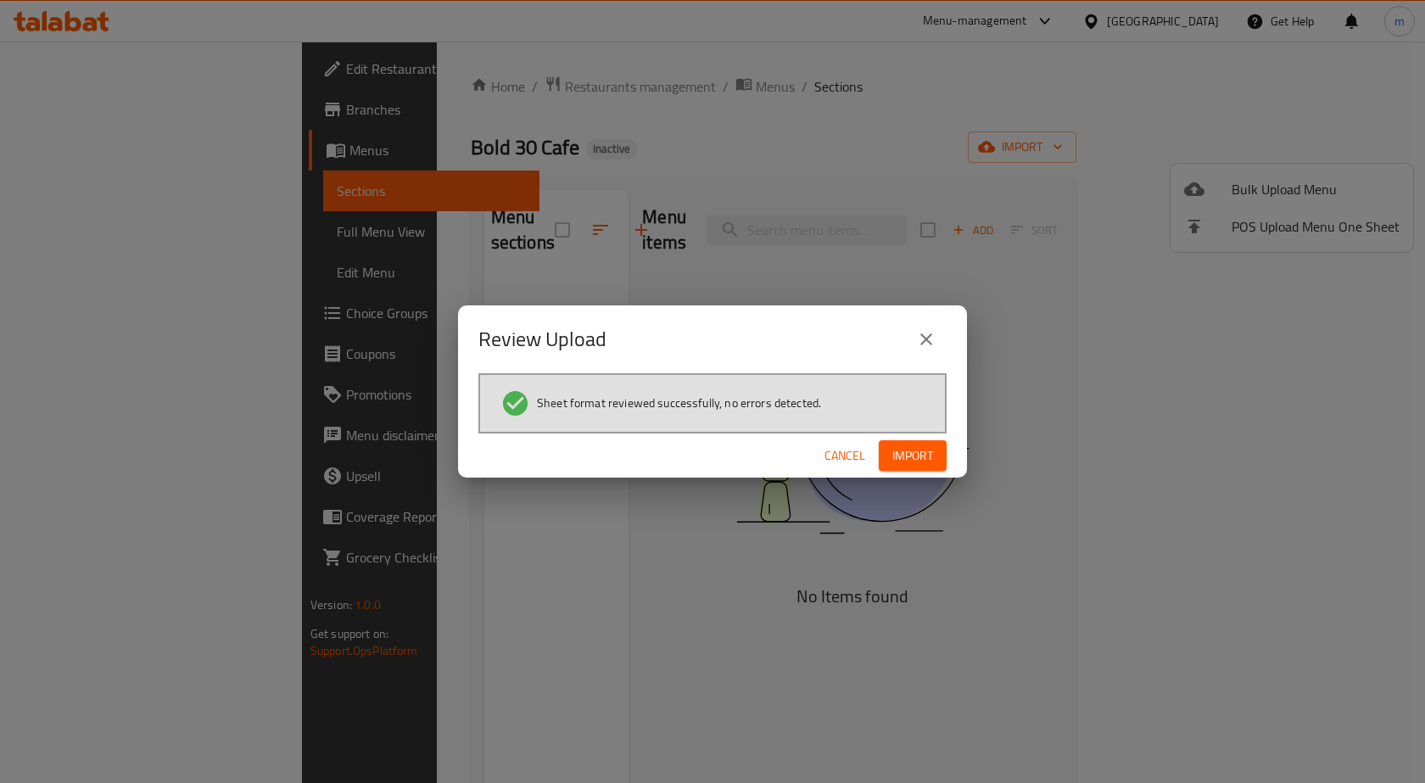
click at [892, 454] on span "Import" at bounding box center [912, 455] width 41 height 21
click at [1317, 355] on div "Review Upload Sheet format reviewed successfully, no errors detected. Cancel" at bounding box center [712, 391] width 1425 height 783
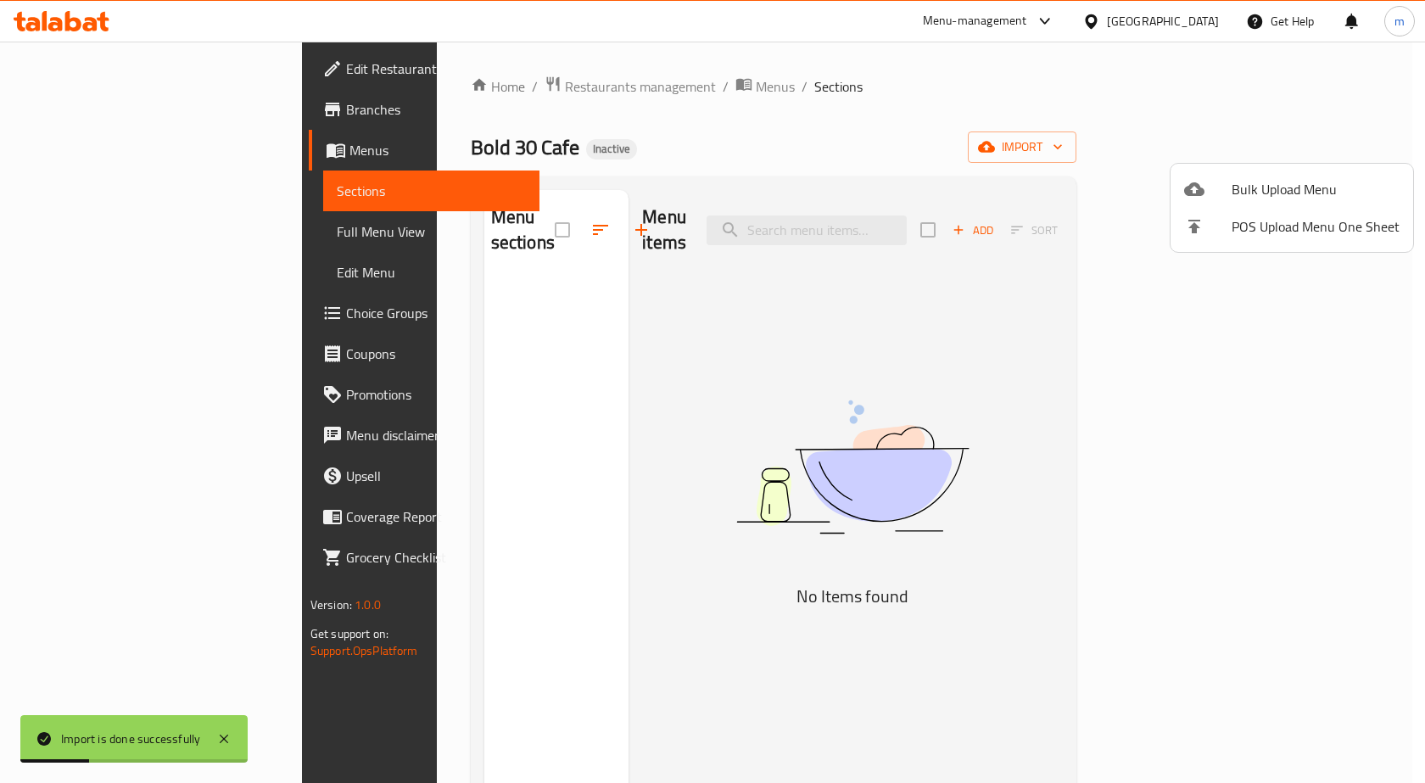
click at [123, 247] on div at bounding box center [712, 391] width 1425 height 783
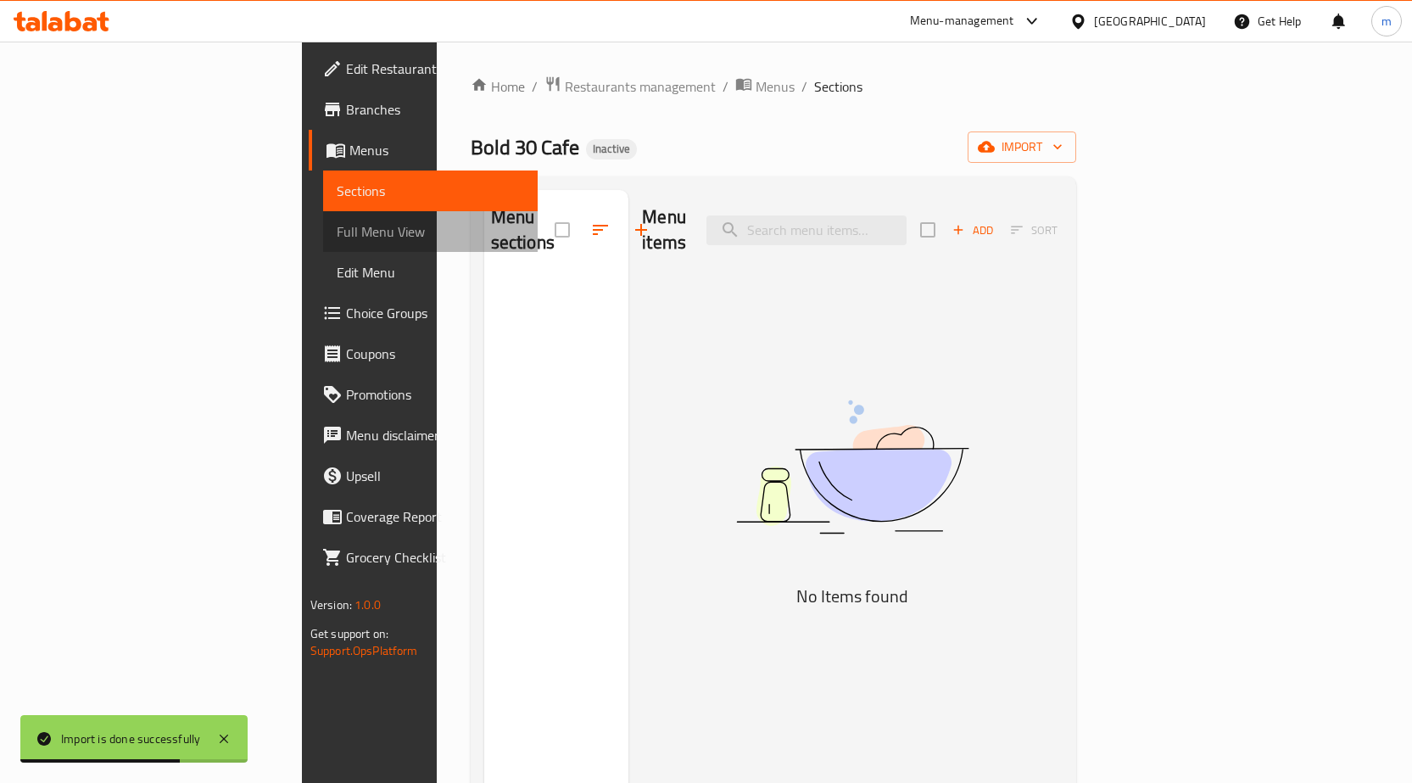
click at [337, 230] on span "Full Menu View" at bounding box center [430, 231] width 187 height 20
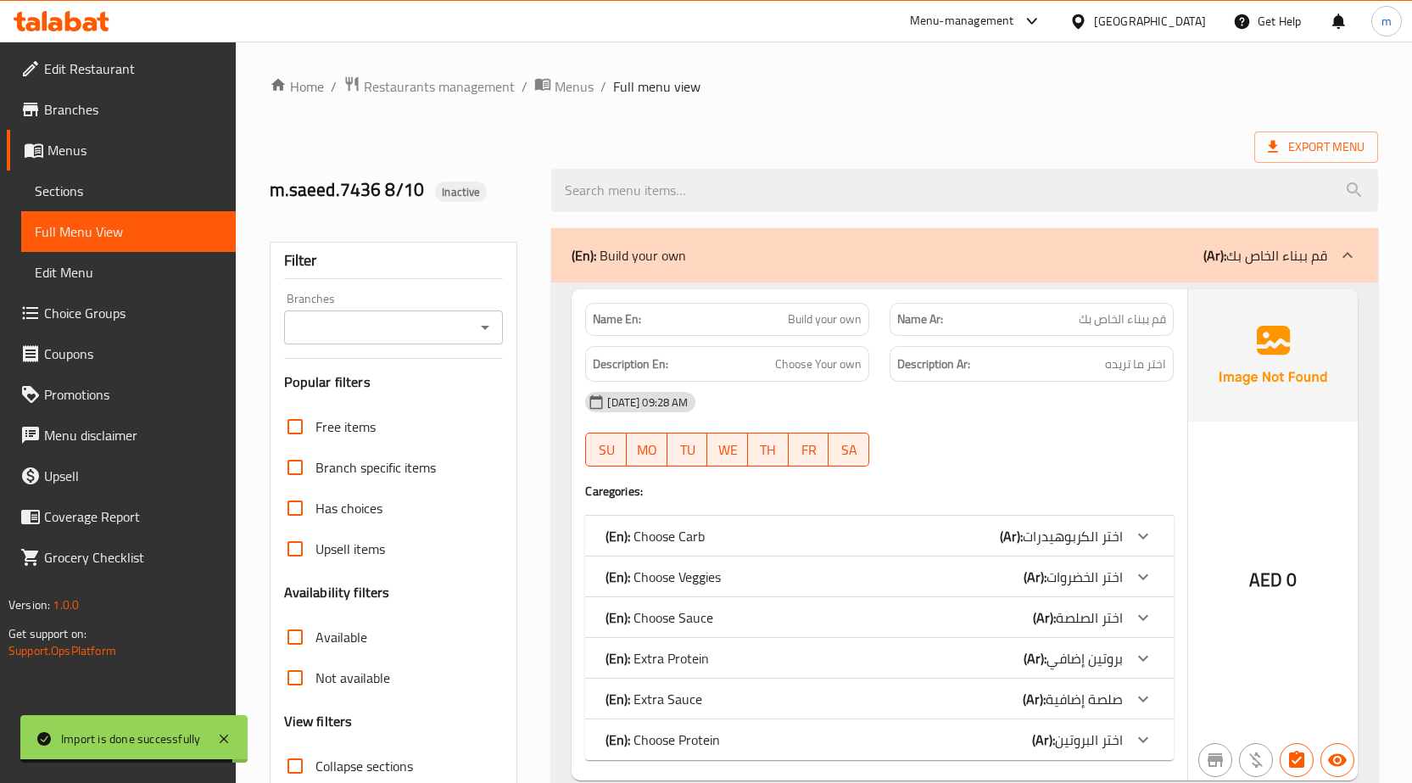
scroll to position [120, 0]
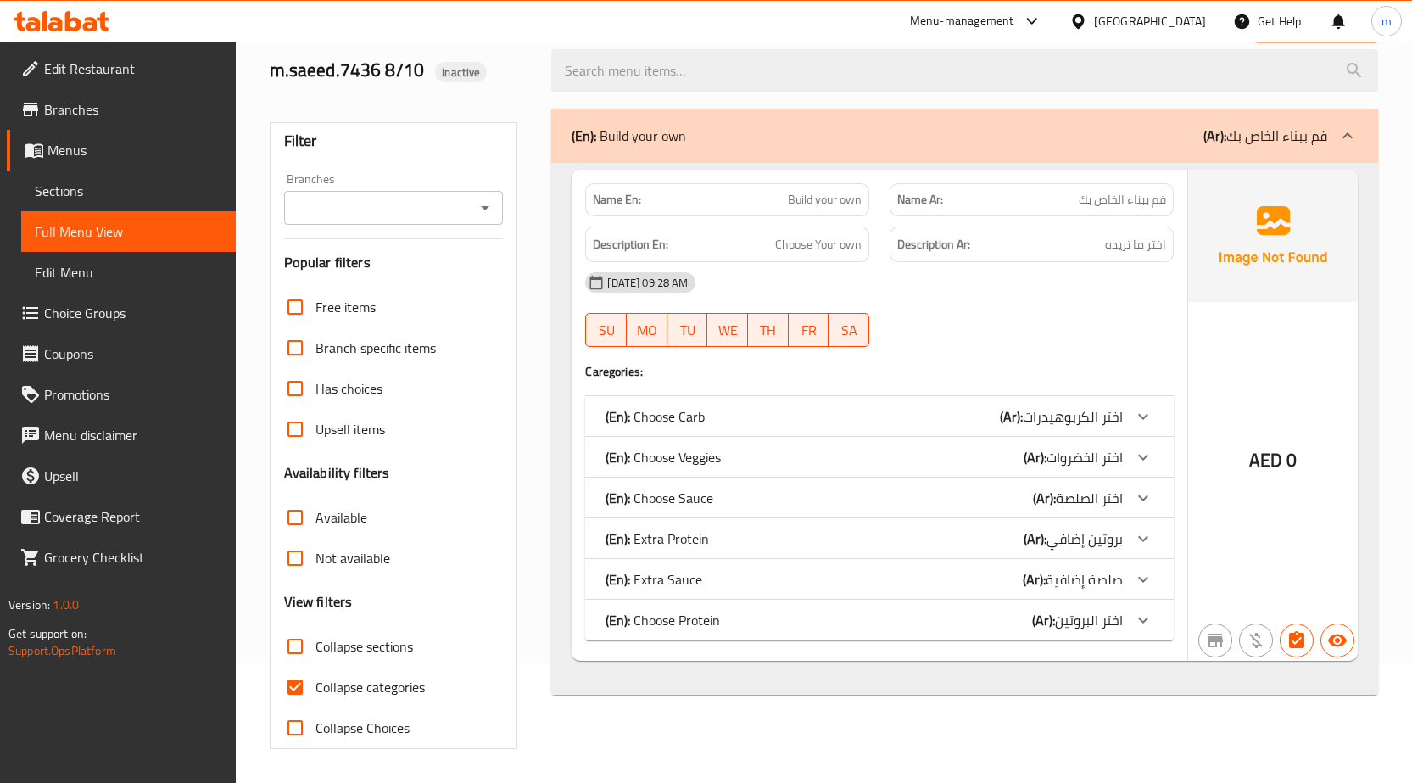
click at [297, 681] on input "Collapse categories" at bounding box center [295, 687] width 41 height 41
checkbox input "false"
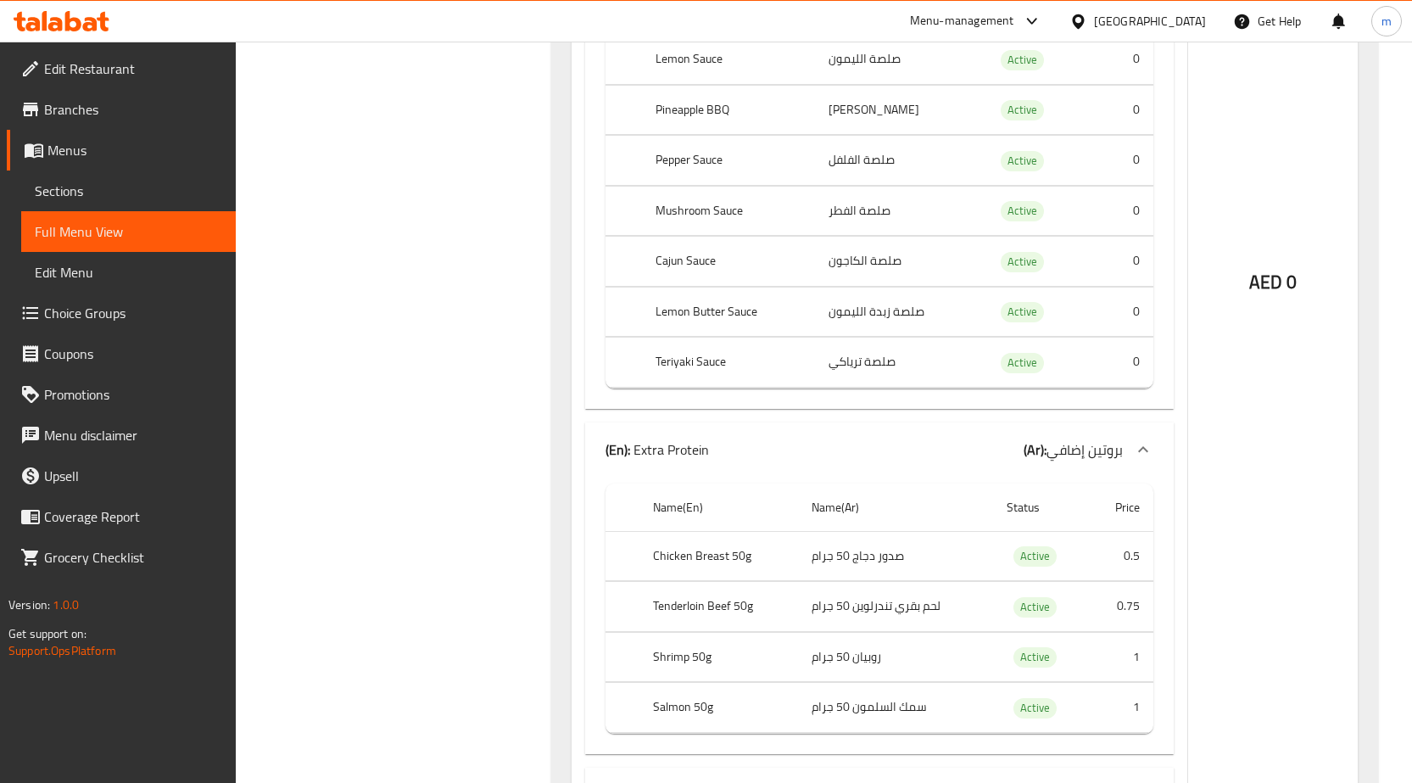
scroll to position [0, 0]
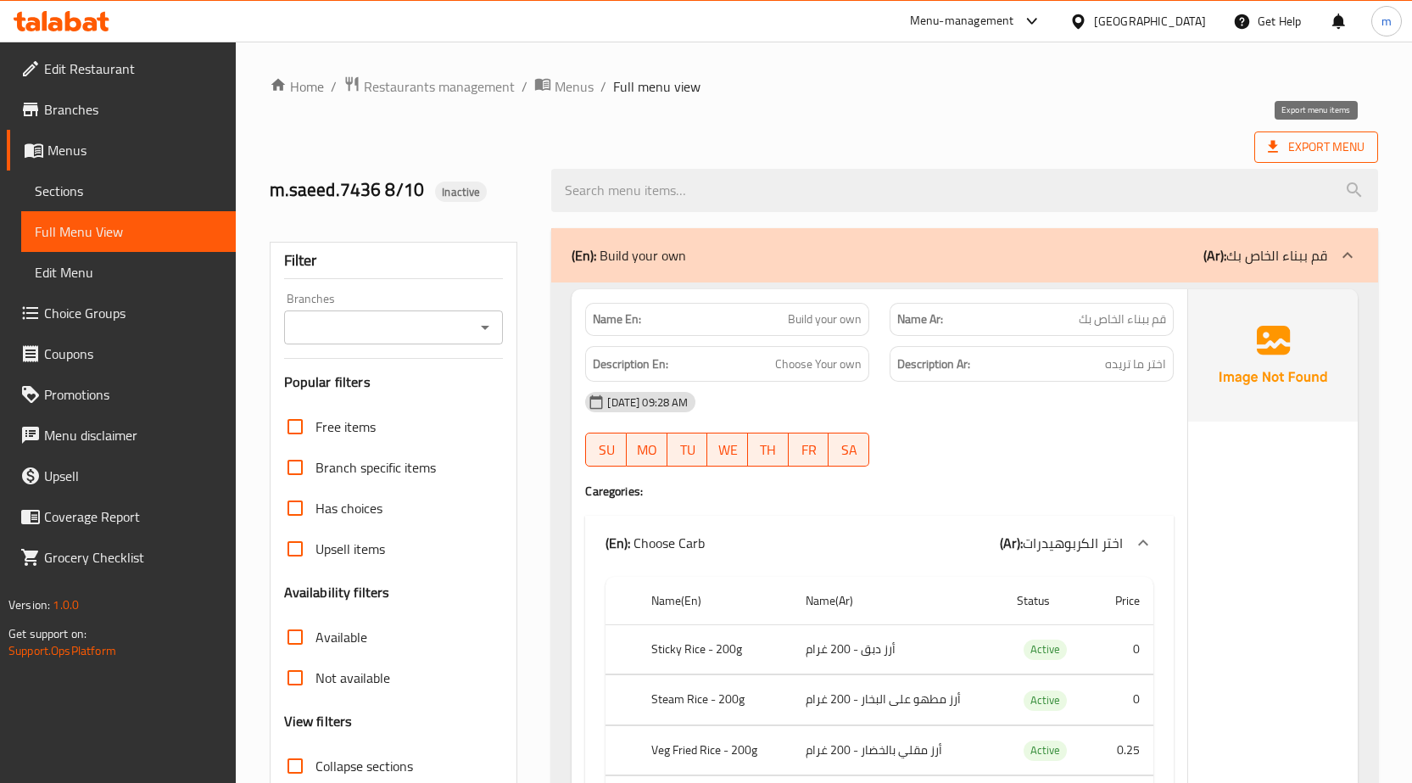
click at [1313, 143] on span "Export Menu" at bounding box center [1316, 147] width 97 height 21
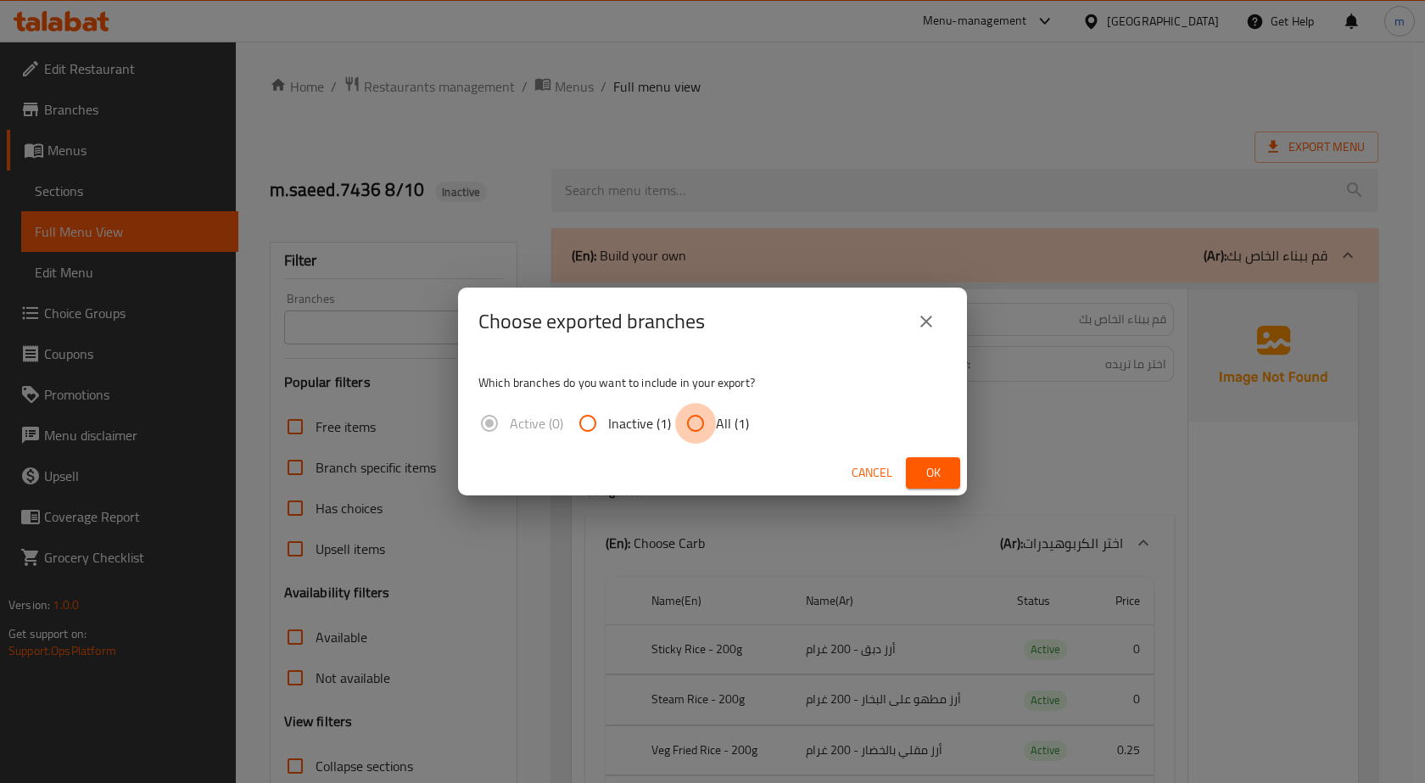
click at [699, 431] on input "All (1)" at bounding box center [695, 423] width 41 height 41
radio input "true"
click at [922, 476] on span "Ok" at bounding box center [932, 472] width 27 height 21
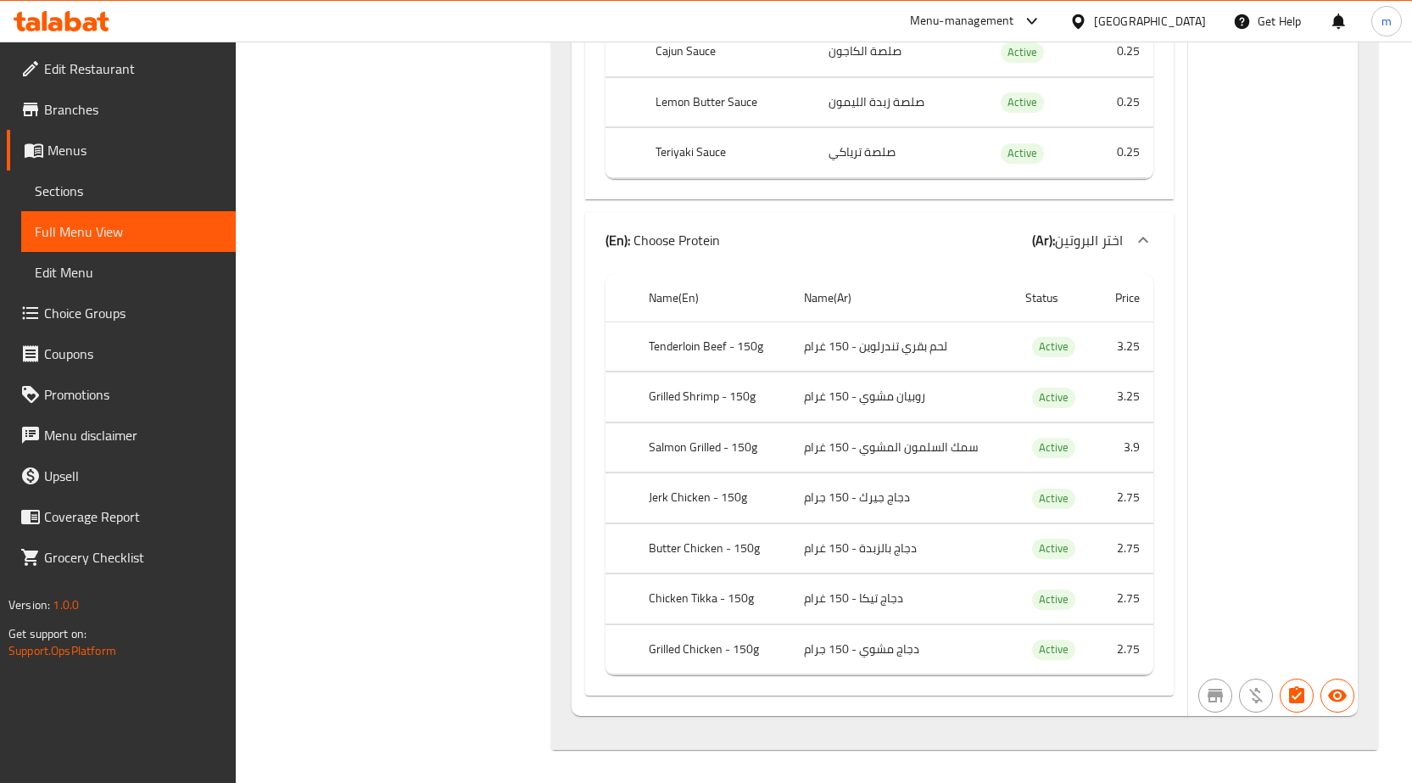
scroll to position [2736, 0]
